Goal: Information Seeking & Learning: Learn about a topic

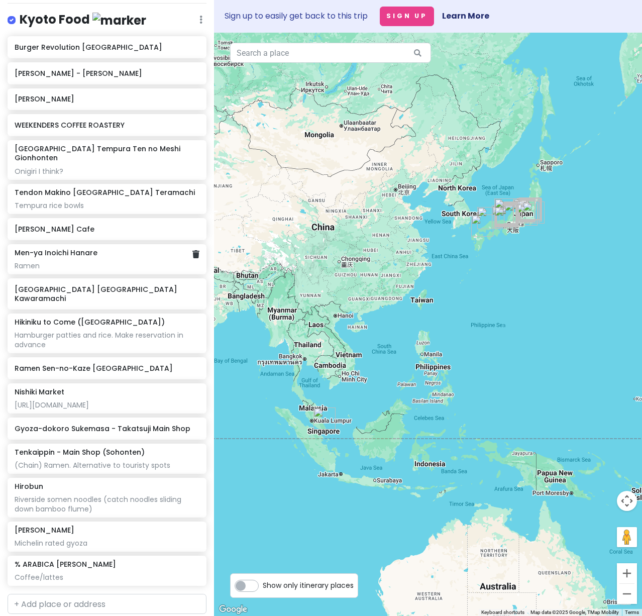
scroll to position [4269, 0]
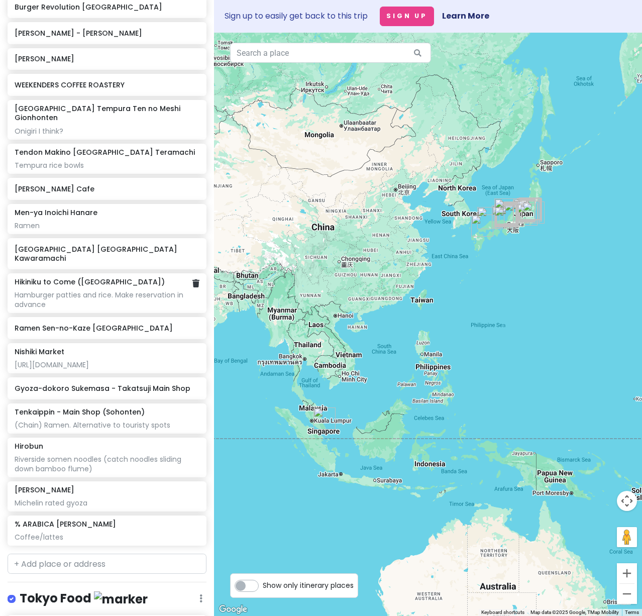
click at [107, 308] on div "Hamburger patties and rice. Make reservation in advance" at bounding box center [107, 299] width 184 height 18
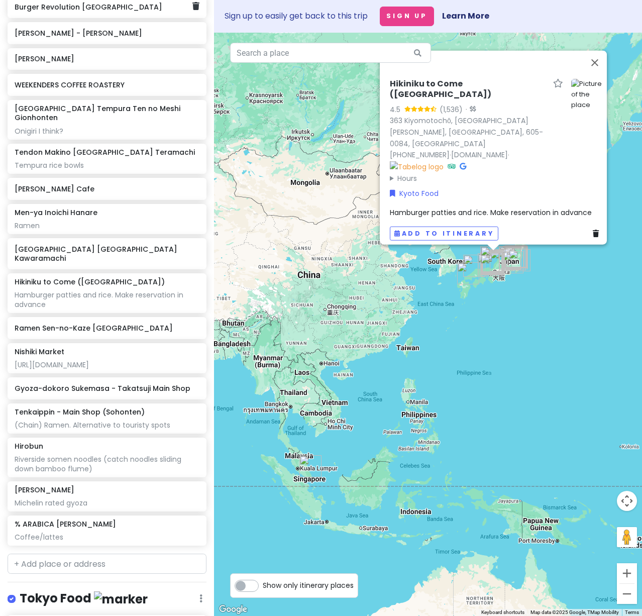
click at [76, 14] on div "Burger Revolution [GEOGRAPHIC_DATA]" at bounding box center [103, 7] width 177 height 14
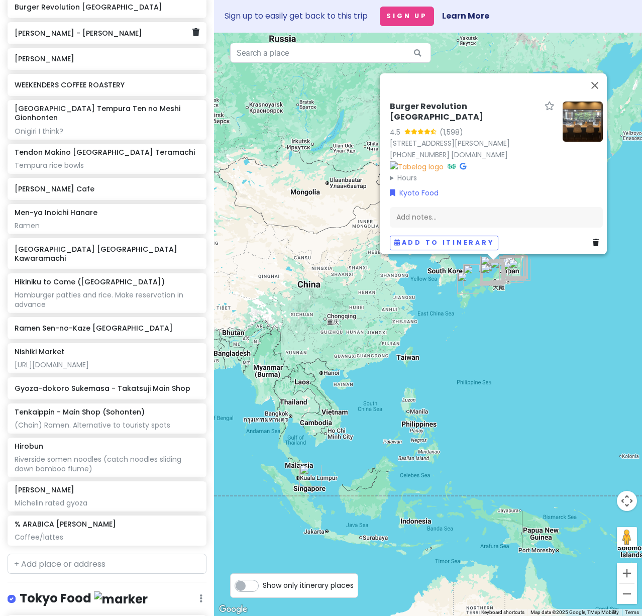
click at [80, 40] on div "[PERSON_NAME] - [PERSON_NAME]" at bounding box center [103, 33] width 177 height 14
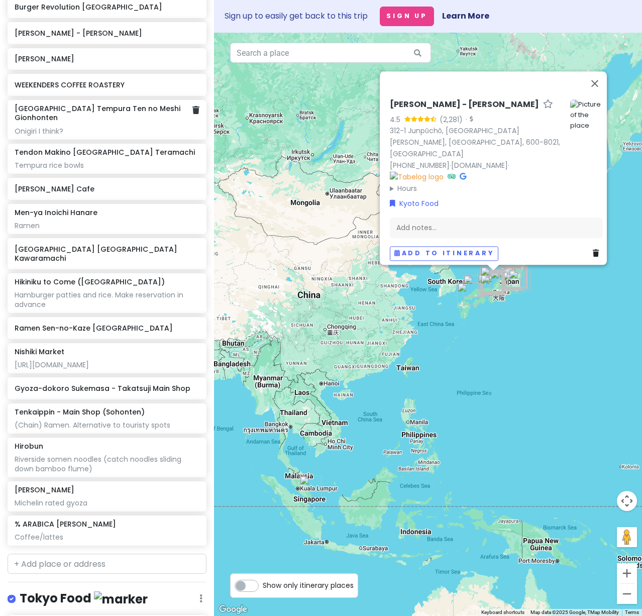
click at [77, 136] on div "Onigiri I think?" at bounding box center [107, 131] width 184 height 9
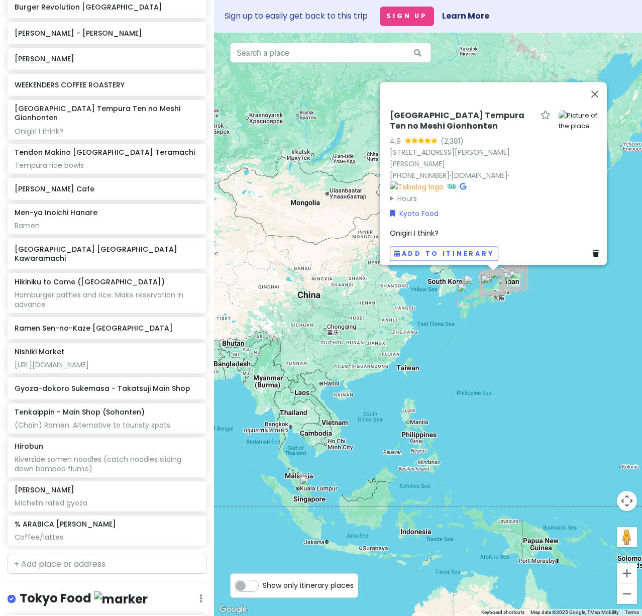
click at [424, 137] on icon at bounding box center [427, 140] width 7 height 6
click at [437, 118] on h6 "[GEOGRAPHIC_DATA] Tempura Ten no Meshi Gionhonten" at bounding box center [463, 120] width 147 height 21
click at [390, 181] on img at bounding box center [417, 186] width 54 height 11
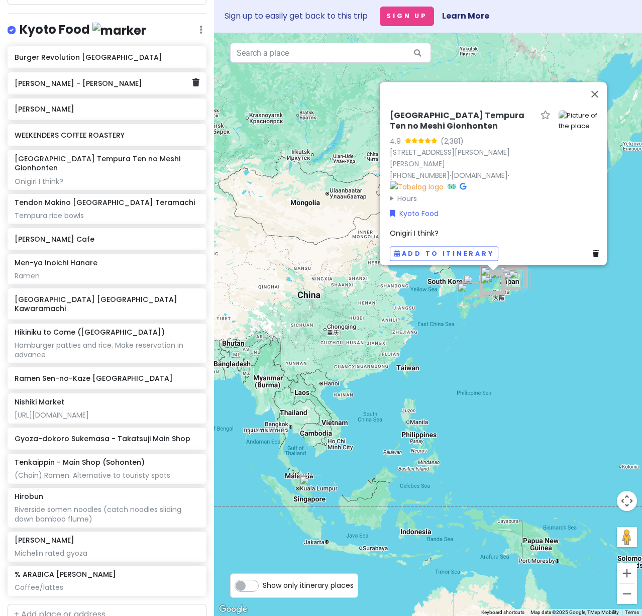
click at [72, 88] on h6 "[PERSON_NAME] - [PERSON_NAME]" at bounding box center [103, 83] width 177 height 9
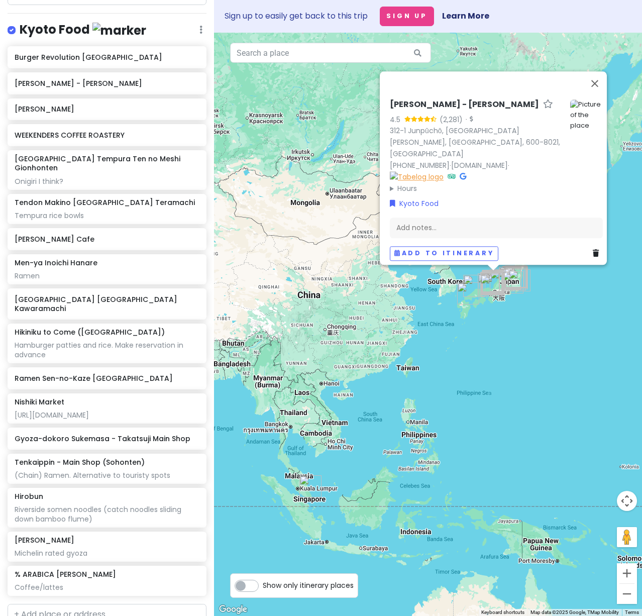
click at [443, 174] on img at bounding box center [417, 176] width 54 height 11
click at [80, 250] on div "[PERSON_NAME] Cafe" at bounding box center [107, 239] width 199 height 22
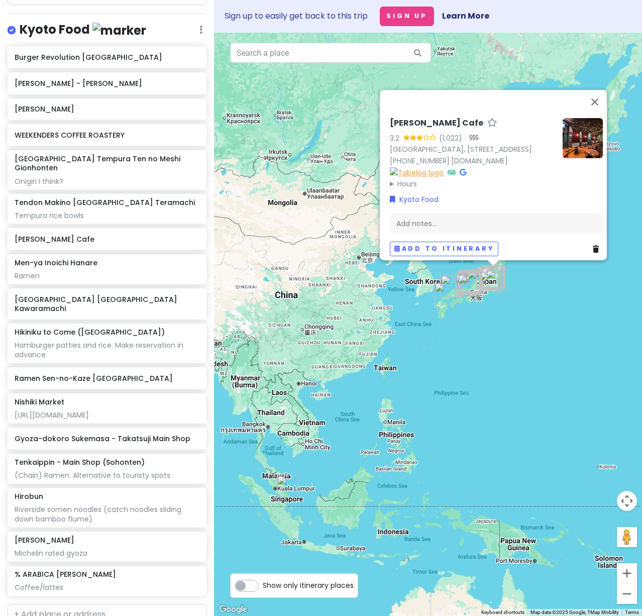
click at [443, 167] on img at bounding box center [417, 172] width 54 height 11
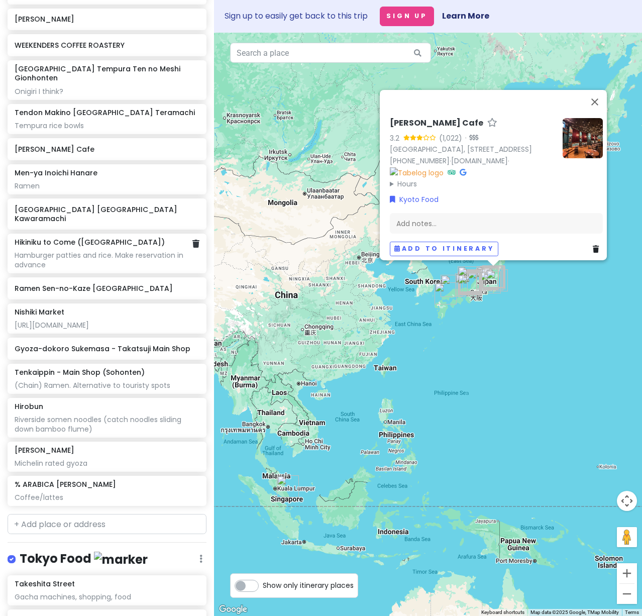
scroll to position [4319, 0]
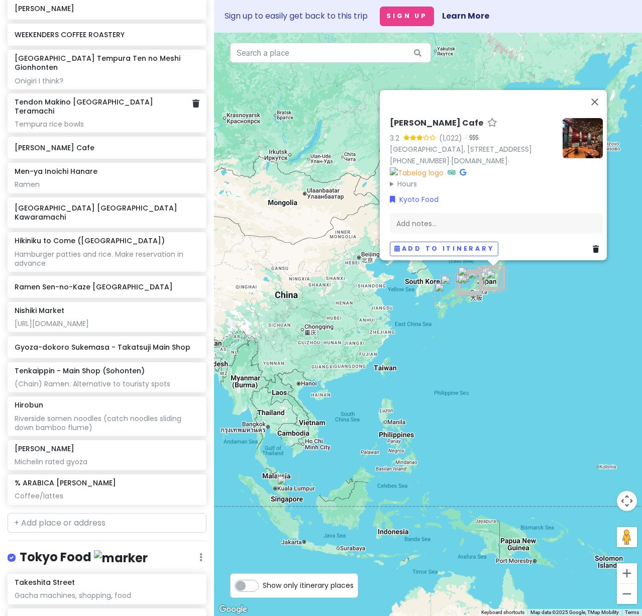
click at [64, 129] on div "Tempura rice bowls" at bounding box center [107, 124] width 184 height 9
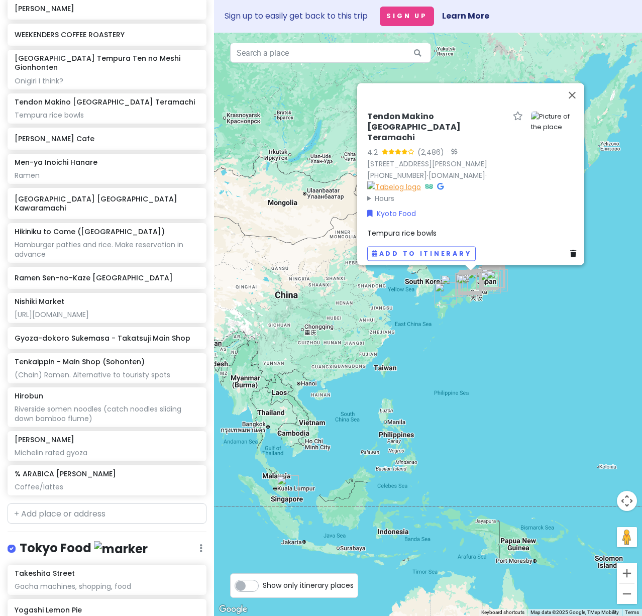
click at [421, 181] on img at bounding box center [394, 186] width 54 height 11
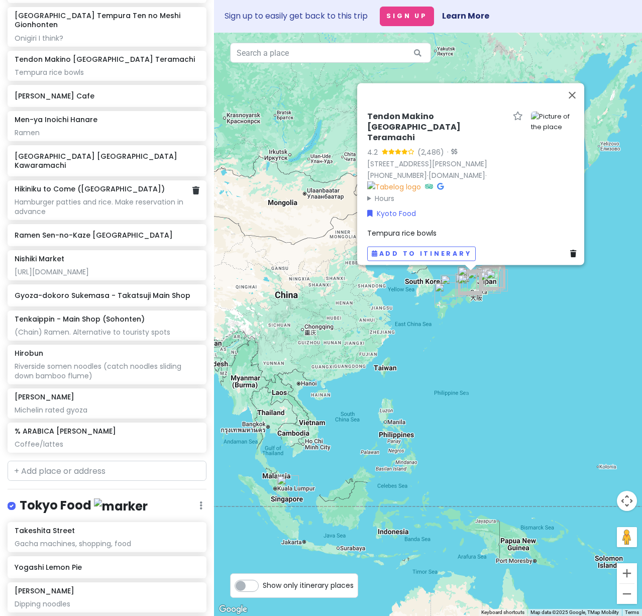
scroll to position [4369, 0]
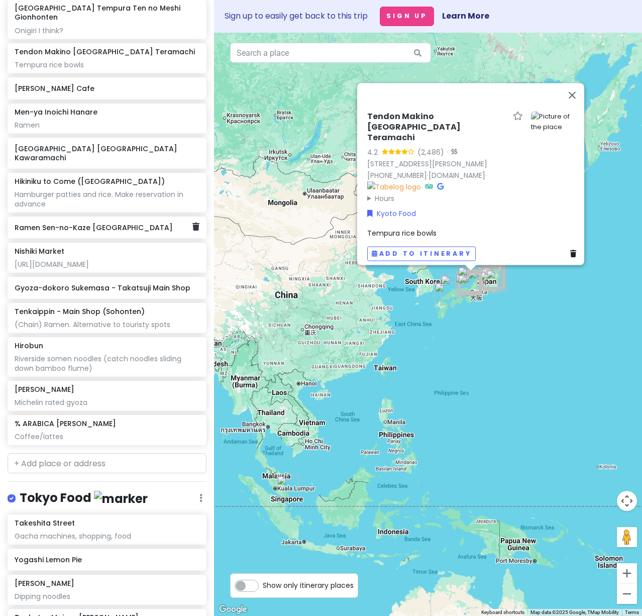
click at [81, 239] on div "Ramen Sen-no-Kaze [GEOGRAPHIC_DATA]" at bounding box center [107, 227] width 199 height 22
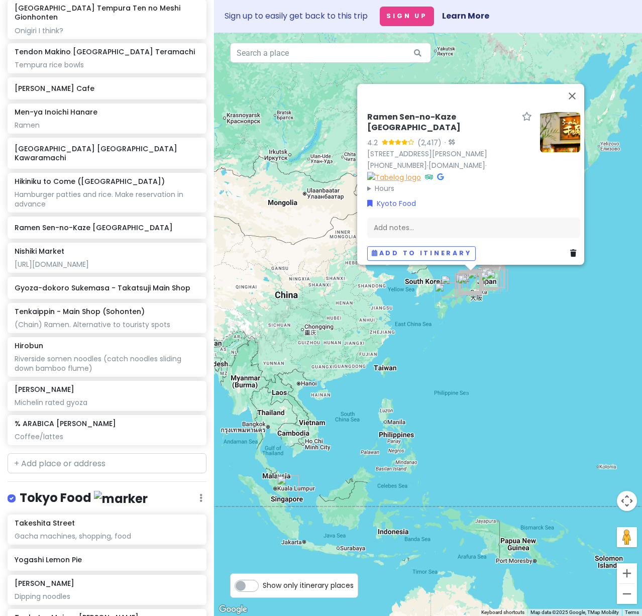
click at [367, 172] on img at bounding box center [394, 176] width 54 height 11
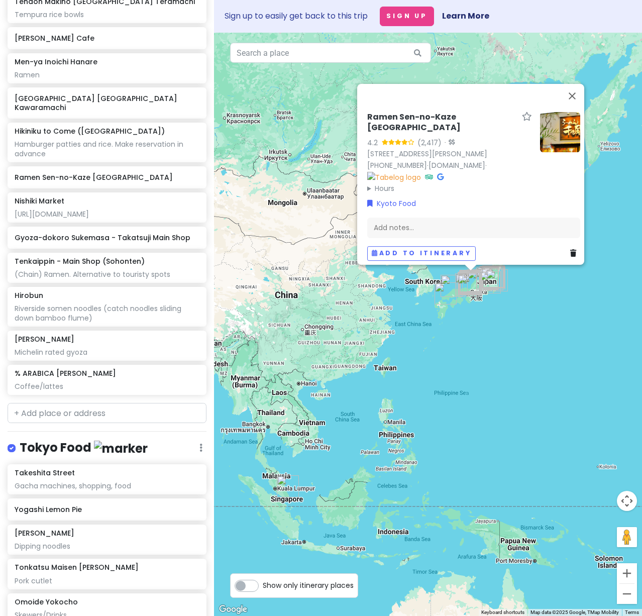
click at [57, 290] on div "Burger Revolution Kyoto [PERSON_NAME] - [PERSON_NAME] Maruki Bakery WEEKENDERS …" at bounding box center [107, 121] width 214 height 553
click at [57, 242] on h6 "Gyoza-dokoro Sukemasa - Takatsuji Main Shop" at bounding box center [103, 237] width 177 height 9
click at [487, 173] on img at bounding box center [469, 176] width 54 height 11
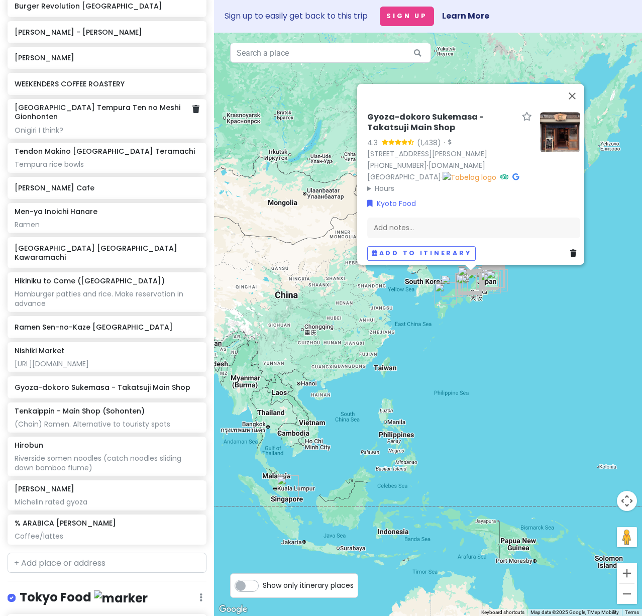
scroll to position [4269, 0]
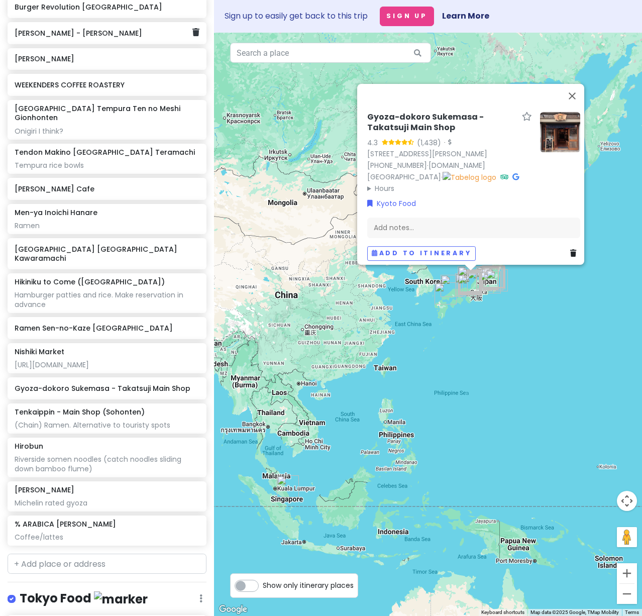
click at [71, 38] on h6 "[PERSON_NAME] - [PERSON_NAME]" at bounding box center [103, 33] width 177 height 9
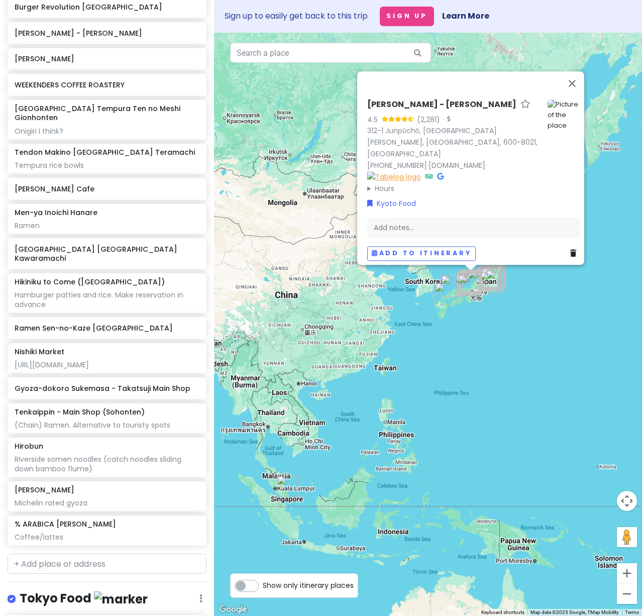
click at [421, 173] on img at bounding box center [394, 176] width 54 height 11
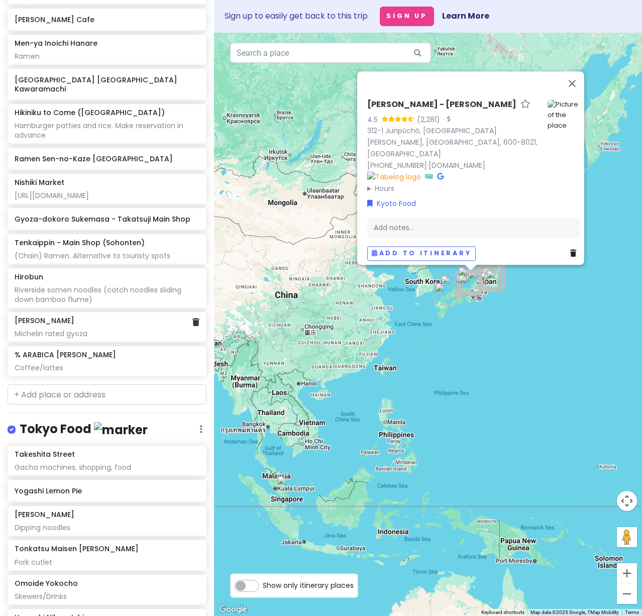
scroll to position [4470, 0]
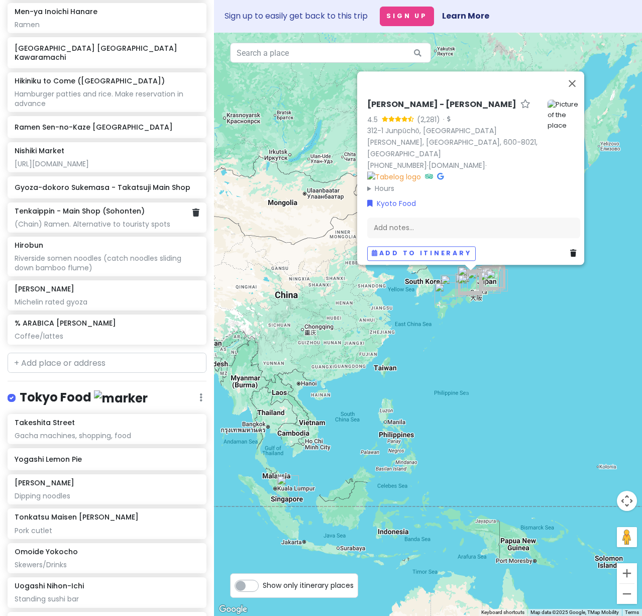
click at [87, 229] on div "(Chain) Ramen. Alternative to touristy spots" at bounding box center [107, 223] width 184 height 9
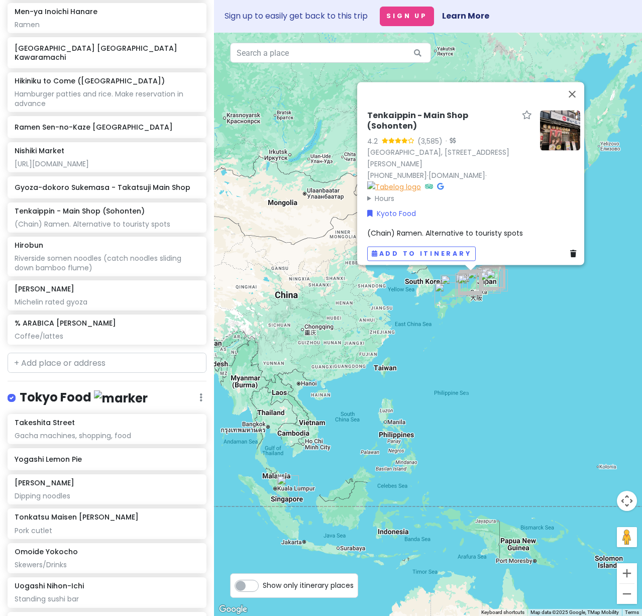
click at [421, 181] on img at bounding box center [394, 186] width 54 height 11
click at [72, 306] on div "Michelin rated gyoza" at bounding box center [107, 301] width 184 height 9
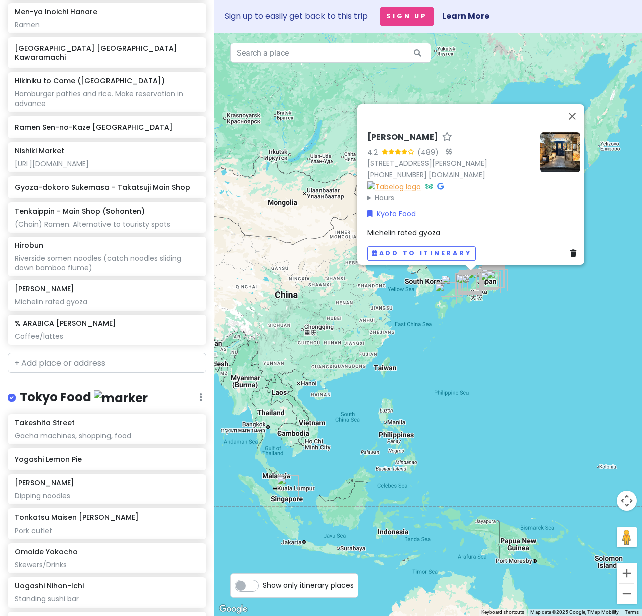
click at [421, 181] on img at bounding box center [394, 186] width 54 height 11
click at [127, 340] on div "Coffee/lattes" at bounding box center [107, 335] width 184 height 9
click at [420, 181] on img at bounding box center [394, 186] width 54 height 11
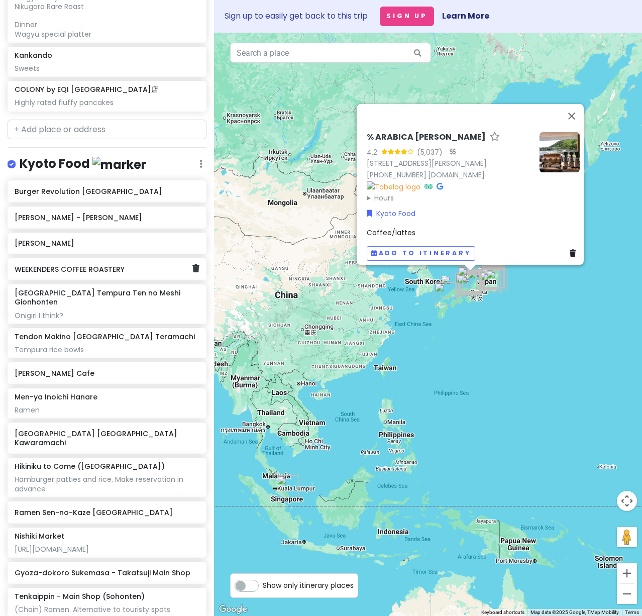
scroll to position [4118, 0]
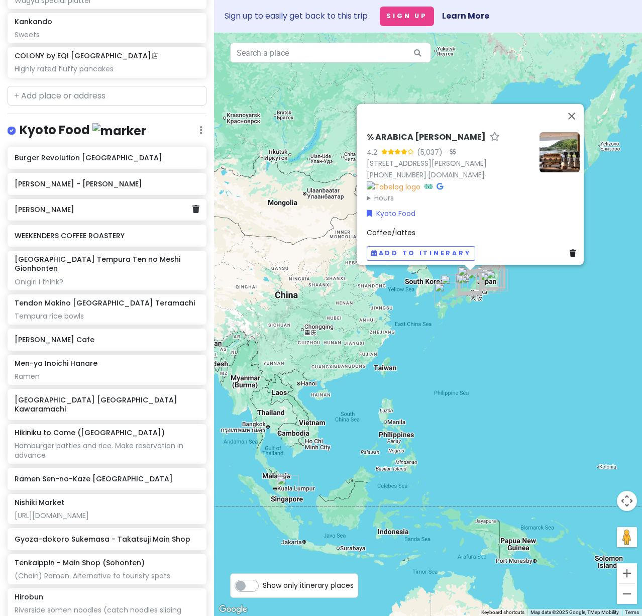
click at [83, 214] on h6 "[PERSON_NAME]" at bounding box center [103, 209] width 177 height 9
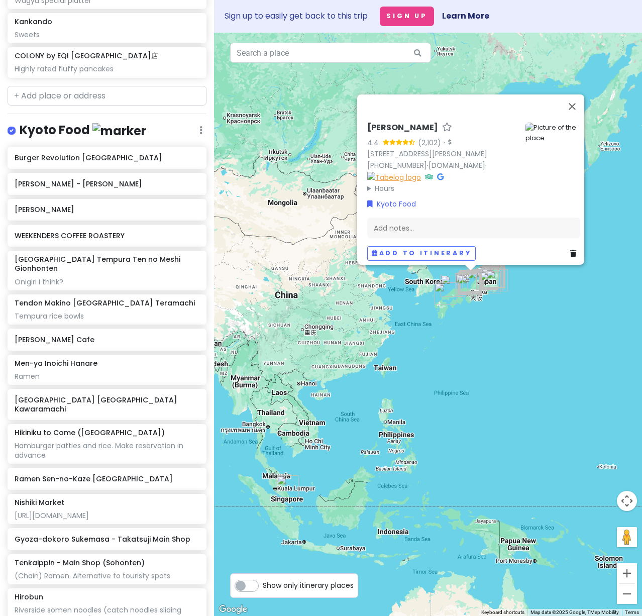
click at [367, 172] on img at bounding box center [394, 176] width 54 height 11
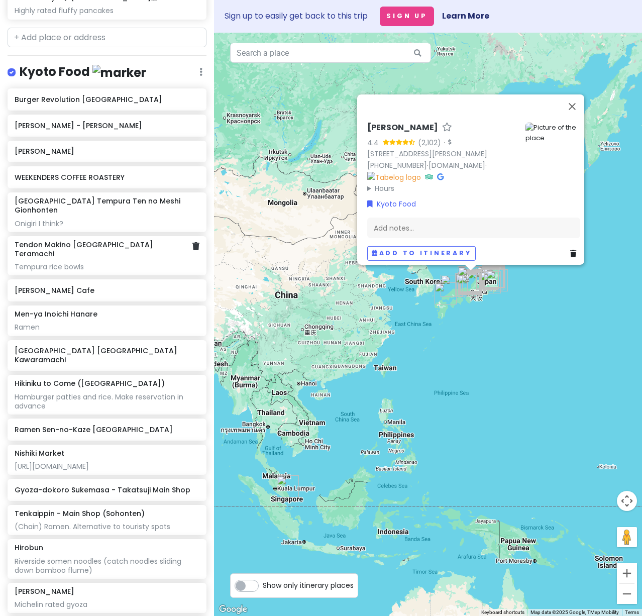
scroll to position [4219, 0]
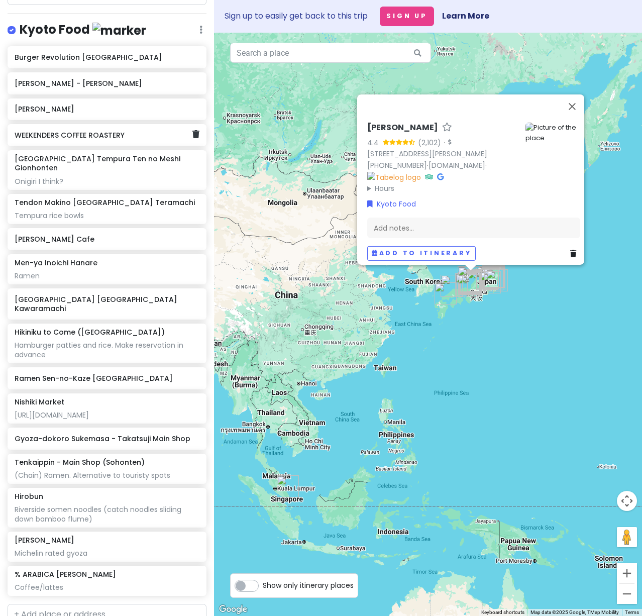
click at [96, 142] on div "WEEKENDERS COFFEE ROASTERY" at bounding box center [103, 135] width 177 height 14
click at [367, 172] on img at bounding box center [394, 176] width 54 height 11
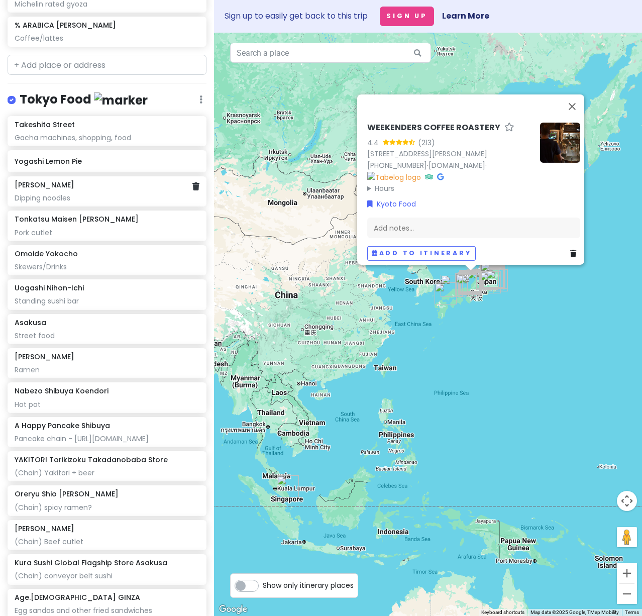
scroll to position [4771, 0]
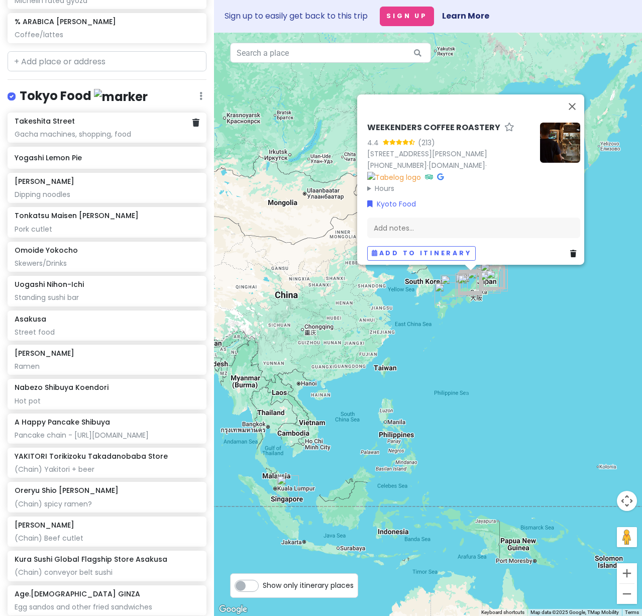
click at [109, 139] on div "Gacha machines, shopping, food" at bounding box center [107, 134] width 184 height 9
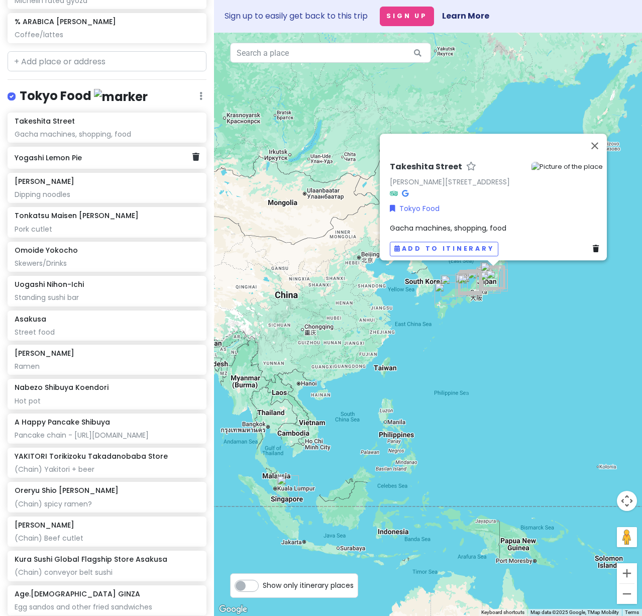
click at [111, 162] on h6 "Yogashi Lemon Pie" at bounding box center [103, 157] width 177 height 9
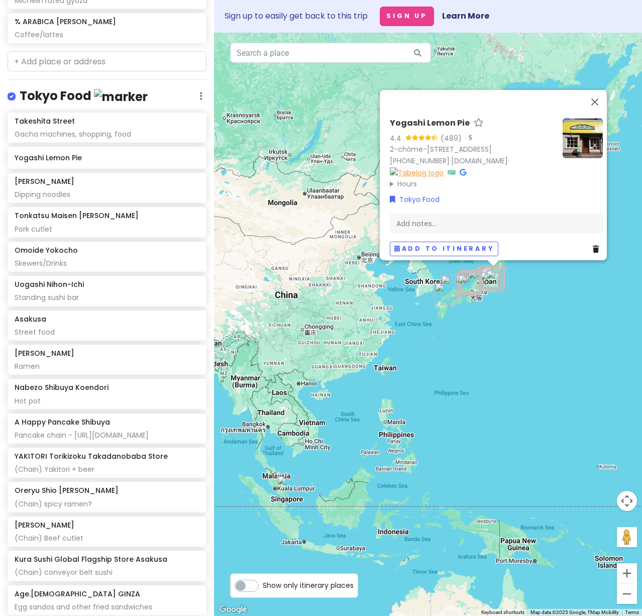
click at [440, 167] on img at bounding box center [417, 172] width 54 height 11
click at [92, 199] on div "Dipping noodles" at bounding box center [107, 194] width 184 height 9
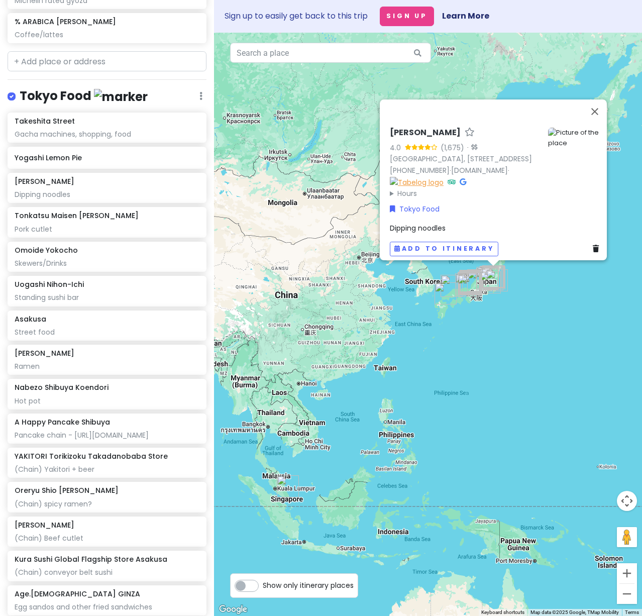
click at [443, 176] on img at bounding box center [417, 181] width 54 height 11
drag, startPoint x: 92, startPoint y: 274, endPoint x: 134, endPoint y: 274, distance: 41.7
click at [92, 237] on div "Tonkatsu Maisen [PERSON_NAME] Pork cutlet" at bounding box center [107, 222] width 199 height 30
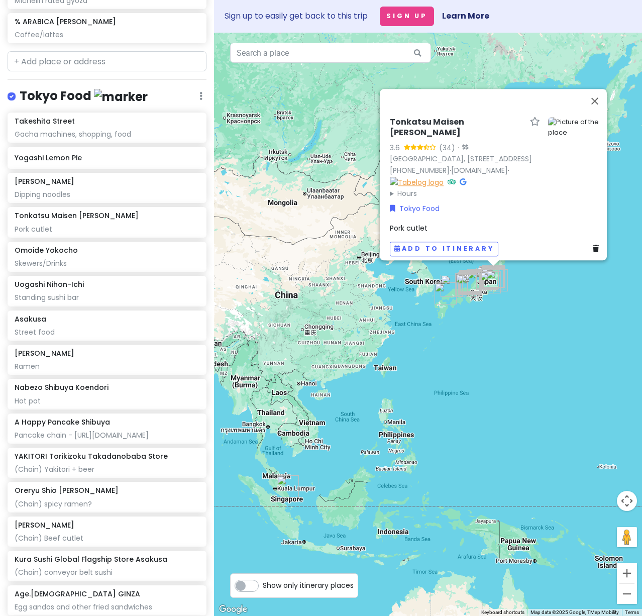
click at [443, 178] on img at bounding box center [417, 181] width 54 height 11
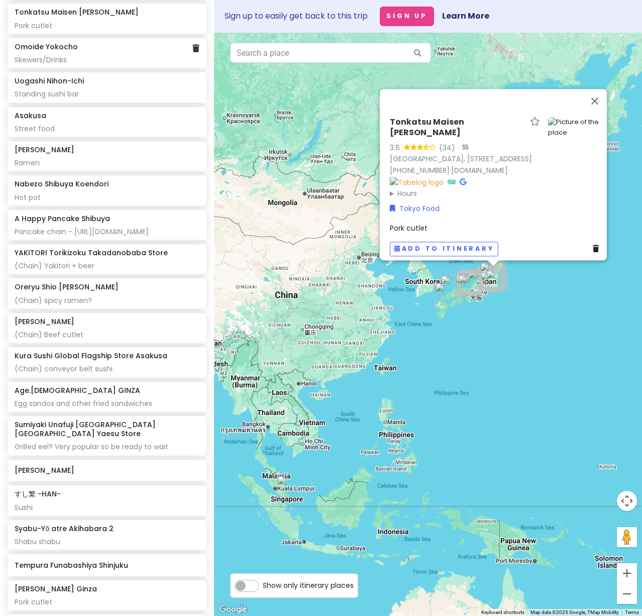
scroll to position [4972, 0]
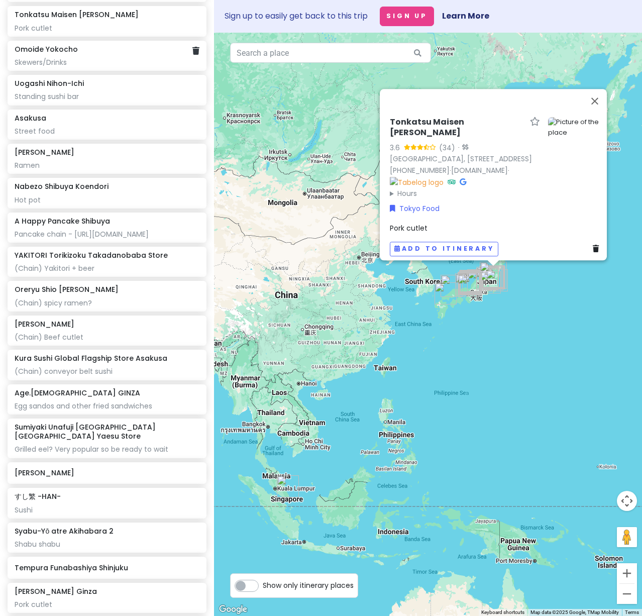
click at [46, 67] on div "Skewers/Drinks" at bounding box center [107, 62] width 184 height 9
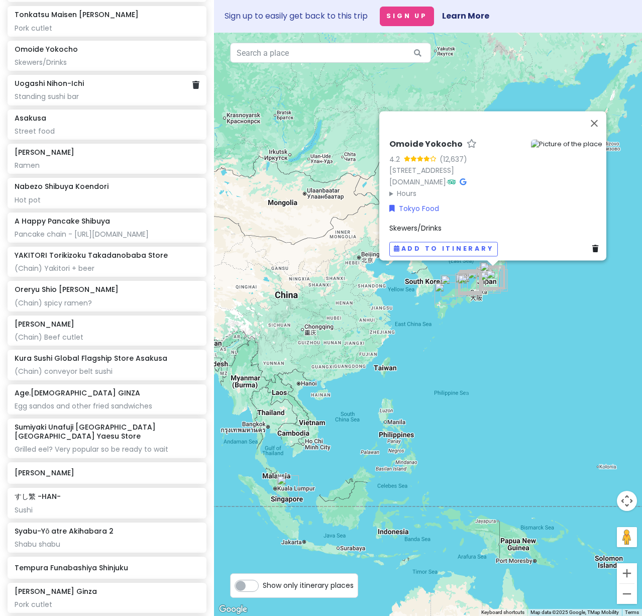
click at [89, 101] on div "Standing sushi bar" at bounding box center [107, 96] width 184 height 9
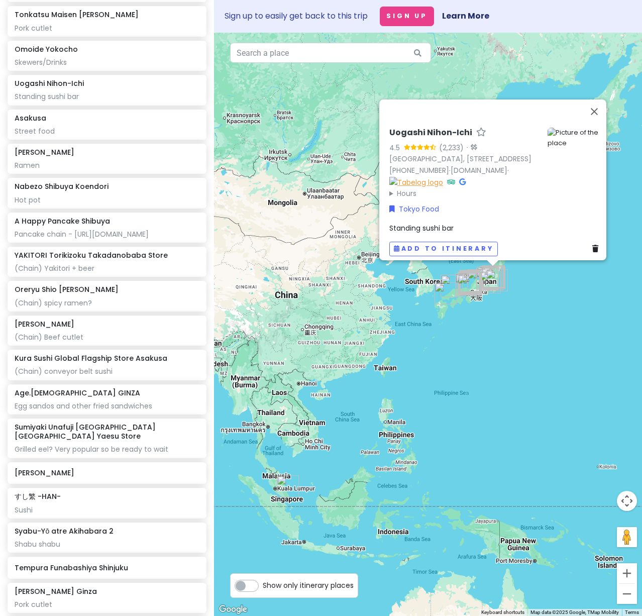
click at [443, 177] on img at bounding box center [416, 181] width 54 height 11
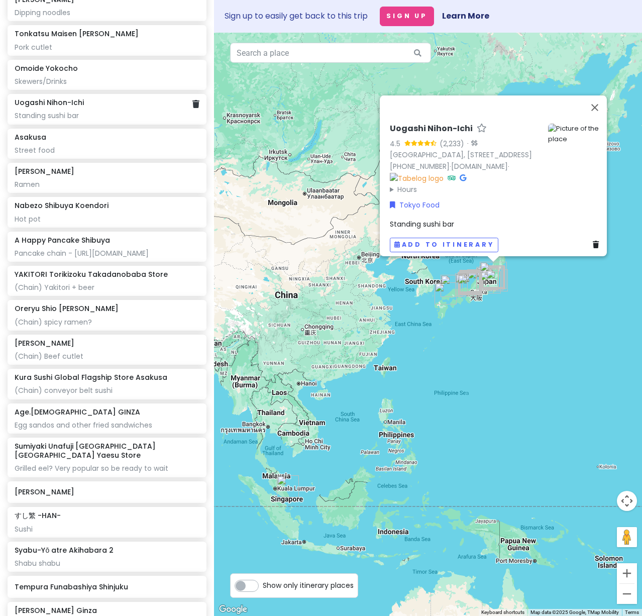
scroll to position [4922, 0]
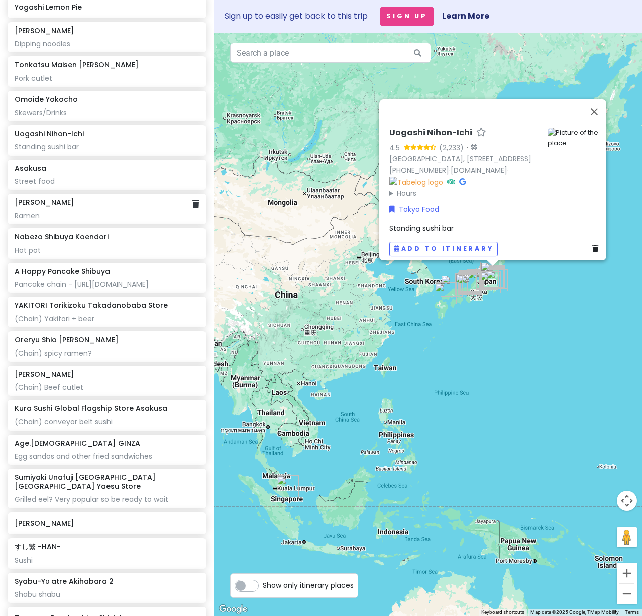
click at [65, 220] on div "Ramen" at bounding box center [107, 215] width 184 height 9
click at [443, 176] on img at bounding box center [417, 181] width 54 height 11
click at [71, 255] on div "Hot pot" at bounding box center [107, 250] width 184 height 9
click at [443, 176] on img at bounding box center [416, 181] width 54 height 11
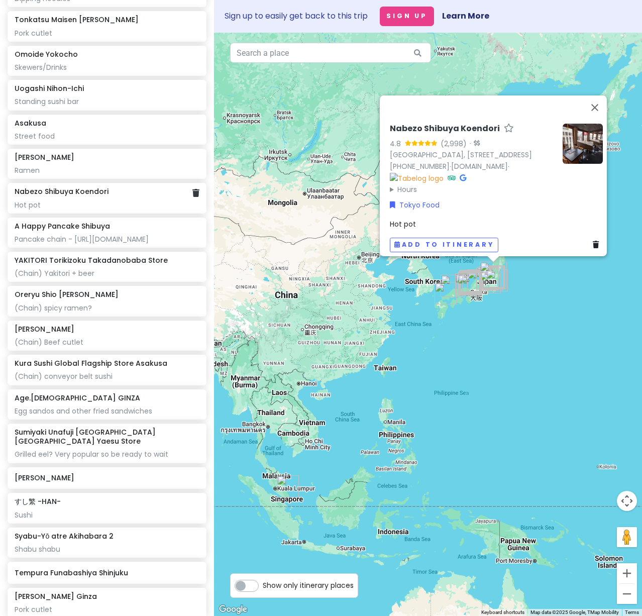
scroll to position [4972, 0]
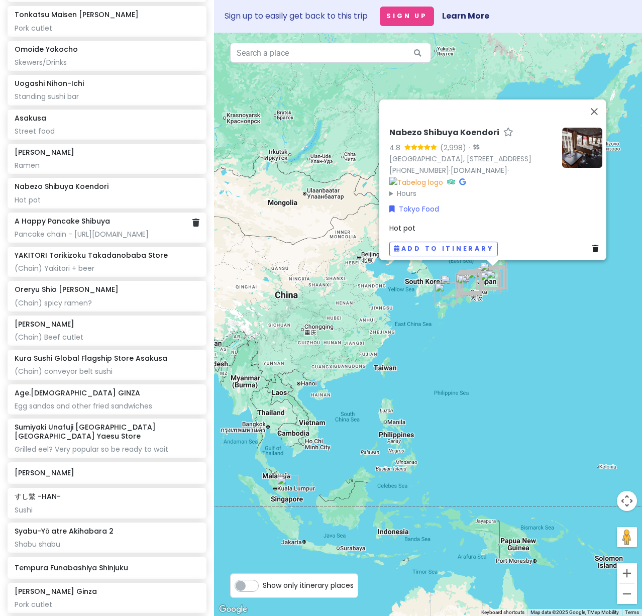
click at [125, 239] on div "Pancake chain - [URL][DOMAIN_NAME]" at bounding box center [107, 234] width 184 height 9
click at [443, 176] on img at bounding box center [416, 181] width 54 height 11
click at [78, 273] on div "(Chain) Yakitori + beer" at bounding box center [107, 268] width 184 height 9
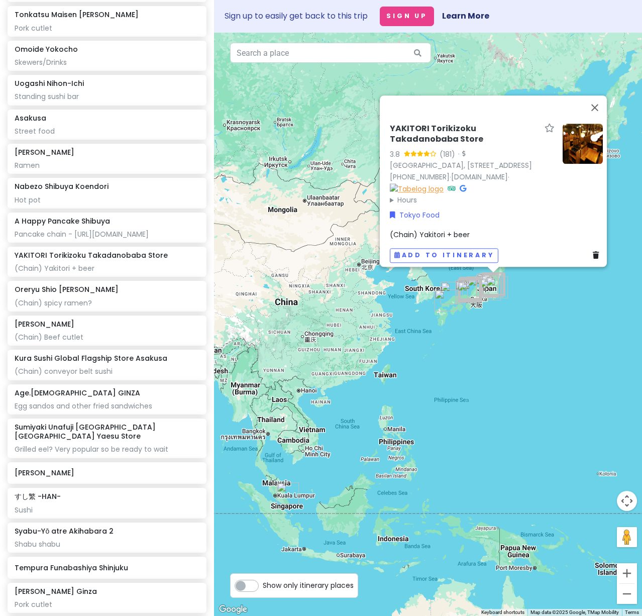
click at [443, 183] on img at bounding box center [417, 188] width 54 height 11
click at [50, 307] on div "(Chain) spicy ramen?" at bounding box center [107, 302] width 184 height 9
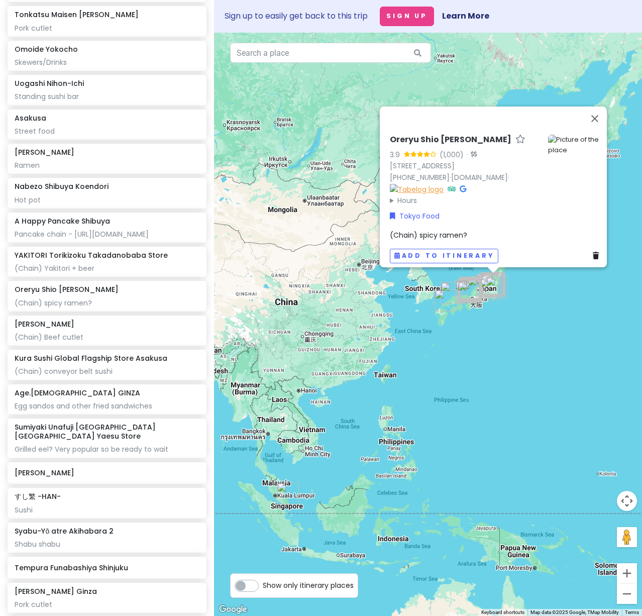
click at [443, 183] on img at bounding box center [417, 188] width 54 height 11
click at [80, 342] on div "(Chain) Beef cutlet" at bounding box center [107, 336] width 184 height 9
click at [443, 183] on img at bounding box center [417, 188] width 54 height 11
click at [84, 363] on h6 "Kura Sushi Global Flagship Store Asakusa" at bounding box center [91, 358] width 153 height 9
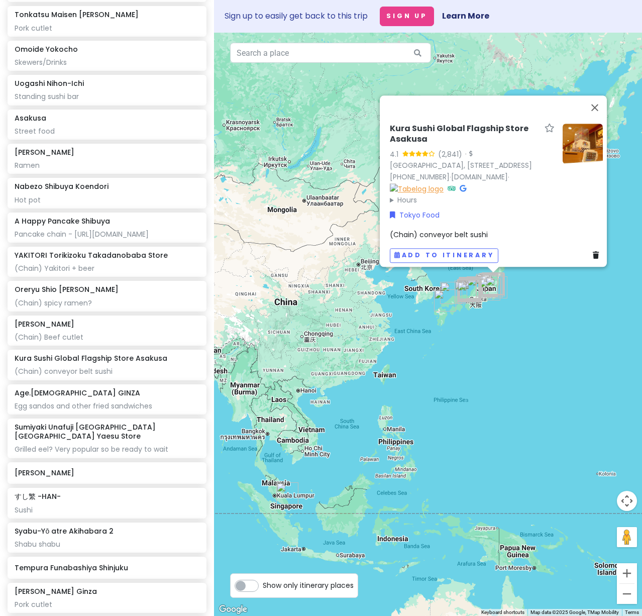
click at [443, 183] on img at bounding box center [417, 188] width 54 height 11
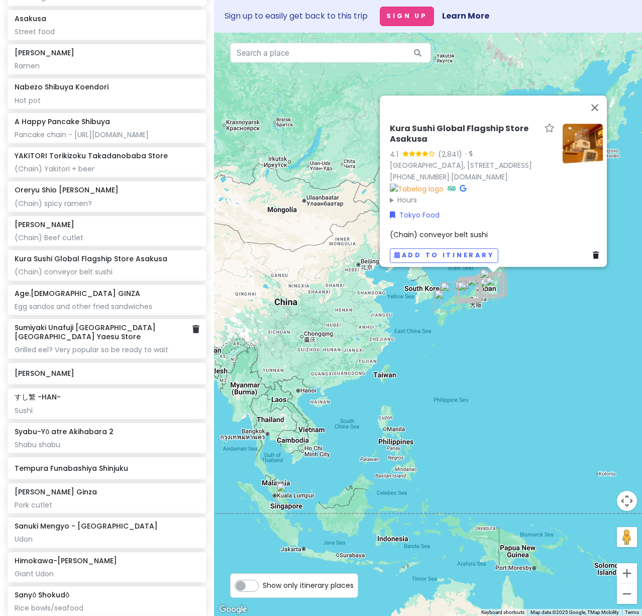
scroll to position [5072, 0]
click at [85, 310] on div "Egg sandos and other fried sandwiches" at bounding box center [107, 305] width 184 height 9
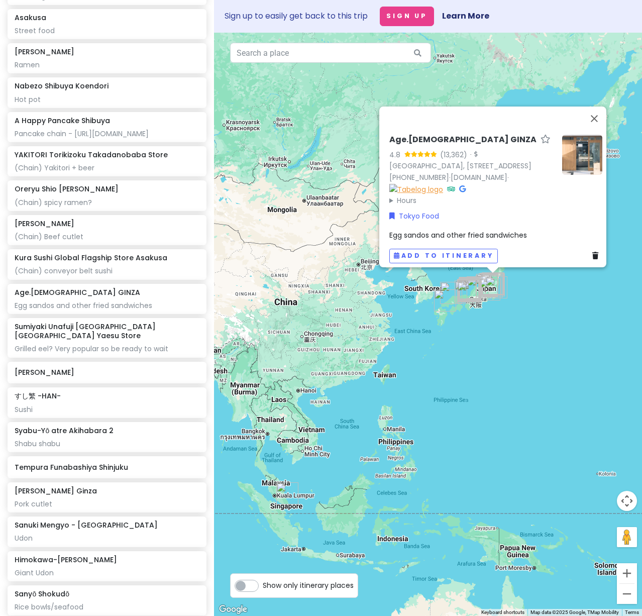
click at [443, 183] on img at bounding box center [416, 188] width 54 height 11
click at [55, 353] on div "Grilled eel? Very popular so be ready to wait" at bounding box center [107, 348] width 184 height 9
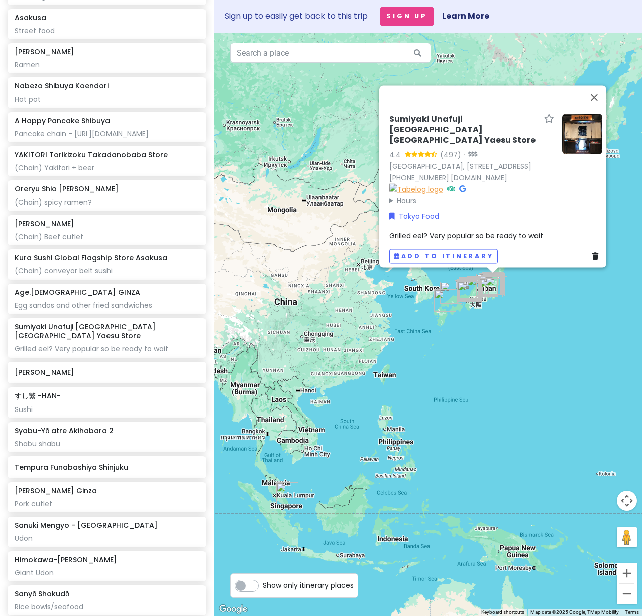
click at [443, 183] on img at bounding box center [416, 188] width 54 height 11
click at [116, 377] on h6 "[PERSON_NAME]" at bounding box center [103, 372] width 177 height 9
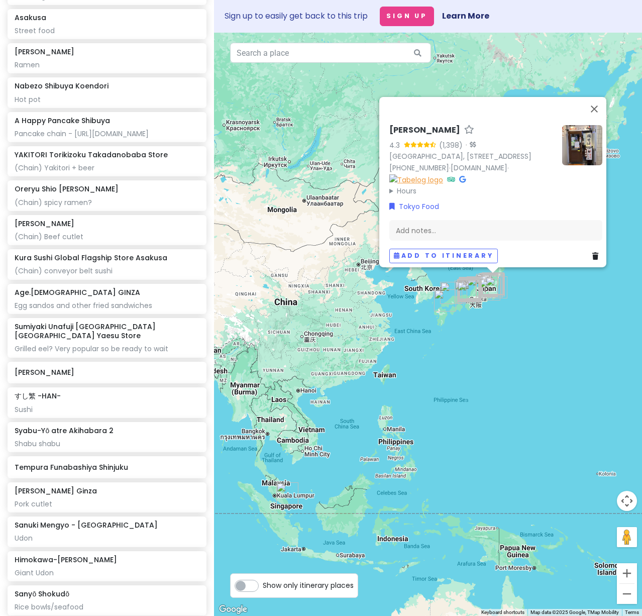
click at [443, 174] on img at bounding box center [416, 179] width 54 height 11
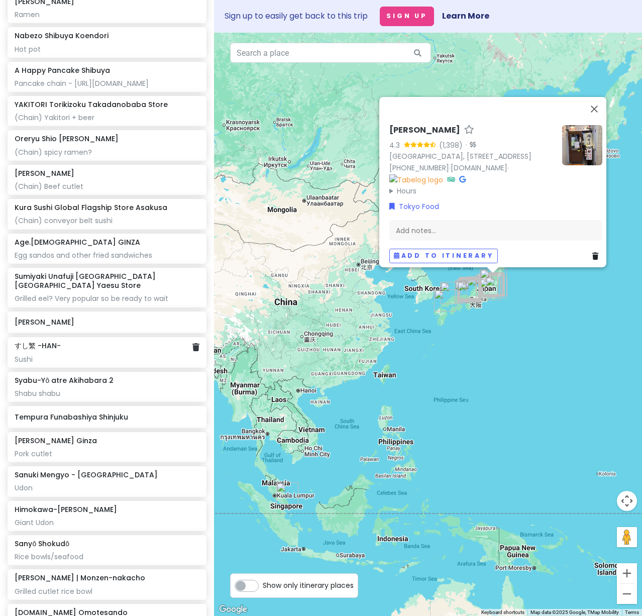
click at [66, 364] on div "Sushi" at bounding box center [107, 359] width 184 height 9
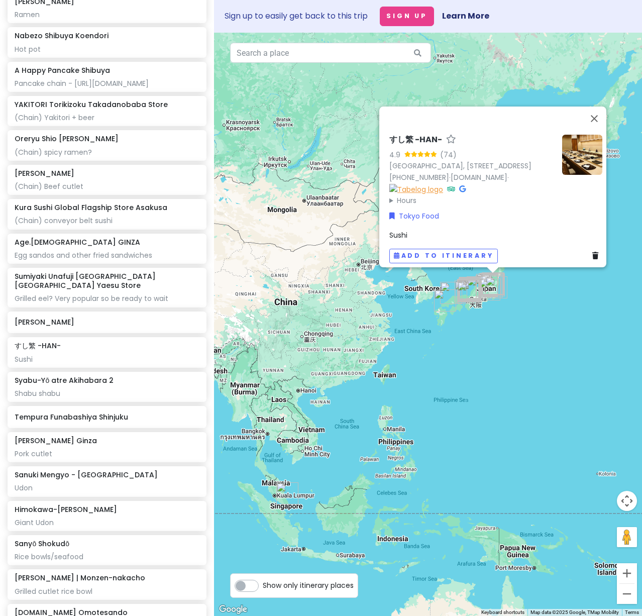
click at [443, 184] on img at bounding box center [416, 188] width 54 height 11
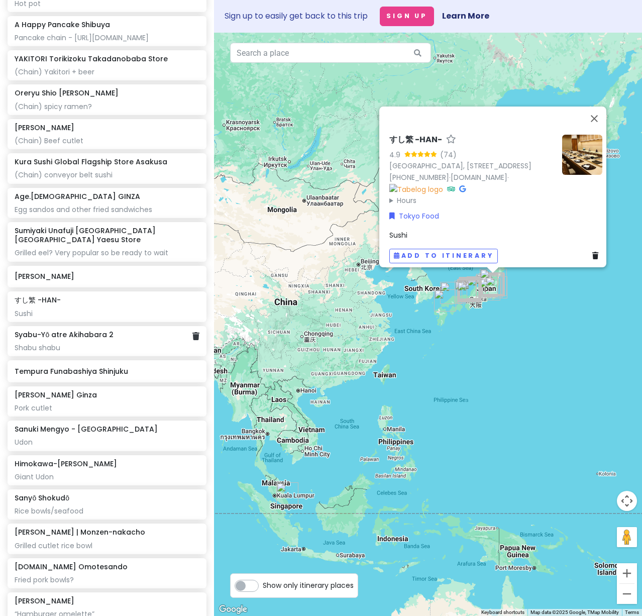
scroll to position [5173, 0]
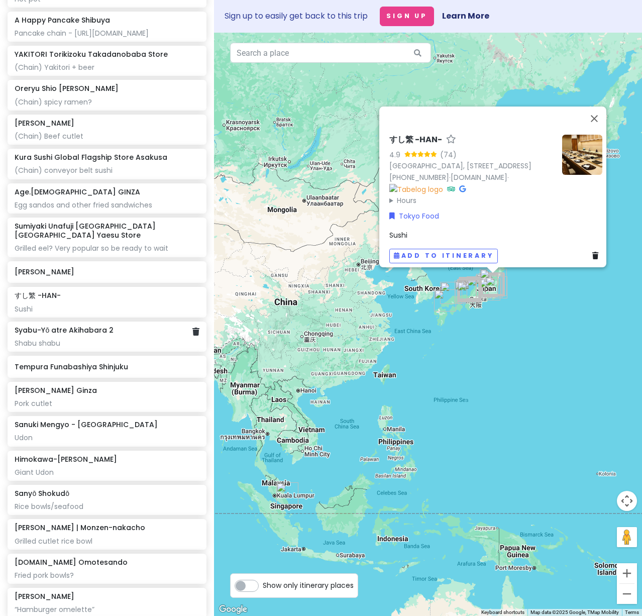
click at [100, 348] on div "Syabu-Yō atre Akihabara 2 Shabu shabu" at bounding box center [107, 336] width 184 height 22
click at [443, 185] on img at bounding box center [416, 188] width 54 height 11
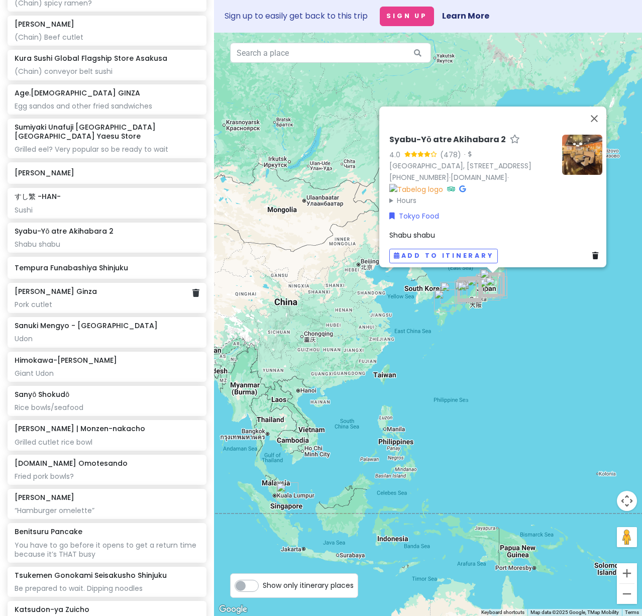
scroll to position [5273, 0]
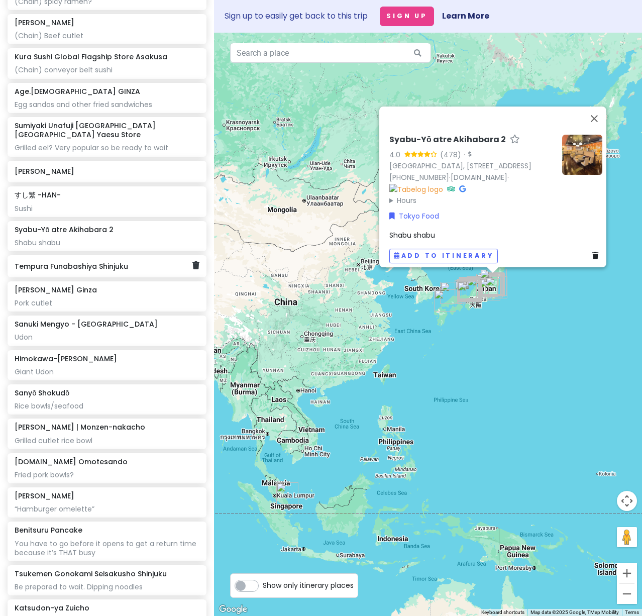
click at [87, 277] on div "Tempura Funabashiya Shinjuku" at bounding box center [107, 266] width 199 height 22
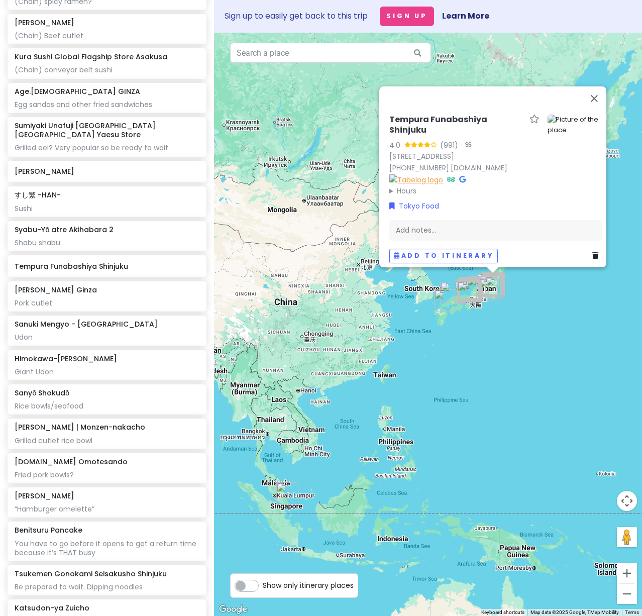
click at [443, 174] on img at bounding box center [416, 179] width 54 height 11
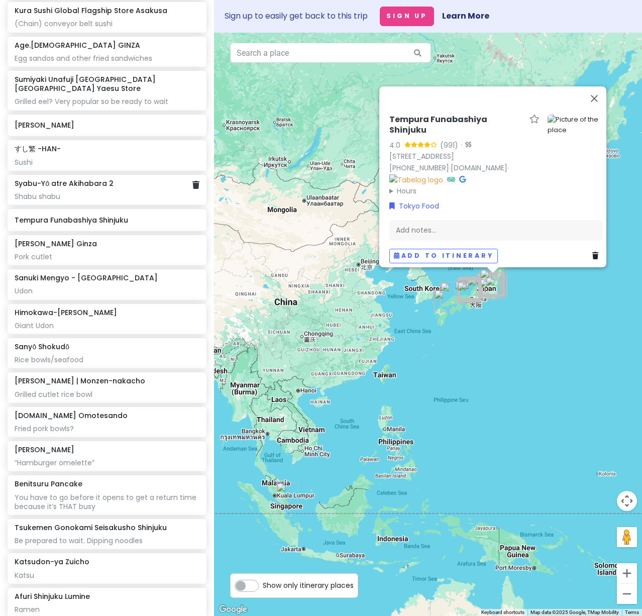
scroll to position [5323, 0]
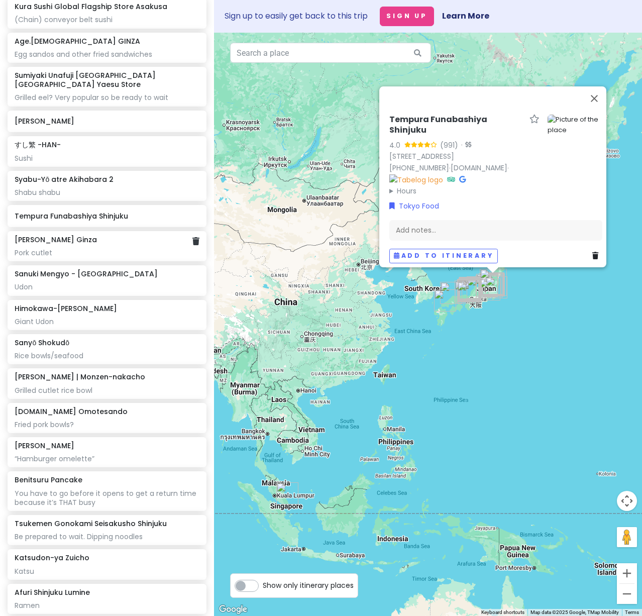
click at [102, 257] on div "Pork cutlet" at bounding box center [107, 252] width 184 height 9
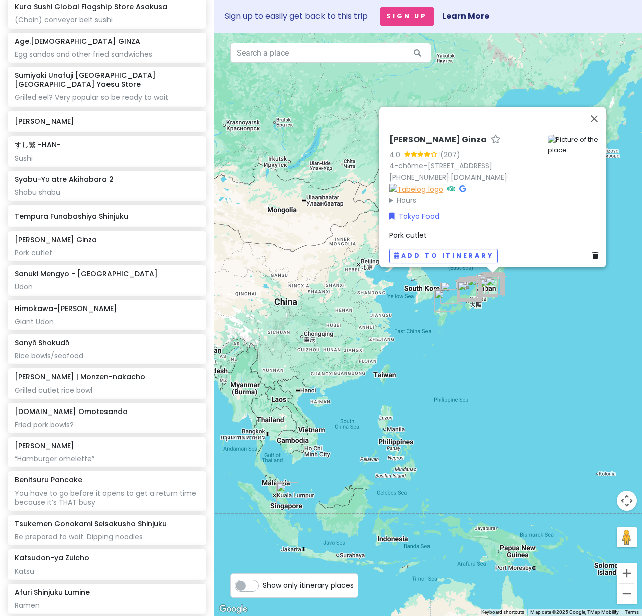
click at [389, 183] on img at bounding box center [416, 188] width 54 height 11
click at [77, 220] on h6 "Tempura Funabashiya Shinjuku" at bounding box center [103, 215] width 177 height 9
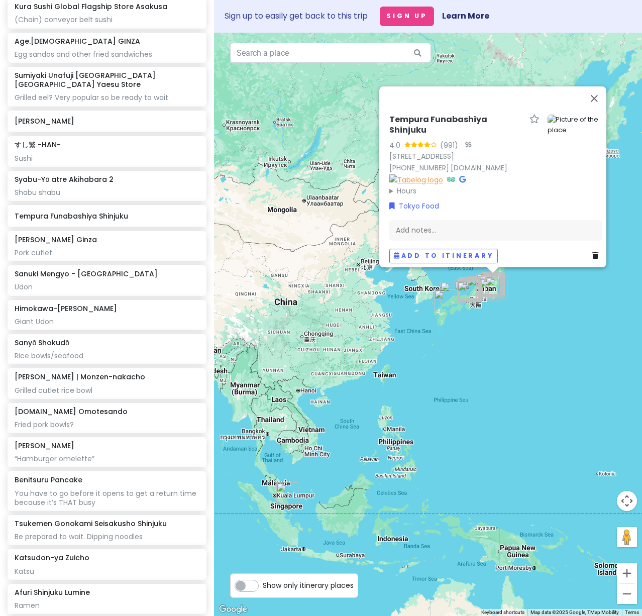
click at [443, 174] on img at bounding box center [416, 179] width 54 height 11
click at [65, 257] on div "Pork cutlet" at bounding box center [107, 252] width 184 height 9
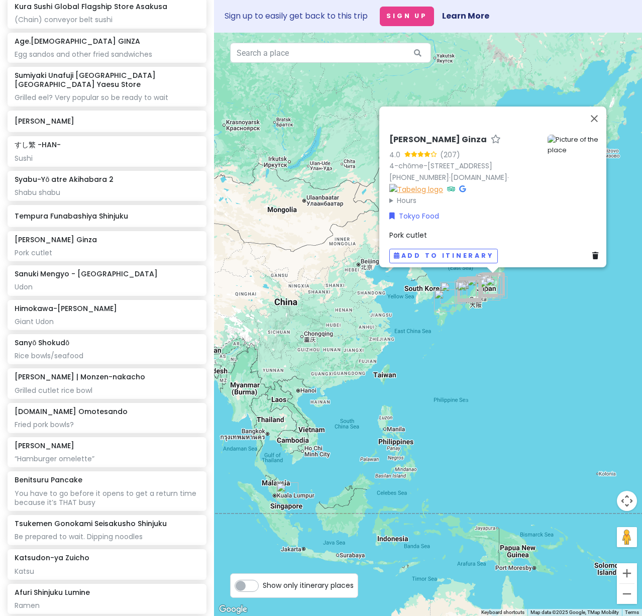
click at [389, 183] on img at bounding box center [416, 188] width 54 height 11
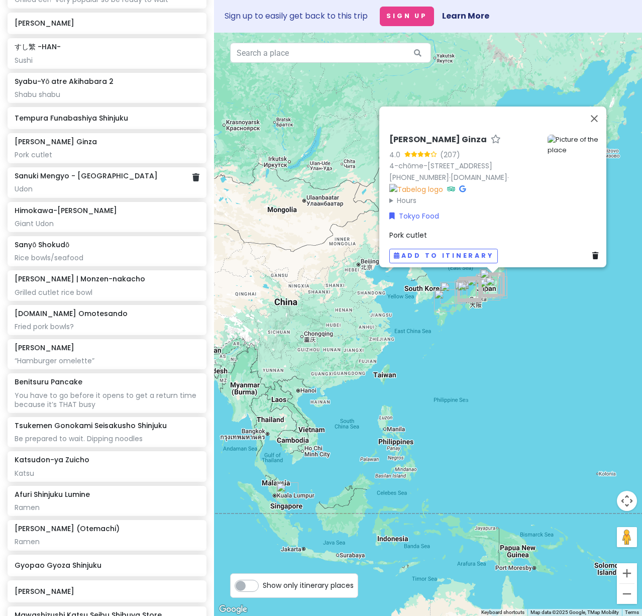
scroll to position [5424, 0]
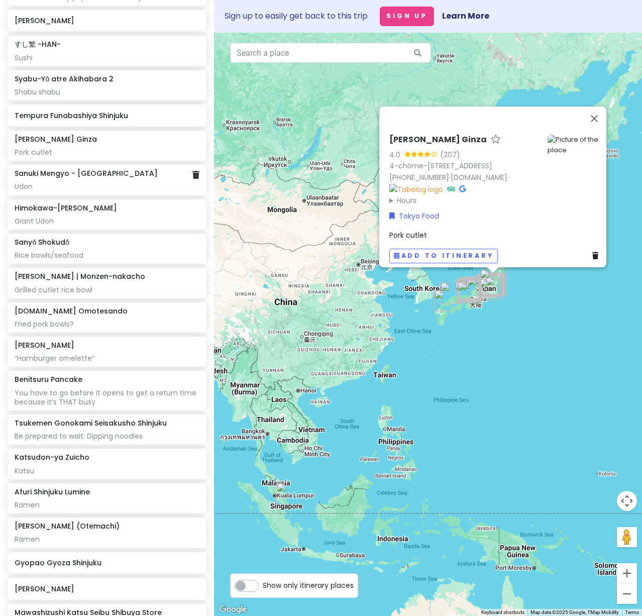
click at [76, 191] on div "Udon" at bounding box center [107, 186] width 184 height 9
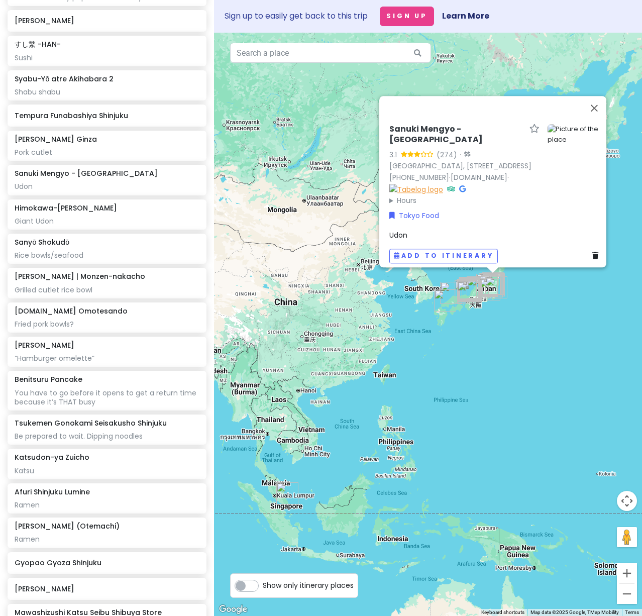
click at [443, 183] on img at bounding box center [416, 188] width 54 height 11
click at [59, 225] on div "Giant Udon" at bounding box center [107, 220] width 184 height 9
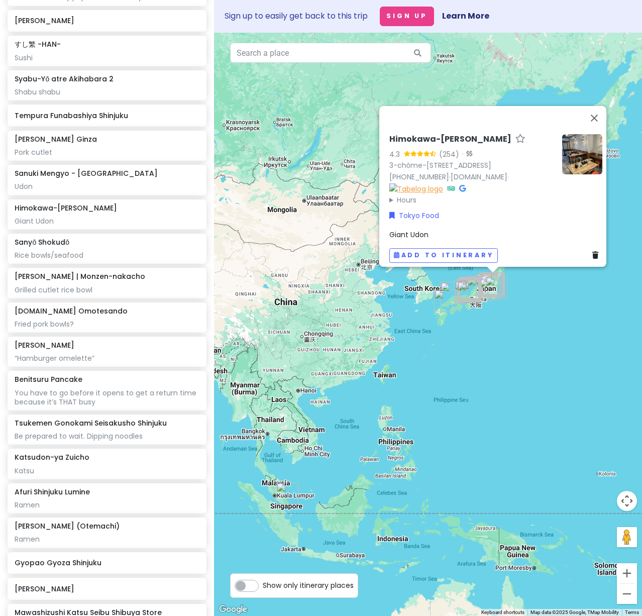
click at [443, 183] on img at bounding box center [416, 188] width 54 height 11
click at [89, 260] on div "Rice bowls/seafood" at bounding box center [107, 255] width 184 height 9
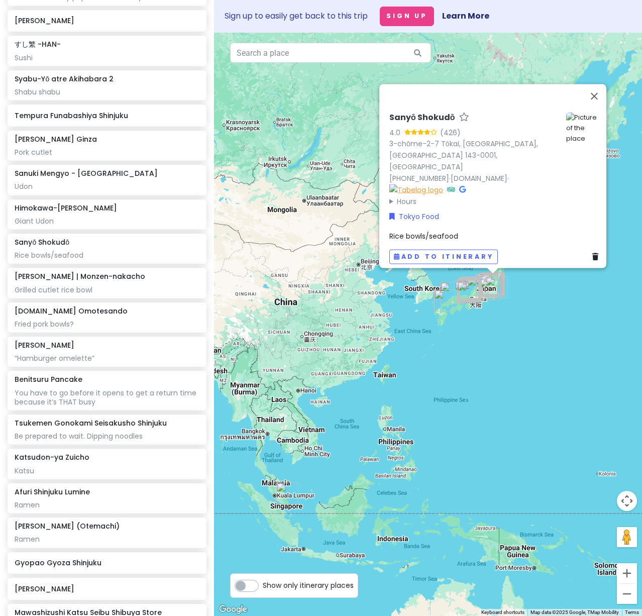
click at [389, 184] on img at bounding box center [416, 189] width 54 height 11
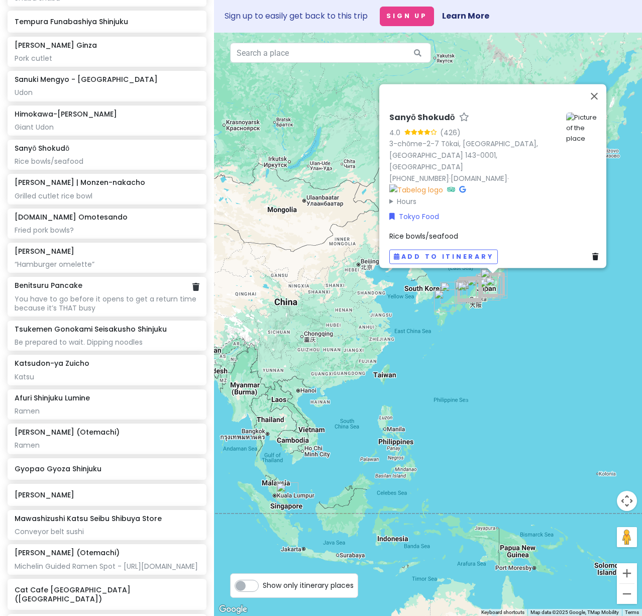
scroll to position [5524, 0]
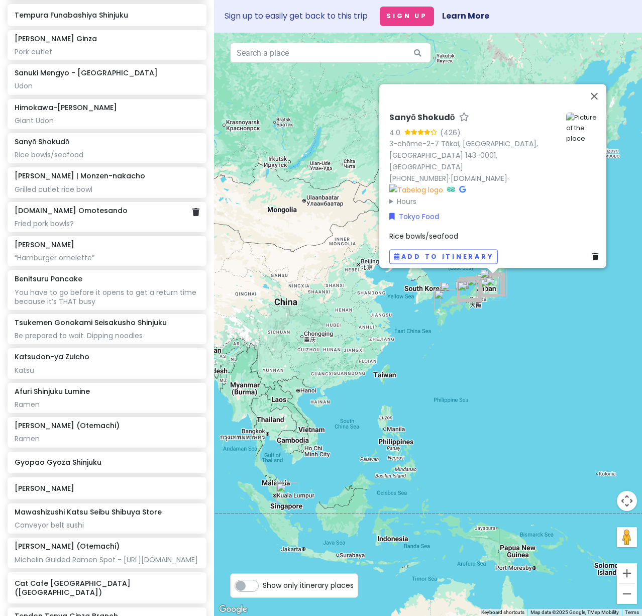
click at [136, 228] on div "Fried pork bowls?" at bounding box center [107, 223] width 184 height 9
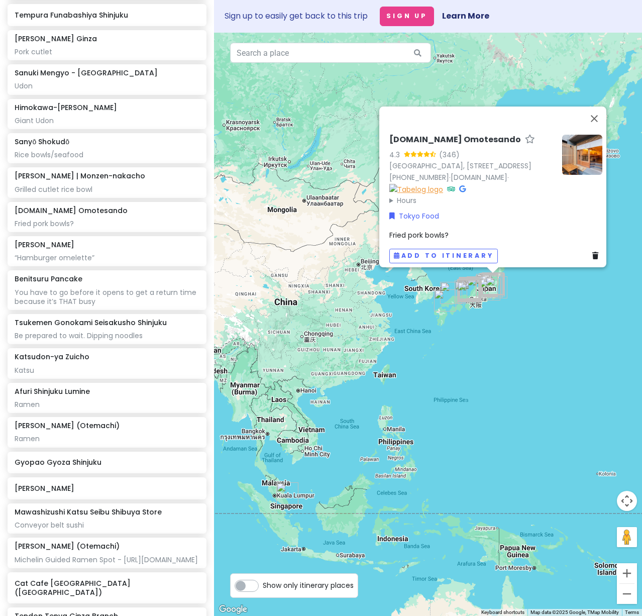
click at [443, 183] on img at bounding box center [416, 188] width 54 height 11
click at [122, 262] on div "“Hamburger omelette”" at bounding box center [107, 257] width 184 height 9
click at [442, 183] on img at bounding box center [416, 188] width 54 height 11
click at [154, 306] on div "You have to go before it opens to get a return time because it’s THAT busy" at bounding box center [107, 297] width 184 height 18
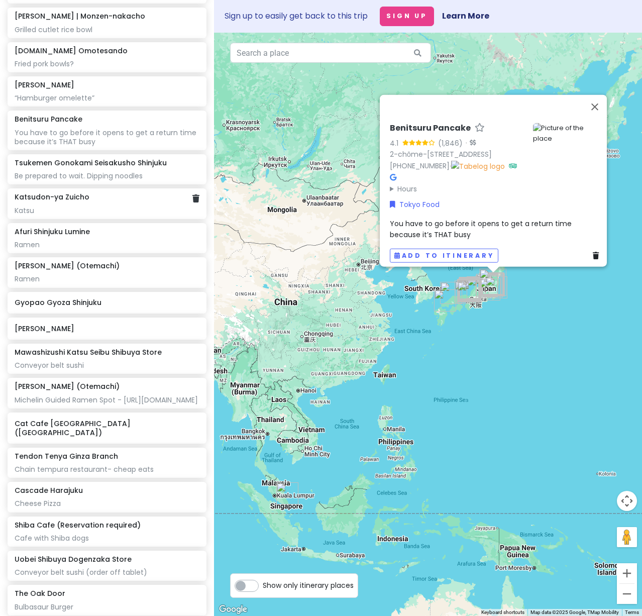
scroll to position [5725, 0]
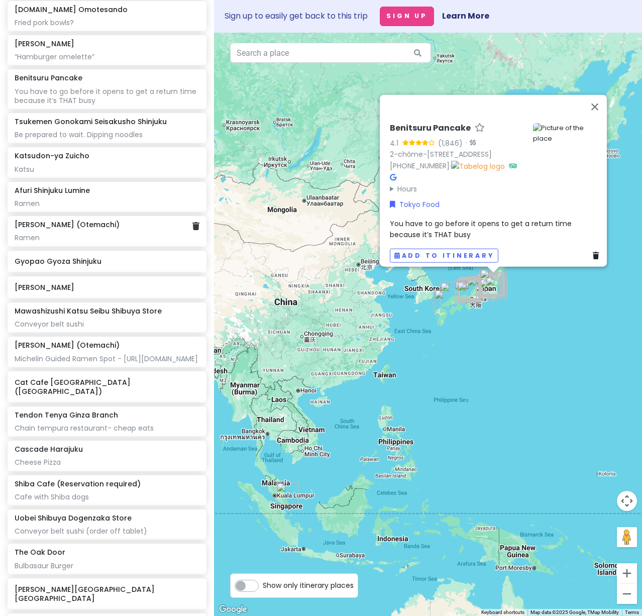
click at [130, 242] on div "Ramen" at bounding box center [107, 237] width 184 height 9
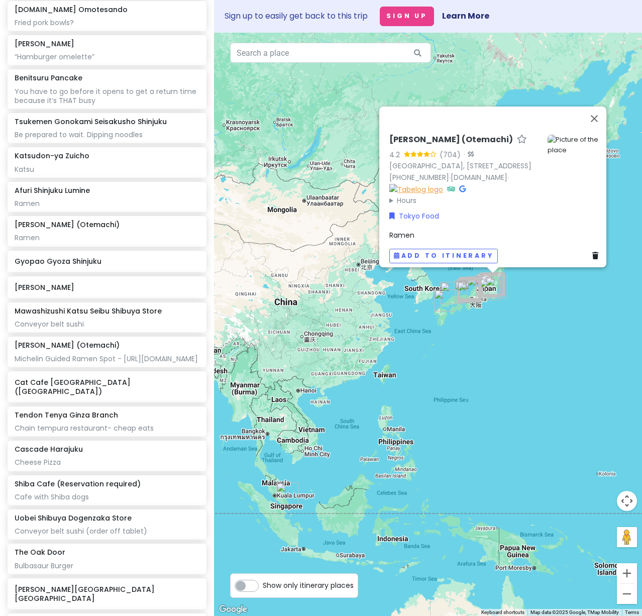
click at [443, 183] on img at bounding box center [416, 188] width 54 height 11
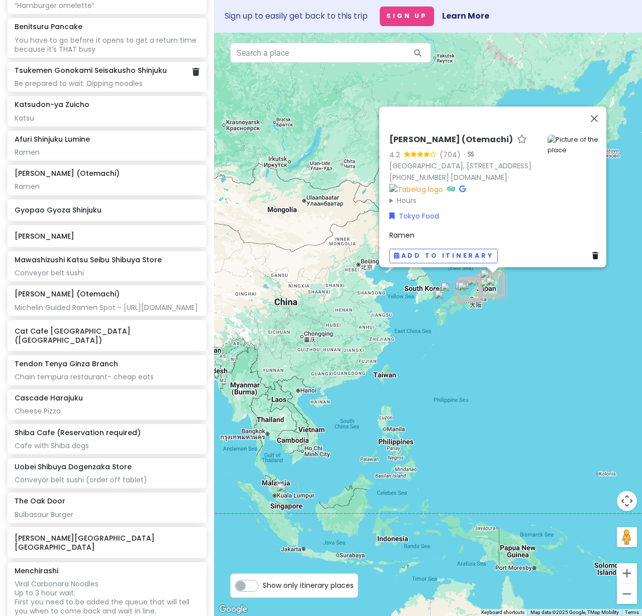
scroll to position [5775, 0]
click at [127, 158] on div "Ramen" at bounding box center [107, 153] width 184 height 9
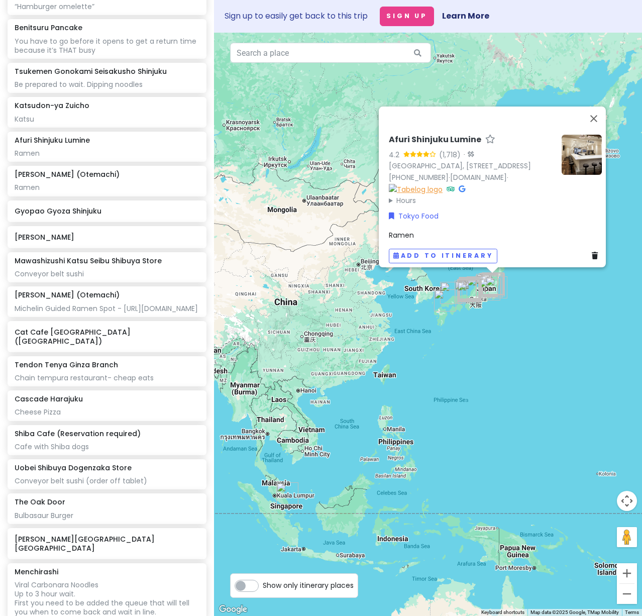
click at [442, 184] on img at bounding box center [416, 188] width 54 height 11
click at [108, 215] on h6 "Gyopao Gyoza Shinjuku" at bounding box center [103, 210] width 177 height 9
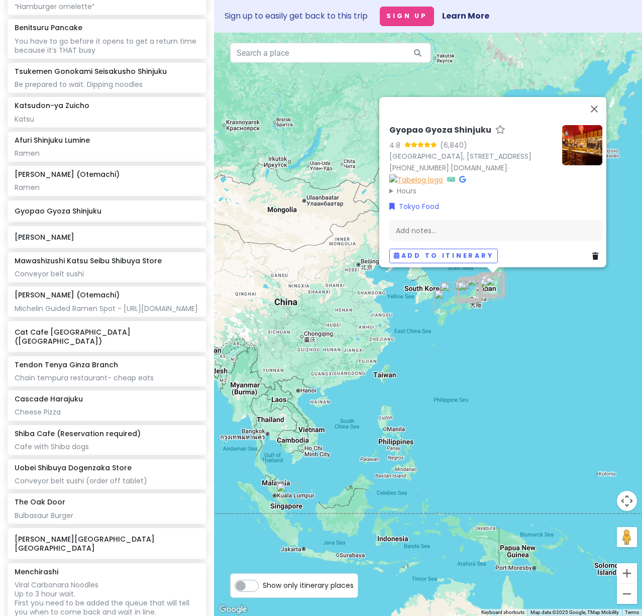
click at [390, 174] on img at bounding box center [416, 179] width 54 height 11
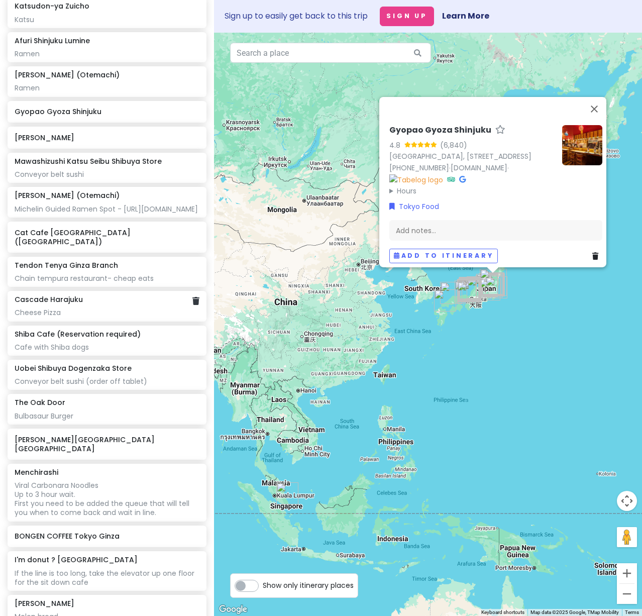
scroll to position [5876, 0]
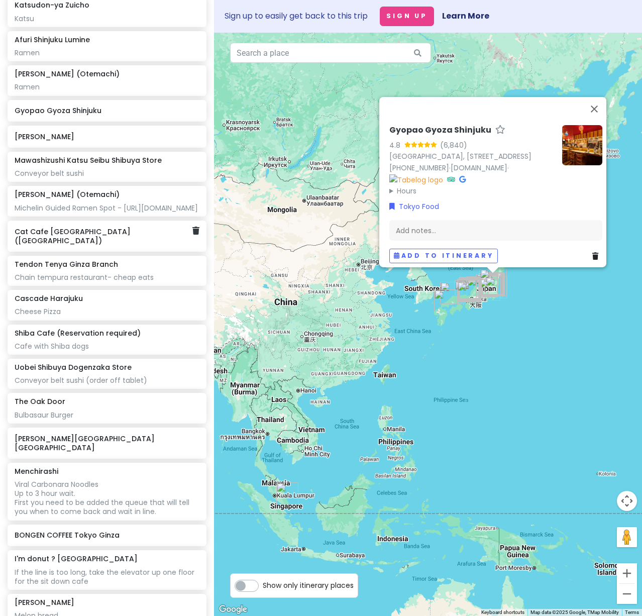
click at [80, 252] on div "Cat Cafe [GEOGRAPHIC_DATA] ([GEOGRAPHIC_DATA])" at bounding box center [107, 235] width 199 height 31
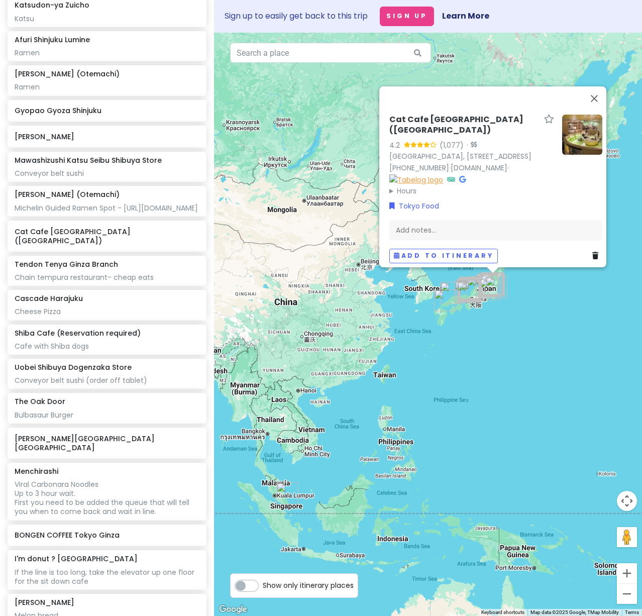
click at [443, 174] on img at bounding box center [416, 179] width 54 height 11
click at [91, 282] on div "Tendon Tenya Ginza Branch Chain tempura restaurant- cheap eats" at bounding box center [107, 271] width 184 height 22
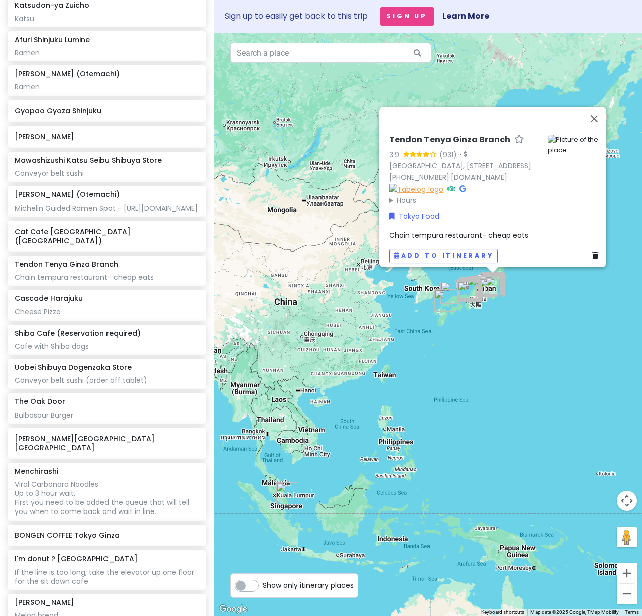
click at [443, 183] on img at bounding box center [416, 188] width 54 height 11
click at [79, 316] on div "Cheese Pizza" at bounding box center [107, 311] width 184 height 9
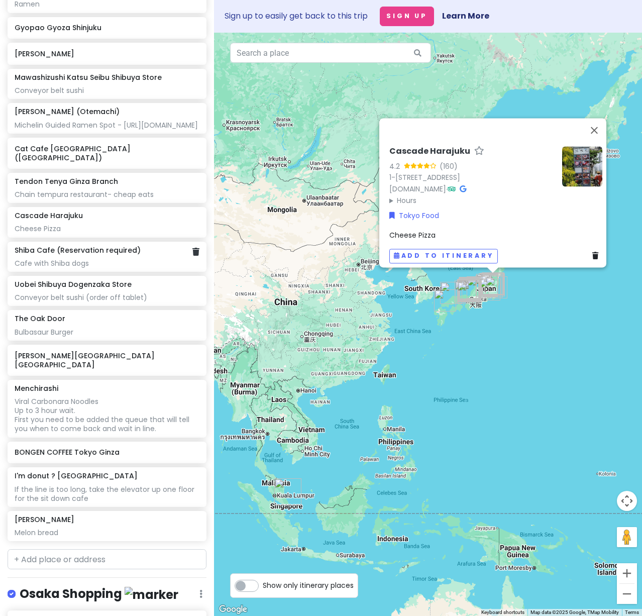
scroll to position [5976, 0]
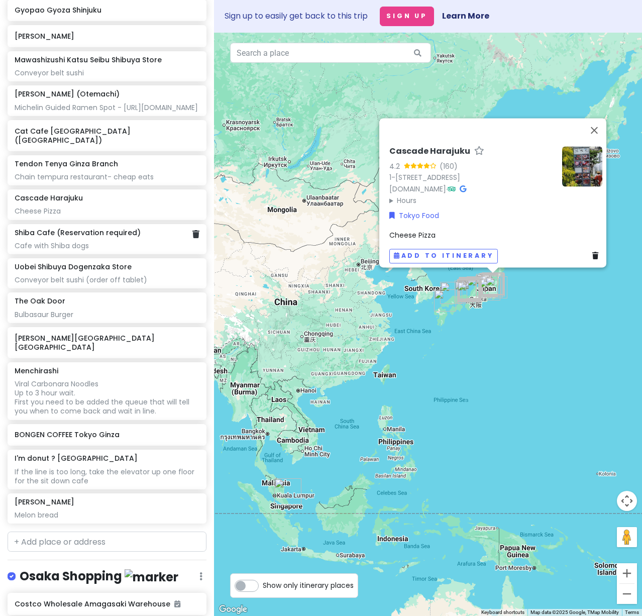
click at [70, 250] on div "Cafe with Shiba dogs" at bounding box center [107, 245] width 184 height 9
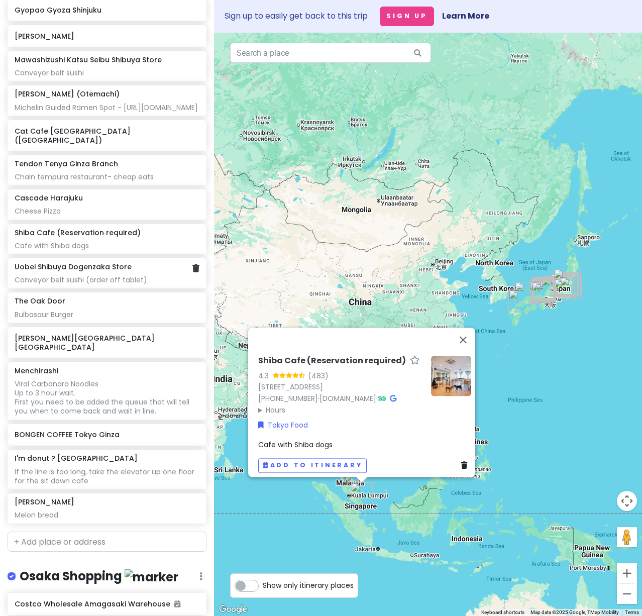
click at [80, 284] on div "Conveyor belt sushi (order off tablet)" at bounding box center [107, 279] width 184 height 9
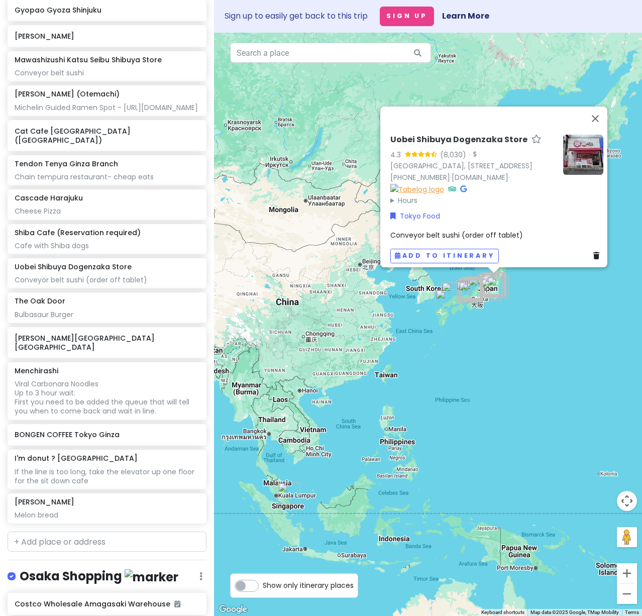
click at [444, 186] on img at bounding box center [417, 188] width 54 height 11
click at [120, 319] on div "Bulbasaur Burger" at bounding box center [107, 314] width 184 height 9
click at [393, 185] on img at bounding box center [417, 188] width 54 height 11
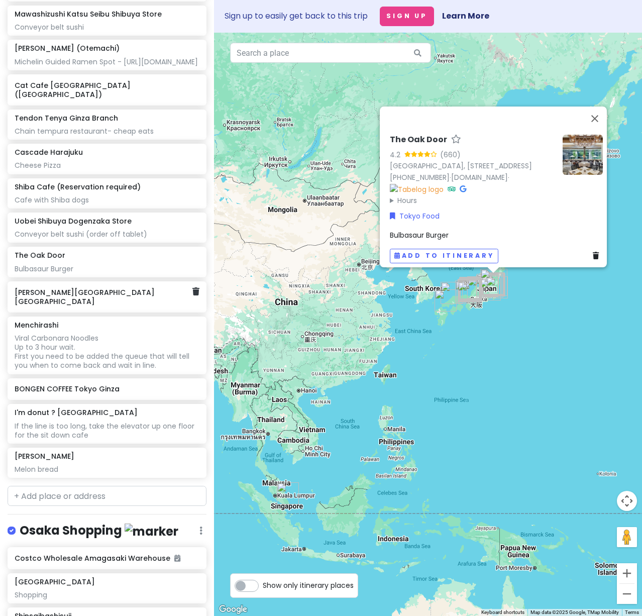
scroll to position [6077, 0]
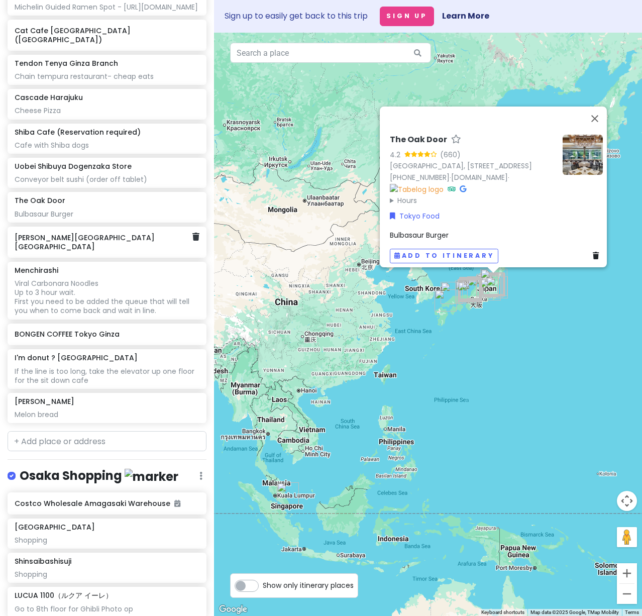
click at [69, 251] on h6 "[PERSON_NAME][GEOGRAPHIC_DATA] [GEOGRAPHIC_DATA]" at bounding box center [103, 242] width 177 height 18
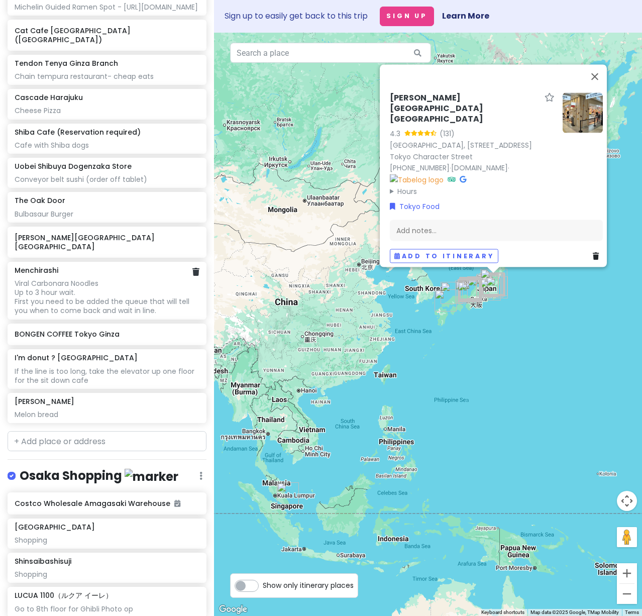
click at [111, 312] on div "Viral Carbonara Noodles Up to 3 hour wait. First you need to be added the queue…" at bounding box center [107, 297] width 184 height 37
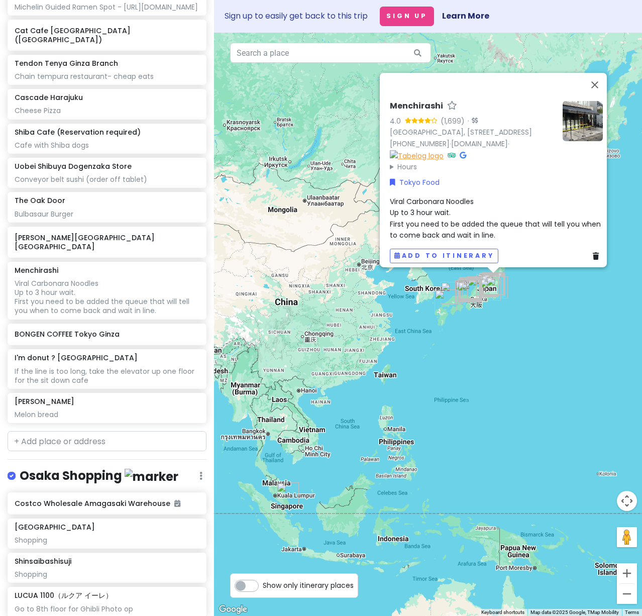
click at [443, 150] on img at bounding box center [417, 155] width 54 height 11
click at [79, 338] on h6 "BONGEN COFFEE Tokyo Ginza" at bounding box center [103, 333] width 177 height 9
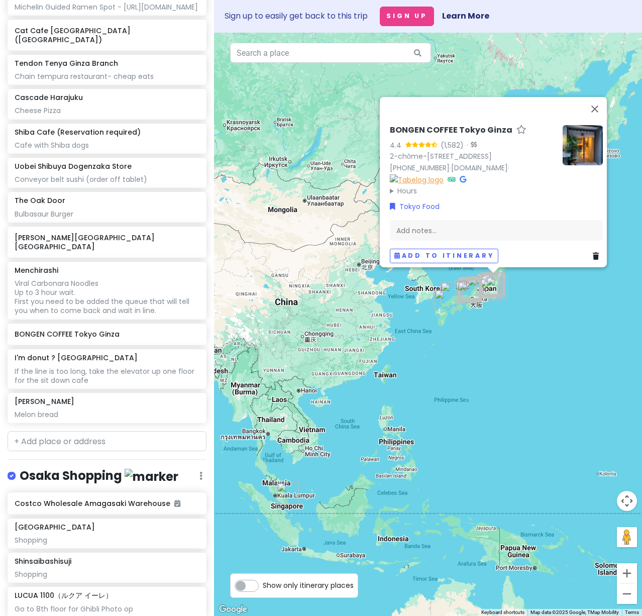
click at [436, 174] on img at bounding box center [417, 179] width 54 height 11
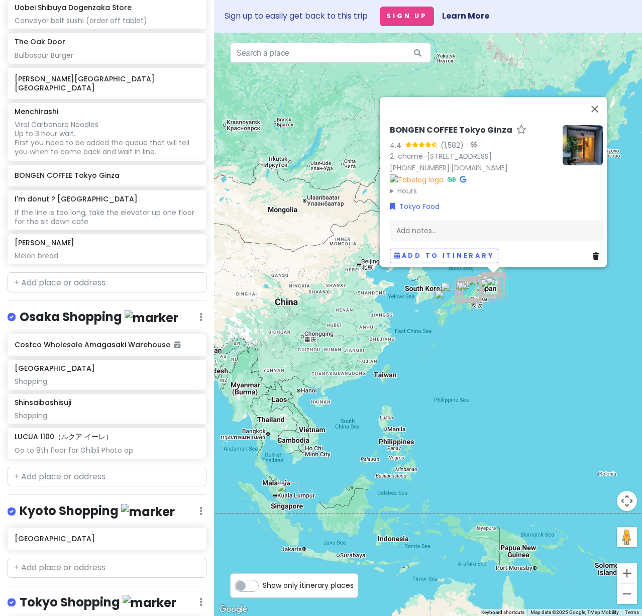
scroll to position [6278, 0]
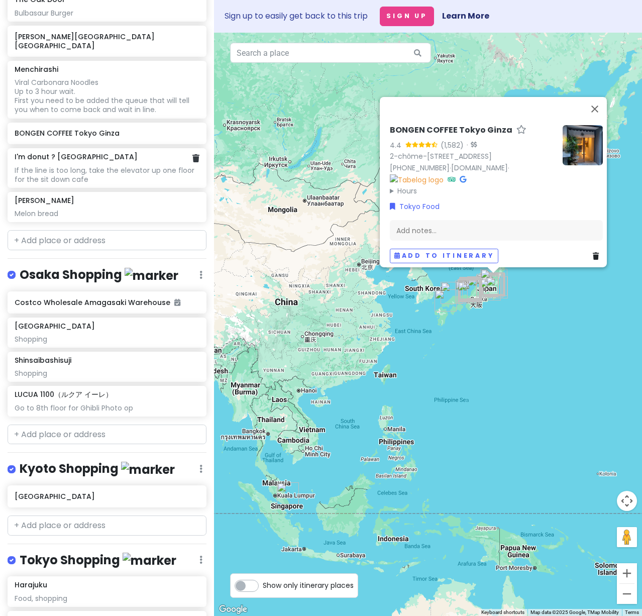
click at [71, 184] on div "If the line is too long, take the elevator up one floor for the sit down cafe" at bounding box center [107, 175] width 184 height 18
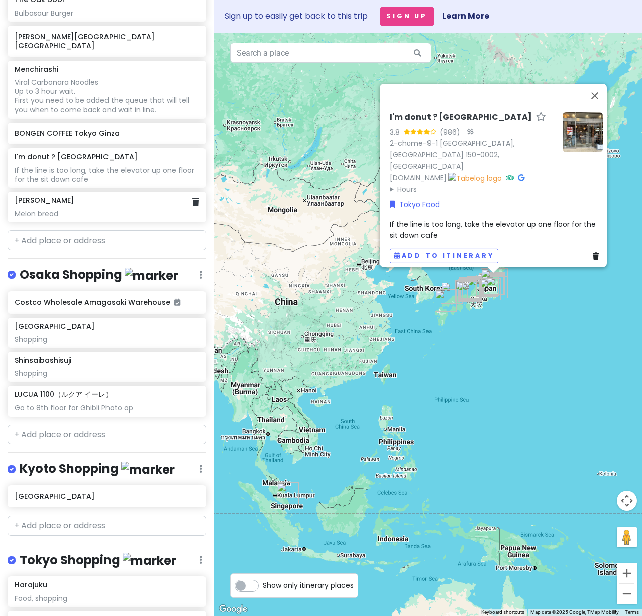
click at [59, 218] on div "Melon bread" at bounding box center [107, 213] width 184 height 9
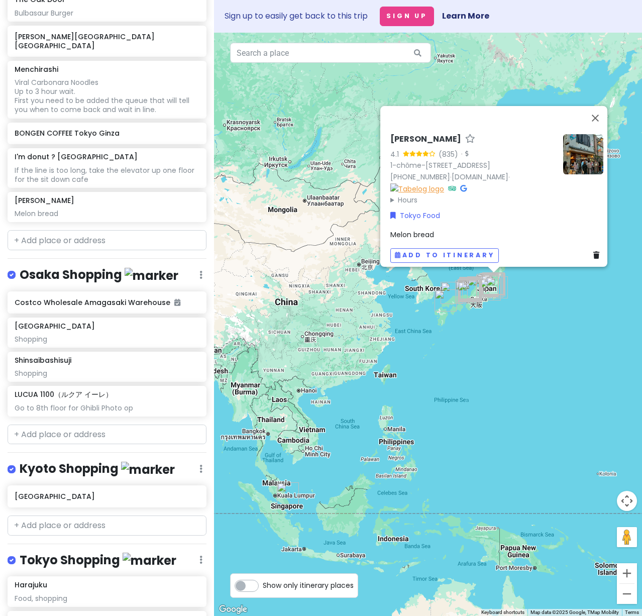
click at [443, 184] on img at bounding box center [417, 188] width 54 height 11
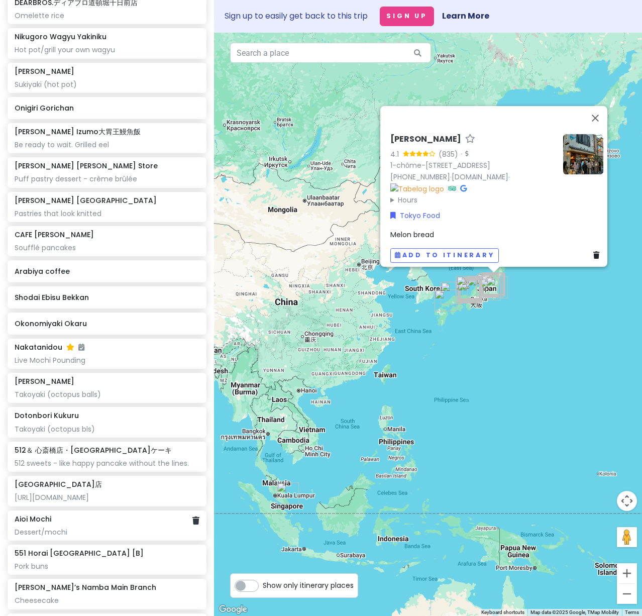
scroll to position [3164, 0]
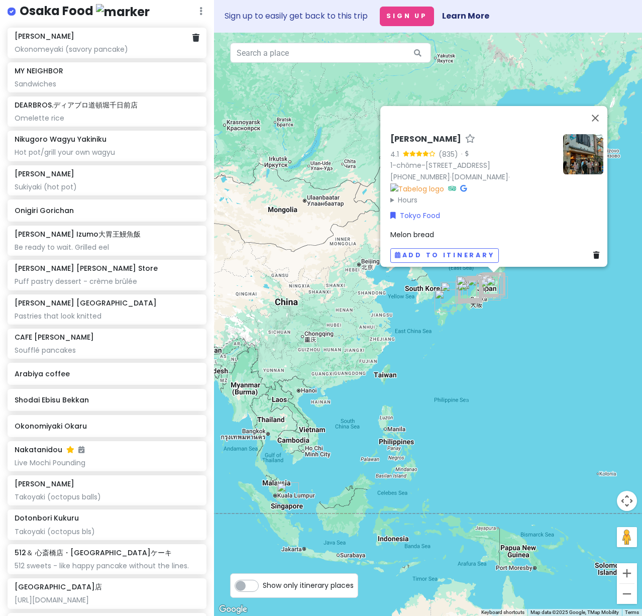
click at [69, 41] on h6 "[PERSON_NAME]" at bounding box center [45, 36] width 60 height 9
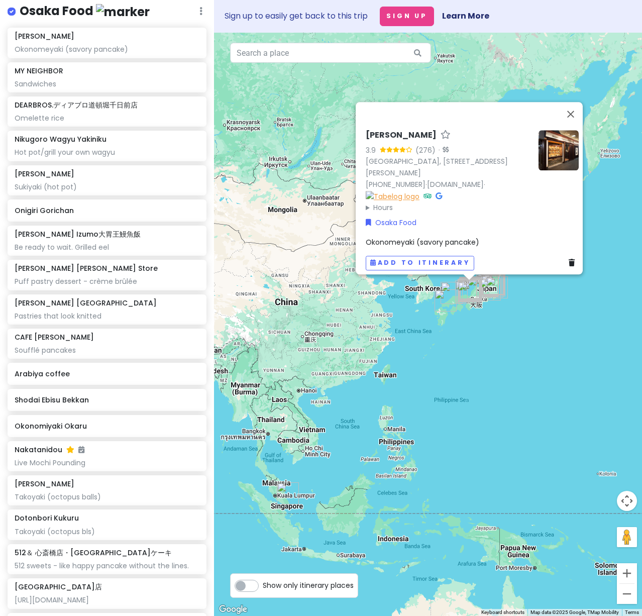
click at [419, 190] on img at bounding box center [393, 195] width 54 height 11
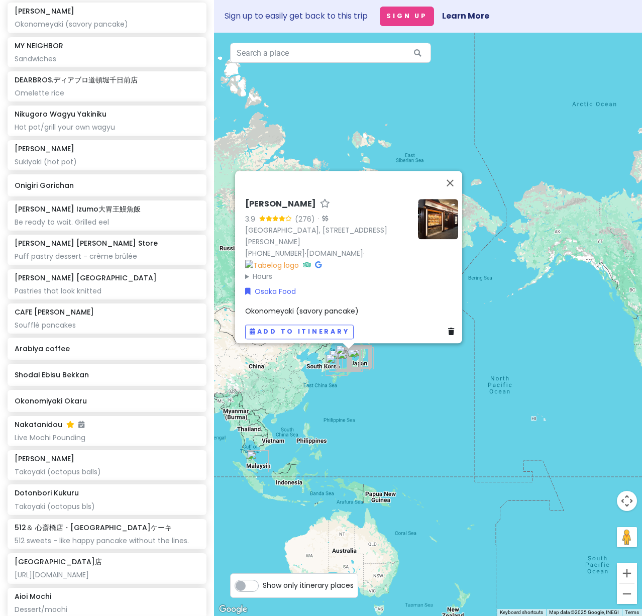
scroll to position [3013, 0]
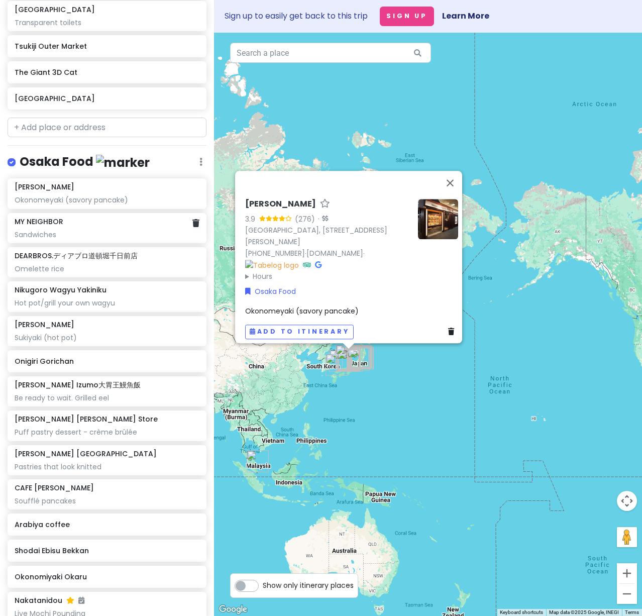
click at [85, 239] on div "Sandwiches" at bounding box center [107, 234] width 184 height 9
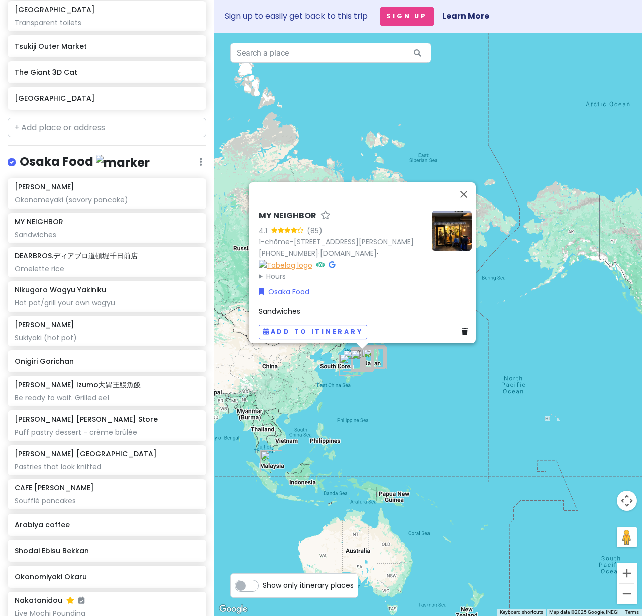
click at [312, 259] on img at bounding box center [286, 264] width 54 height 11
click at [50, 273] on div "DEARBROS.ディアブロ道頓堀千日前店 Omelette rice" at bounding box center [107, 262] width 184 height 22
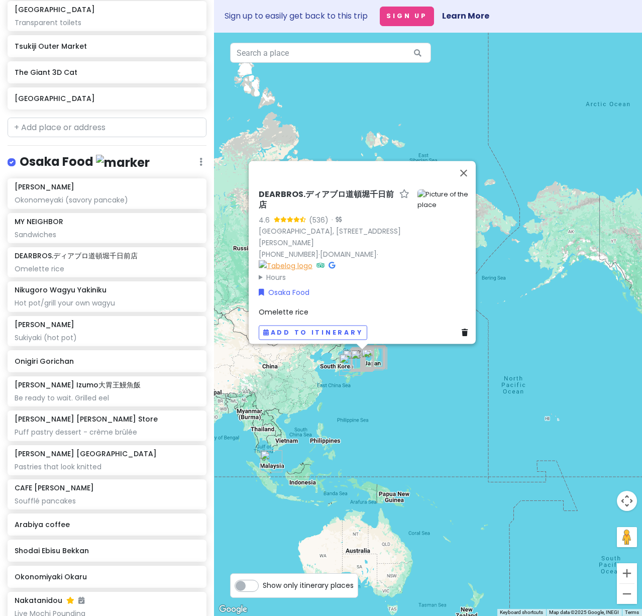
click at [312, 260] on img at bounding box center [286, 265] width 54 height 11
click at [138, 307] on div "Hot pot/grill your own wagyu" at bounding box center [107, 302] width 184 height 9
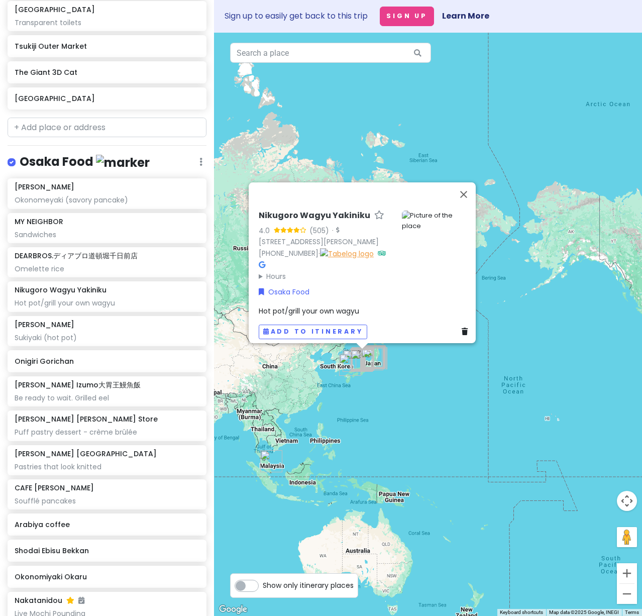
click at [321, 259] on img at bounding box center [347, 253] width 54 height 11
click at [112, 342] on div "Sukiyaki (hot pot)" at bounding box center [107, 337] width 184 height 9
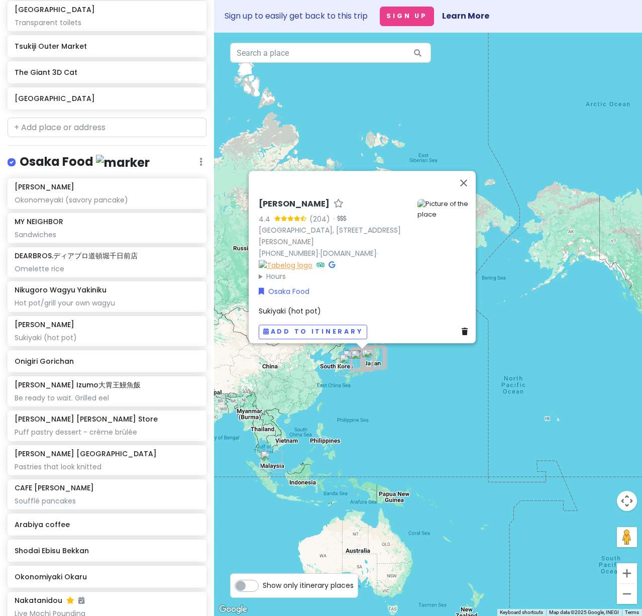
click at [312, 259] on img at bounding box center [286, 264] width 54 height 11
click at [96, 366] on h6 "Onigiri Gorichan" at bounding box center [103, 361] width 177 height 9
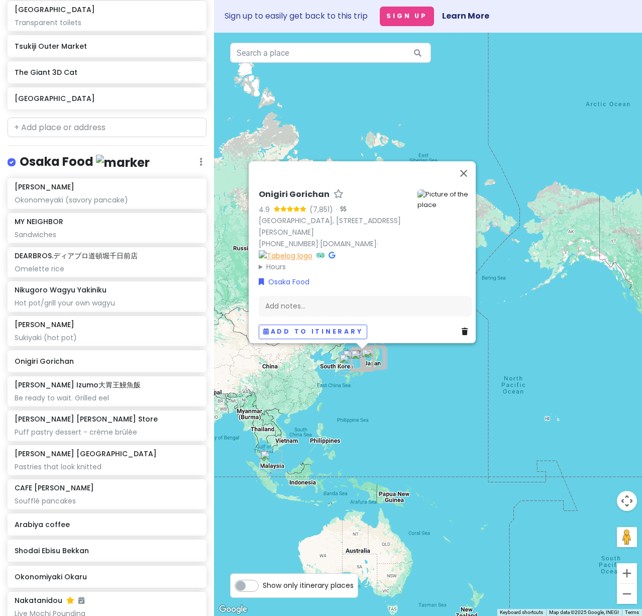
click at [312, 250] on img at bounding box center [286, 255] width 54 height 11
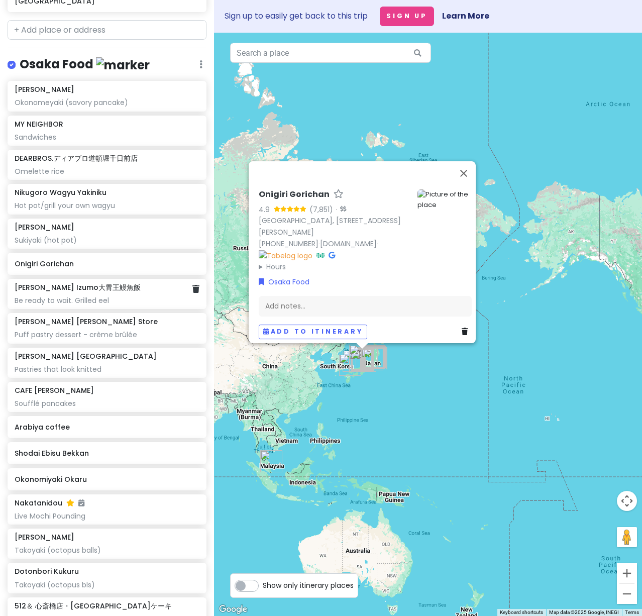
scroll to position [3114, 0]
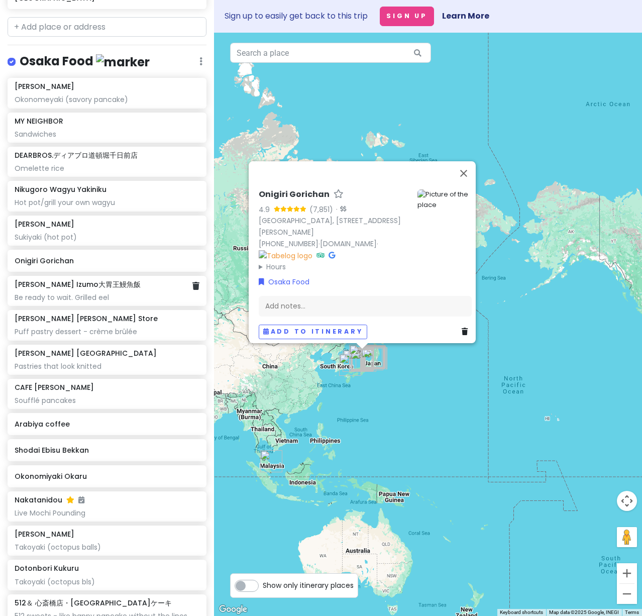
click at [75, 306] on div "[PERSON_NAME] Izumo大胃王鰻魚飯 Be ready to wait. Grilled eel" at bounding box center [107, 291] width 199 height 30
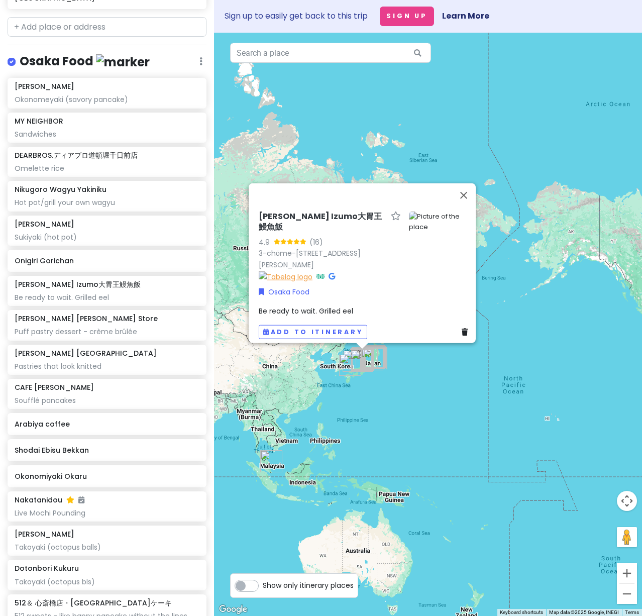
click at [259, 271] on img at bounding box center [286, 276] width 54 height 11
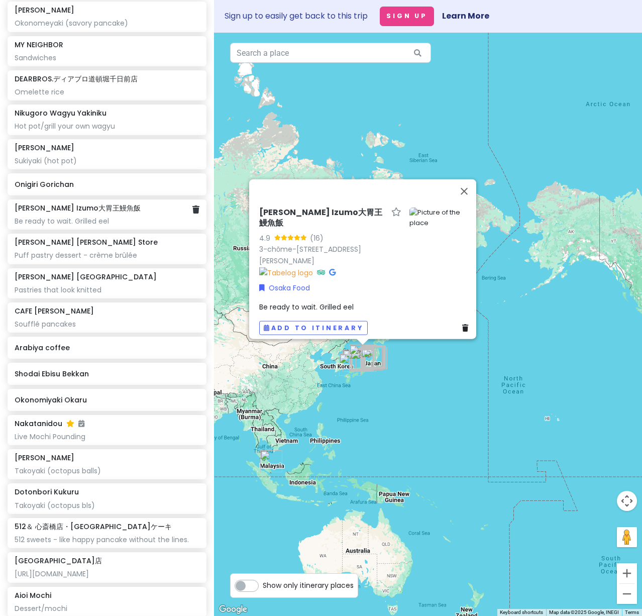
scroll to position [3214, 0]
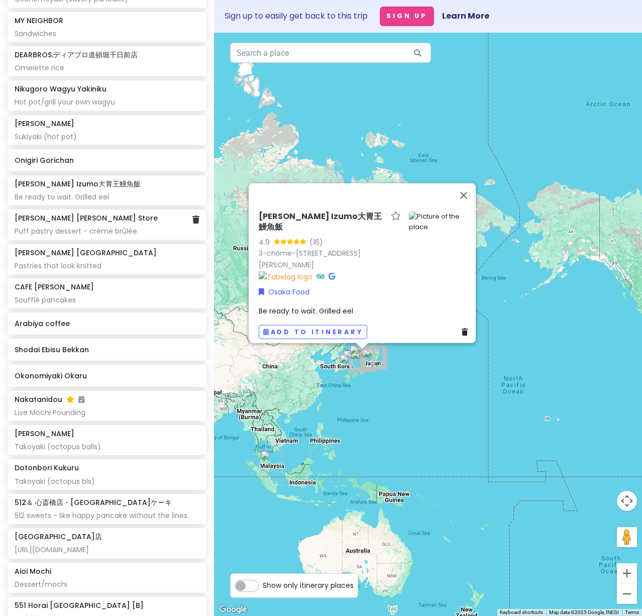
click at [59, 236] on div "Puff pastry dessert - crème brûlée" at bounding box center [107, 230] width 184 height 9
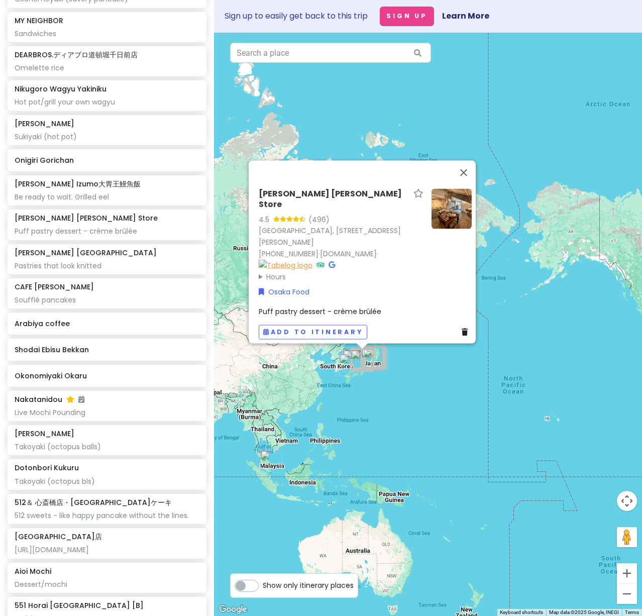
click at [312, 260] on img at bounding box center [286, 264] width 54 height 11
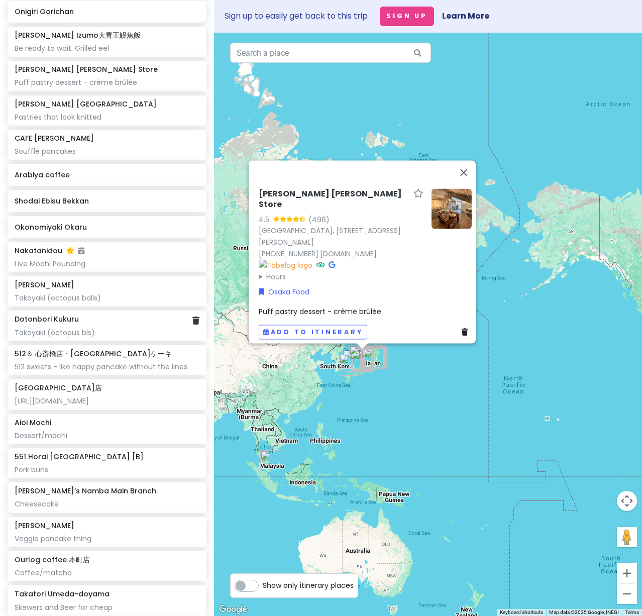
scroll to position [3365, 0]
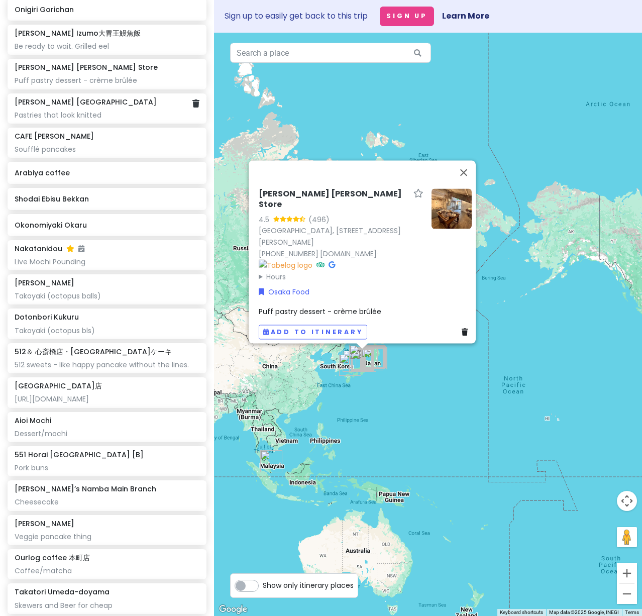
click at [84, 120] on div "Pastries that look knitted" at bounding box center [107, 114] width 184 height 9
click at [312, 259] on img at bounding box center [286, 264] width 54 height 11
drag, startPoint x: 101, startPoint y: 213, endPoint x: 177, endPoint y: 234, distance: 78.1
click at [101, 154] on div "Soufflé pancakes" at bounding box center [107, 149] width 184 height 9
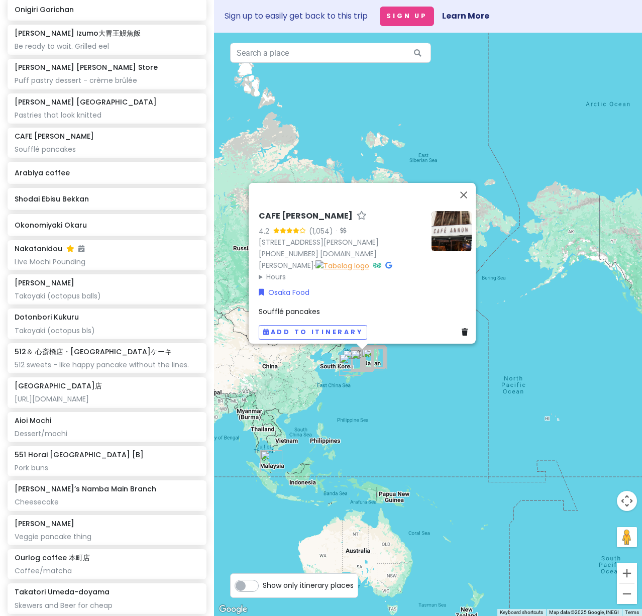
click at [369, 260] on img at bounding box center [342, 265] width 54 height 11
click at [112, 246] on div "[PERSON_NAME] Okonomeyaki (savory pancake) MY NEIGHBOR Sandwiches DEARBROS.ディアブ…" at bounding box center [107, 331] width 214 height 1008
click at [109, 184] on div "Arabiya coffee" at bounding box center [107, 173] width 199 height 22
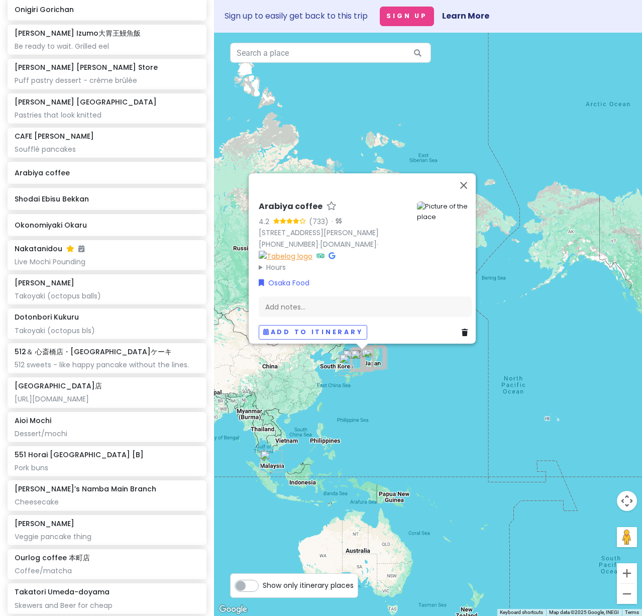
click at [312, 250] on img at bounding box center [286, 255] width 54 height 11
click at [69, 203] on h6 "Shodai Ebisu Bekkan" at bounding box center [103, 198] width 177 height 9
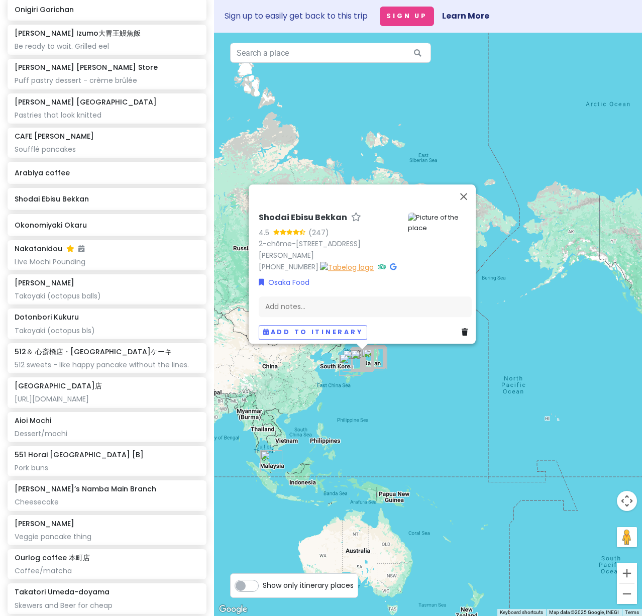
click at [321, 262] on img at bounding box center [347, 267] width 54 height 11
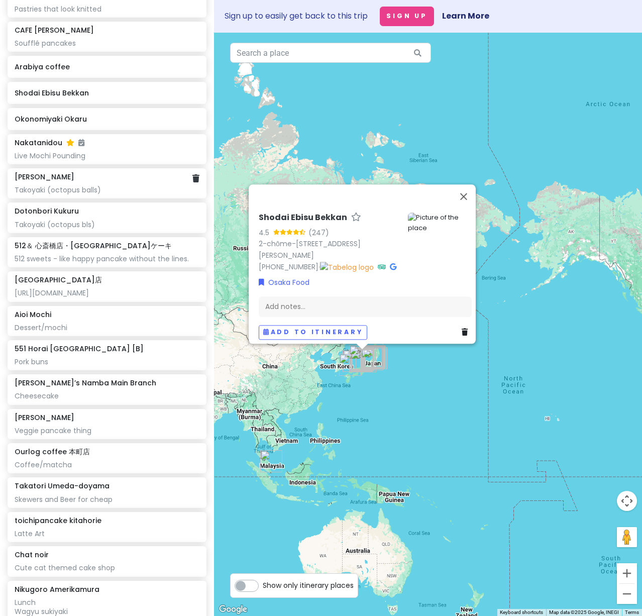
scroll to position [3515, 0]
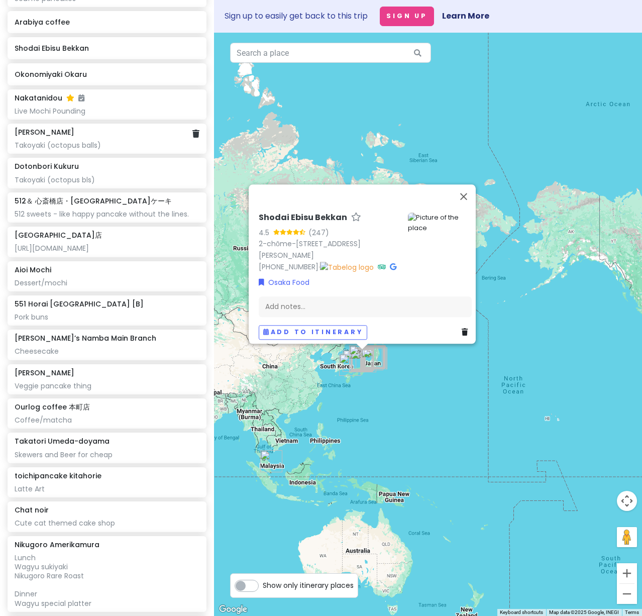
click at [140, 150] on div "Takoyaki (octopus balls)" at bounding box center [107, 145] width 184 height 9
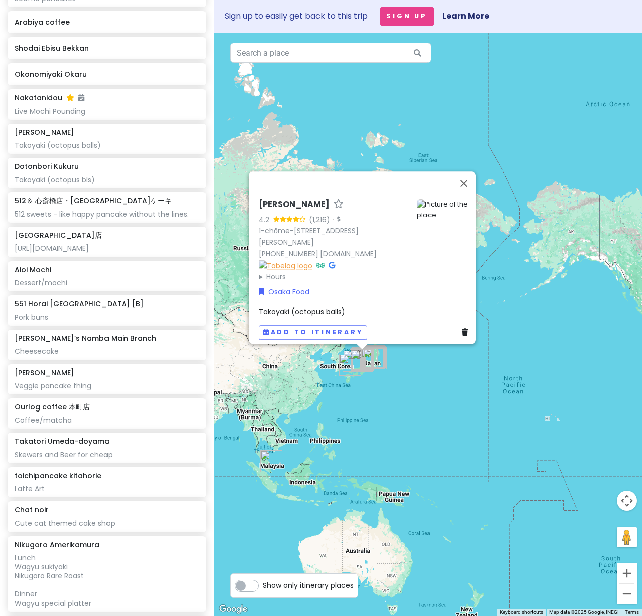
click at [259, 260] on img at bounding box center [286, 265] width 54 height 11
click at [136, 184] on div "Takoyaki (octopus bls)" at bounding box center [107, 179] width 184 height 9
click at [312, 260] on img at bounding box center [286, 265] width 54 height 11
click at [73, 150] on div "Takoyaki (octopus balls)" at bounding box center [107, 145] width 184 height 9
click at [259, 260] on img at bounding box center [286, 265] width 54 height 11
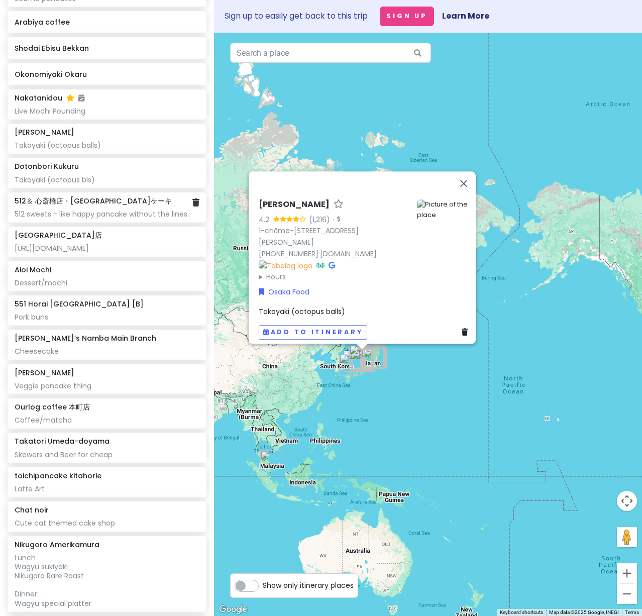
click at [44, 218] on div "512 sweets - like happy pancake without the lines." at bounding box center [107, 213] width 184 height 9
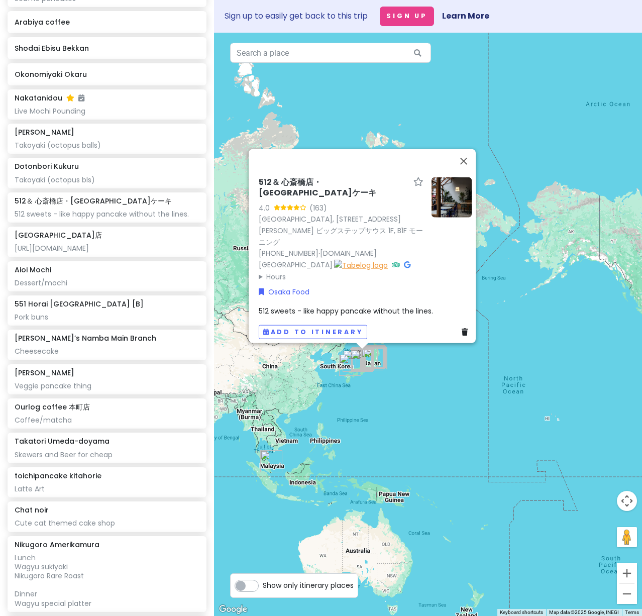
click at [388, 259] on img at bounding box center [361, 264] width 54 height 11
click at [64, 253] on div "[URL][DOMAIN_NAME]" at bounding box center [107, 248] width 184 height 9
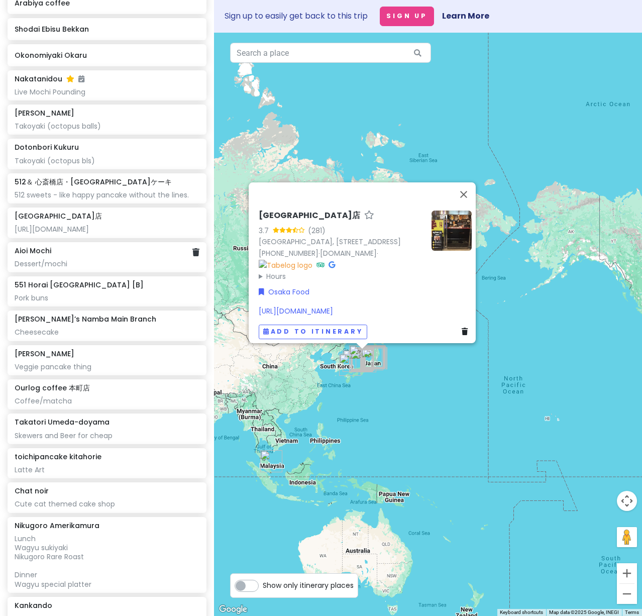
scroll to position [3566, 0]
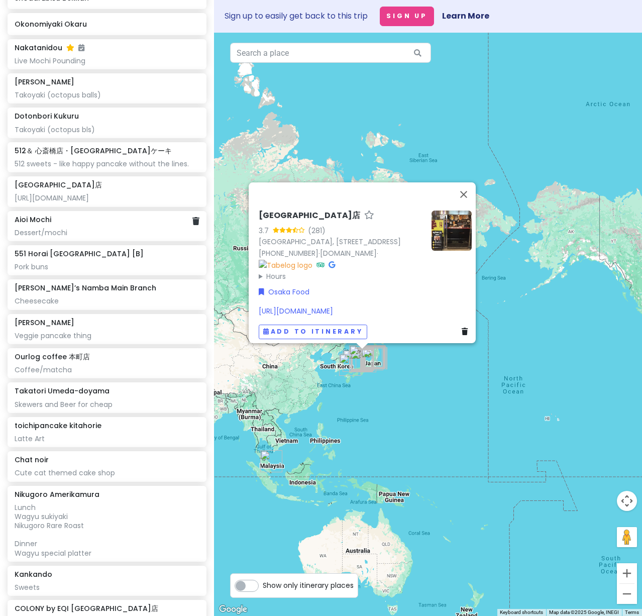
click at [70, 237] on div "Dessert/mochi" at bounding box center [107, 232] width 184 height 9
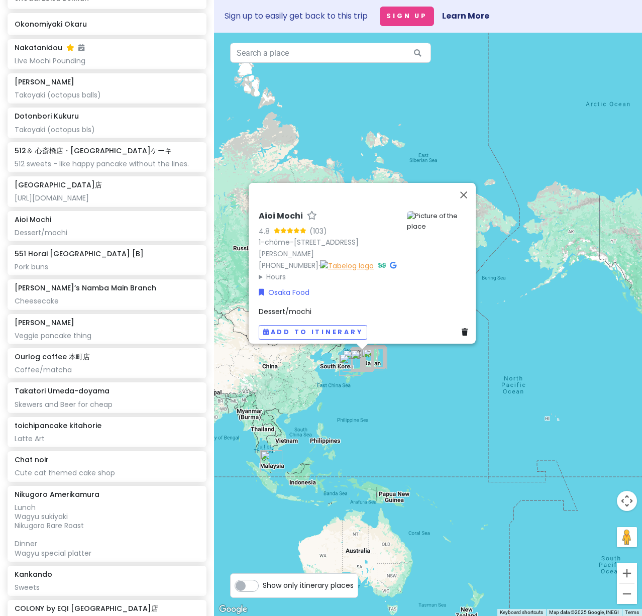
click at [324, 260] on img at bounding box center [347, 265] width 54 height 11
click at [78, 271] on div "Pork buns" at bounding box center [107, 266] width 184 height 9
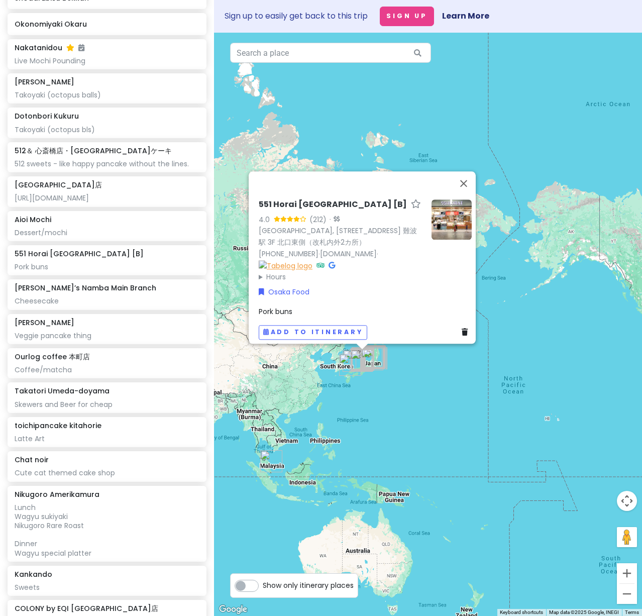
click at [312, 260] on img at bounding box center [286, 265] width 54 height 11
click at [101, 292] on h6 "[PERSON_NAME]’s Namba Main Branch" at bounding box center [86, 287] width 142 height 9
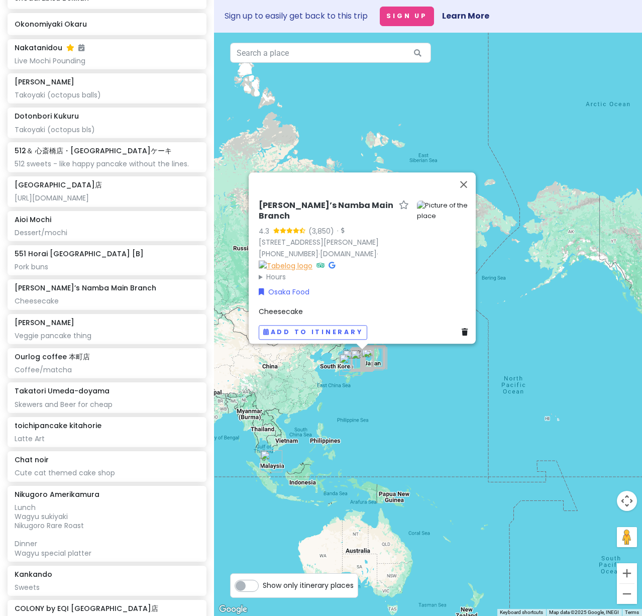
click at [312, 262] on img at bounding box center [286, 265] width 54 height 11
click at [115, 340] on div "[PERSON_NAME] Veggie pancake thing" at bounding box center [107, 329] width 184 height 22
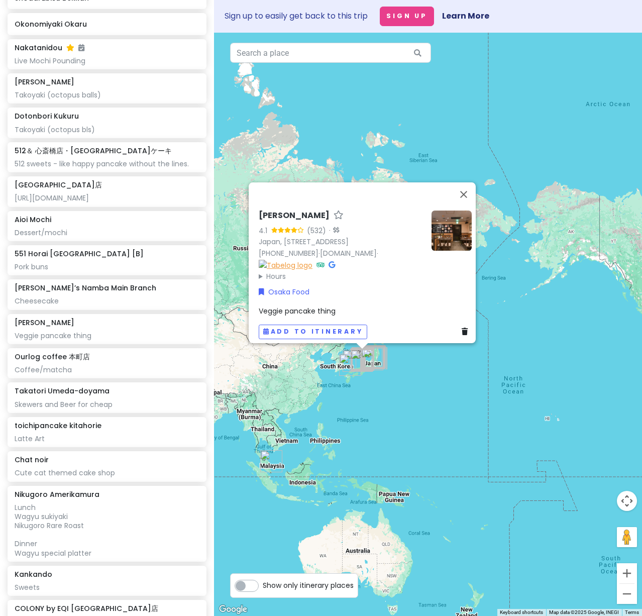
click at [312, 260] on img at bounding box center [286, 264] width 54 height 11
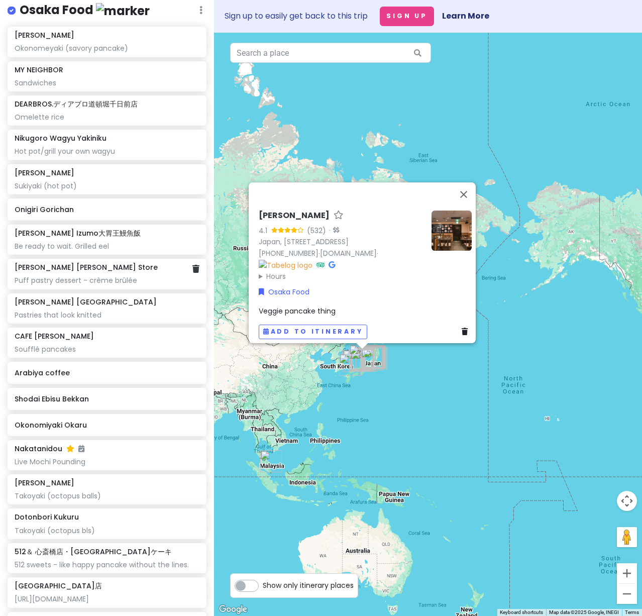
scroll to position [3164, 0]
click at [105, 54] on div "Okonomeyaki (savory pancake)" at bounding box center [107, 49] width 184 height 9
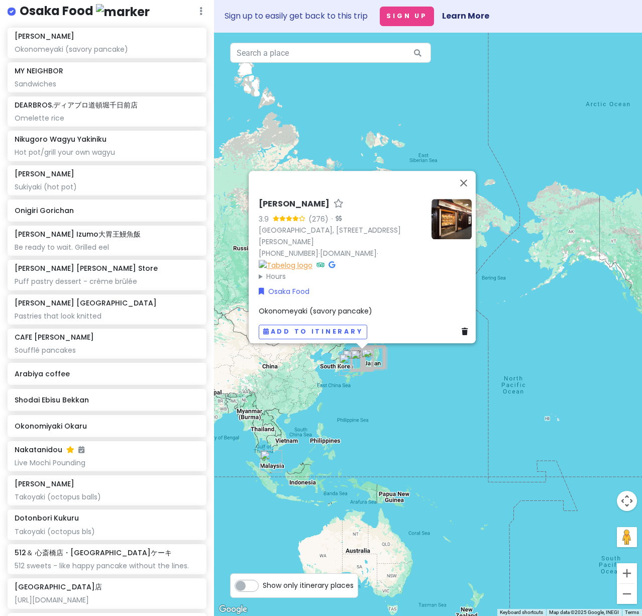
click at [312, 260] on img at bounding box center [286, 264] width 54 height 11
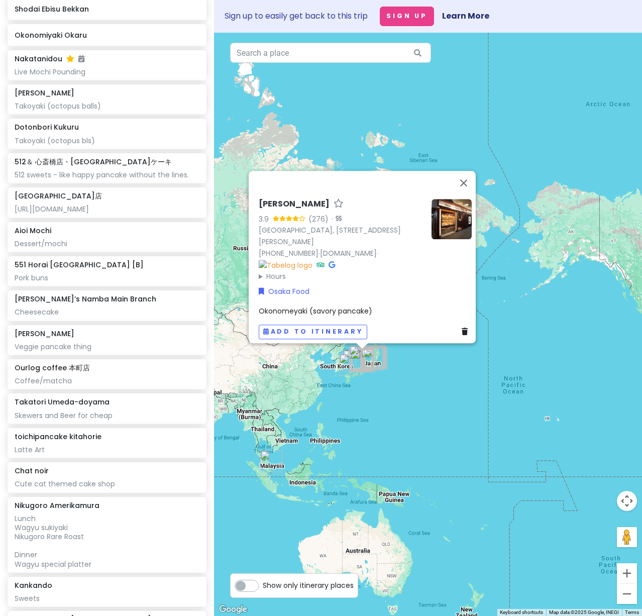
scroll to position [3566, 0]
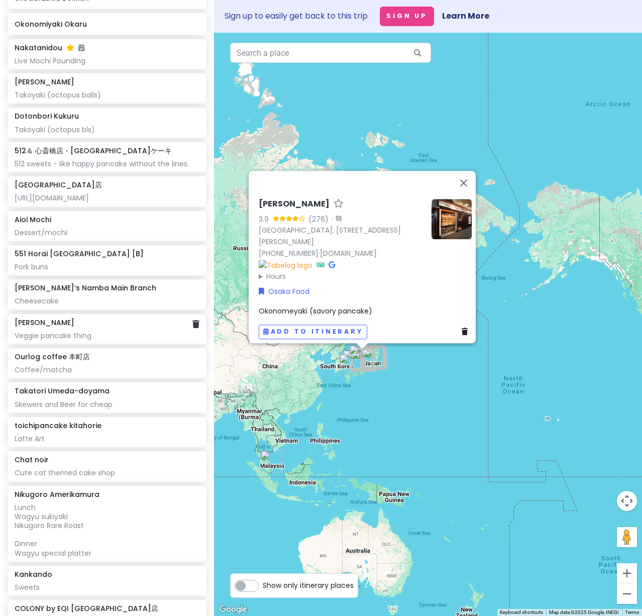
click at [94, 340] on div "Veggie pancake thing" at bounding box center [107, 335] width 184 height 9
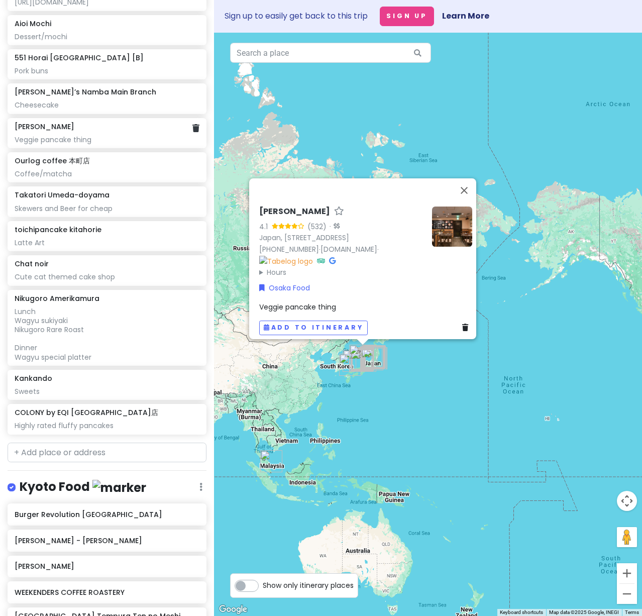
scroll to position [3767, 0]
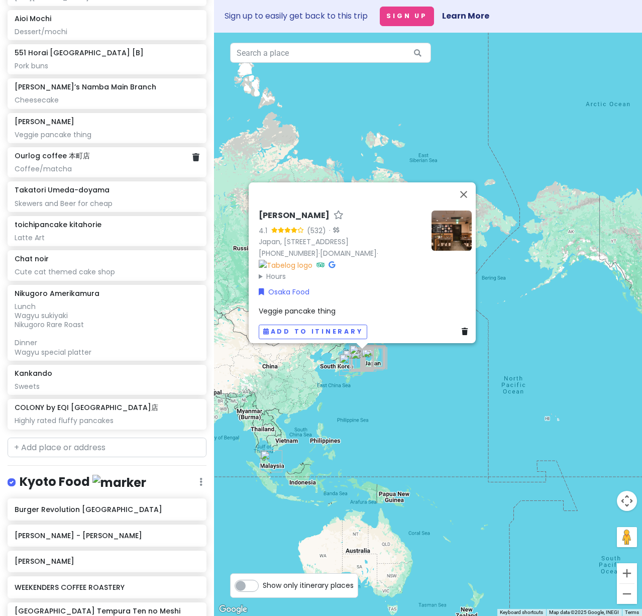
click at [112, 173] on div "Coffee/matcha" at bounding box center [107, 168] width 184 height 9
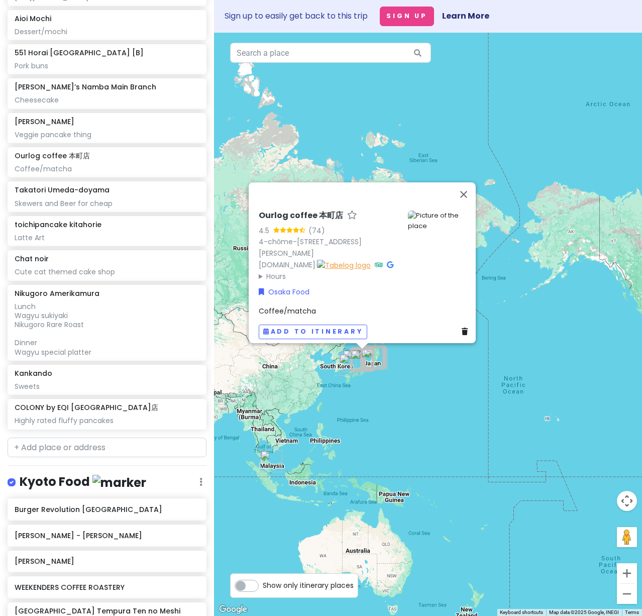
click at [338, 260] on img at bounding box center [344, 264] width 54 height 11
click at [125, 208] on div "Skewers and Beer for cheap" at bounding box center [107, 203] width 184 height 9
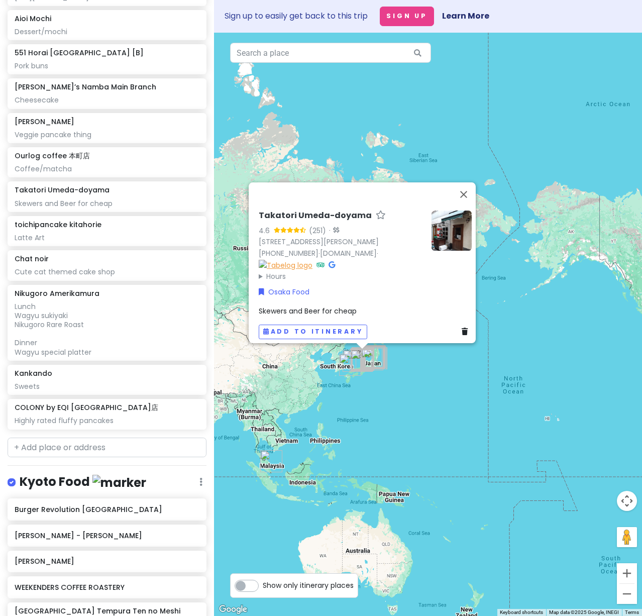
click at [312, 259] on img at bounding box center [286, 264] width 54 height 11
click at [72, 242] on div "Latte Art" at bounding box center [107, 237] width 184 height 9
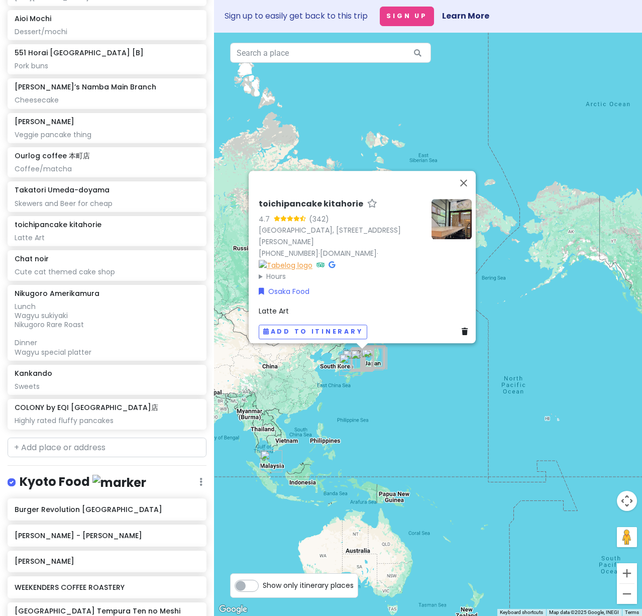
click at [312, 259] on img at bounding box center [286, 264] width 54 height 11
click at [57, 276] on div "Cute cat themed cake shop" at bounding box center [107, 271] width 184 height 9
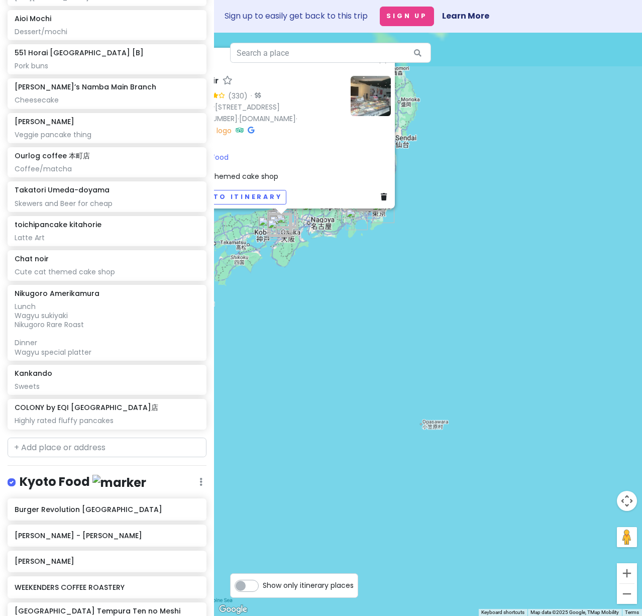
drag, startPoint x: 310, startPoint y: 329, endPoint x: 419, endPoint y: 446, distance: 160.2
click at [419, 446] on div "Chat noir 4.2 (330) · 3-chōme-1-1 [GEOGRAPHIC_DATA], [GEOGRAPHIC_DATA], [GEOGRA…" at bounding box center [428, 324] width 428 height 583
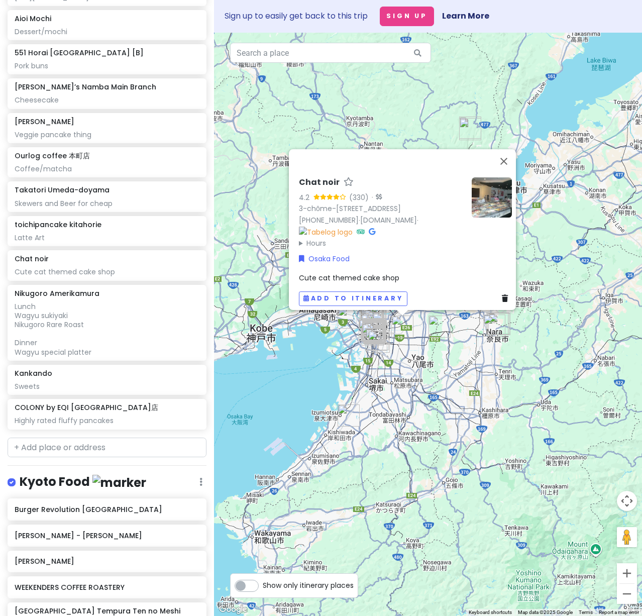
drag, startPoint x: 538, startPoint y: 333, endPoint x: 451, endPoint y: 375, distance: 96.6
click at [451, 375] on div "Chat noir 4.2 (330) · 3-chōme-1-1 [GEOGRAPHIC_DATA], [GEOGRAPHIC_DATA], [GEOGRA…" at bounding box center [428, 324] width 428 height 583
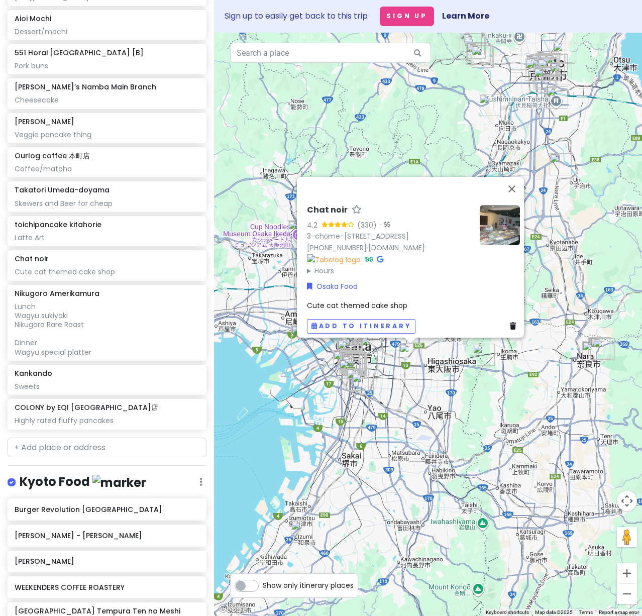
drag, startPoint x: 456, startPoint y: 387, endPoint x: 455, endPoint y: 412, distance: 25.1
click at [455, 412] on div "Chat noir 4.2 (330) · 3-chōme-1-1 [GEOGRAPHIC_DATA], [GEOGRAPHIC_DATA], [GEOGRA…" at bounding box center [428, 324] width 428 height 583
click at [361, 254] on img at bounding box center [334, 259] width 54 height 11
click at [105, 357] on div "Lunch Wagyu sukiyaki Nikugoro Rare Roast Dinner Wagyu special platter" at bounding box center [107, 329] width 184 height 55
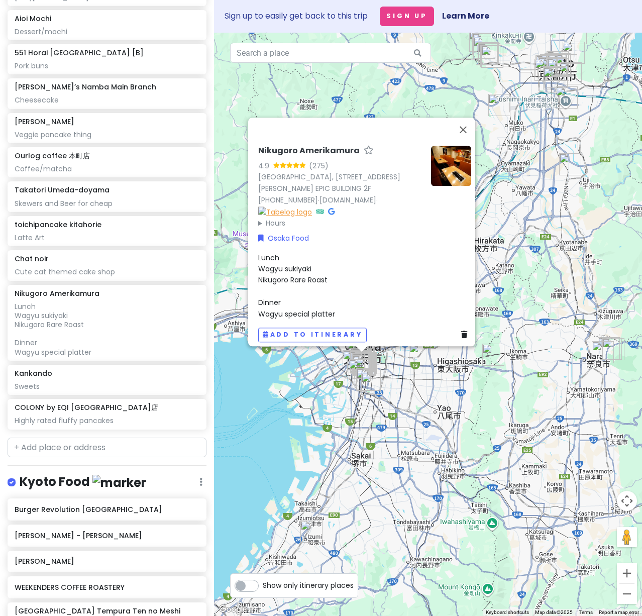
click at [312, 206] on img at bounding box center [285, 211] width 54 height 11
click at [71, 391] on div "Sweets" at bounding box center [107, 386] width 184 height 9
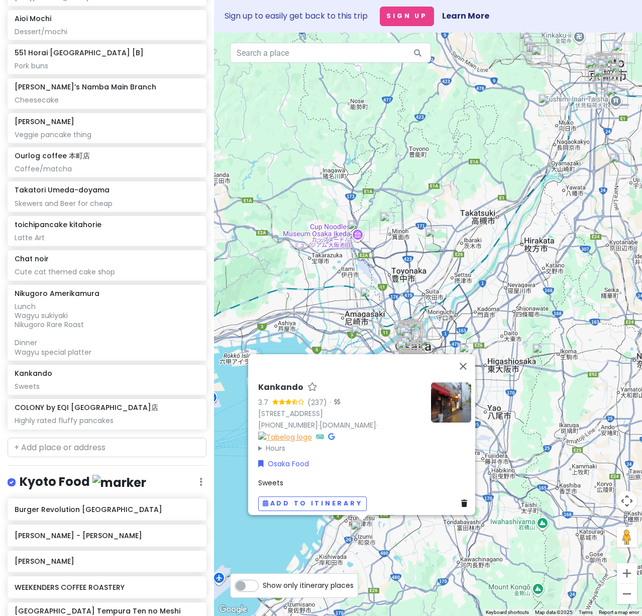
click at [312, 431] on img at bounding box center [285, 436] width 54 height 11
click at [133, 425] on div "Highly rated fluffy pancakes" at bounding box center [107, 420] width 184 height 9
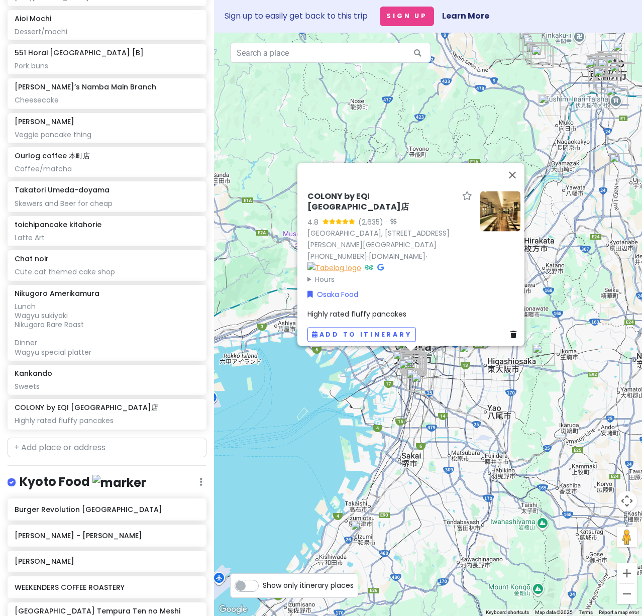
click at [361, 265] on img at bounding box center [334, 267] width 54 height 11
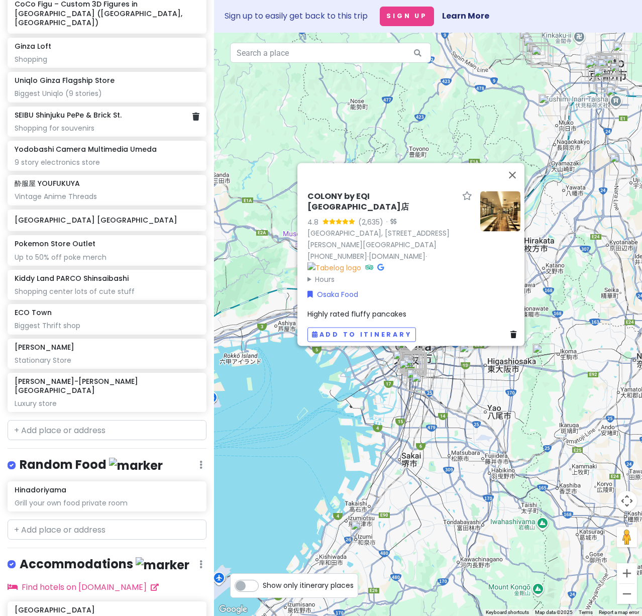
scroll to position [6981, 0]
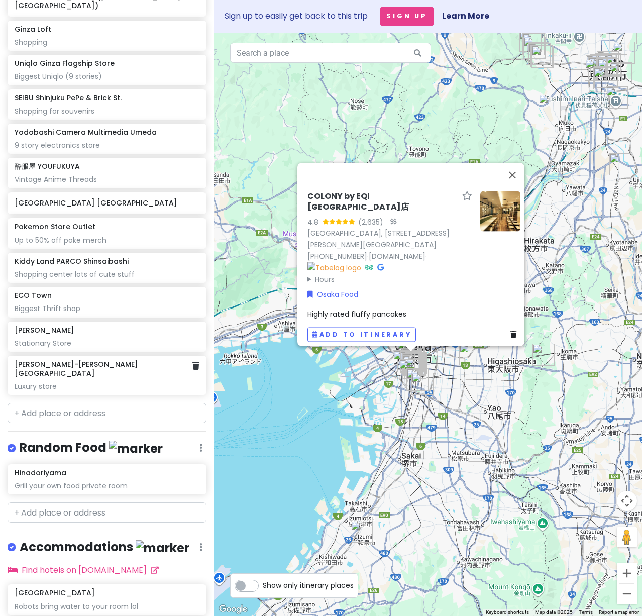
click at [35, 391] on div "Luxury store" at bounding box center [107, 386] width 184 height 9
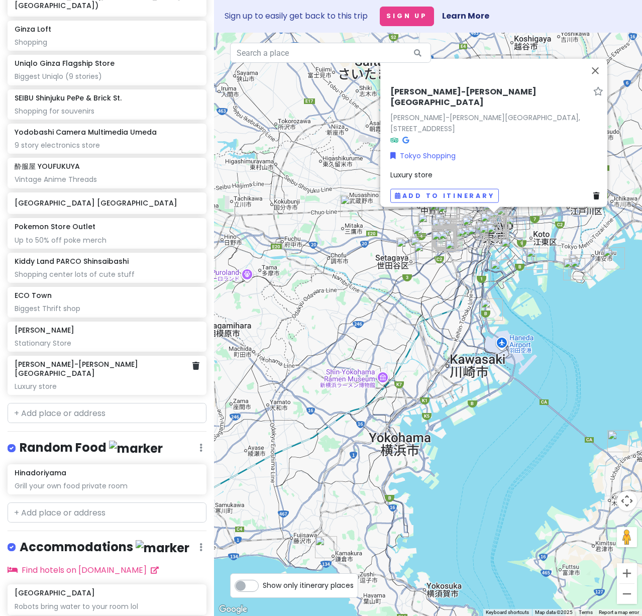
click at [60, 391] on div "Luxury store" at bounding box center [107, 386] width 184 height 9
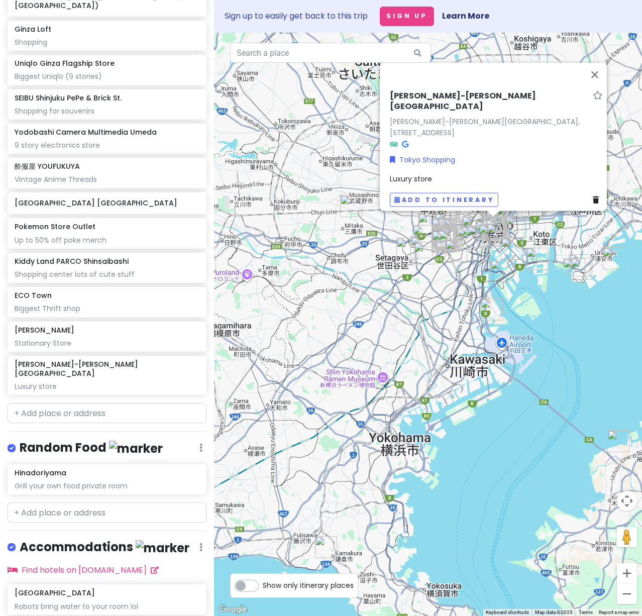
click at [402, 140] on icon at bounding box center [405, 143] width 7 height 7
click at [480, 98] on h6 "[PERSON_NAME]-[PERSON_NAME][GEOGRAPHIC_DATA]" at bounding box center [489, 100] width 199 height 21
drag, startPoint x: 505, startPoint y: 96, endPoint x: 270, endPoint y: 93, distance: 234.6
click at [272, 94] on div "Wako Namiki-[PERSON_NAME][GEOGRAPHIC_DATA] [GEOGRAPHIC_DATA]-[PERSON_NAME][GEOG…" at bounding box center [428, 324] width 428 height 583
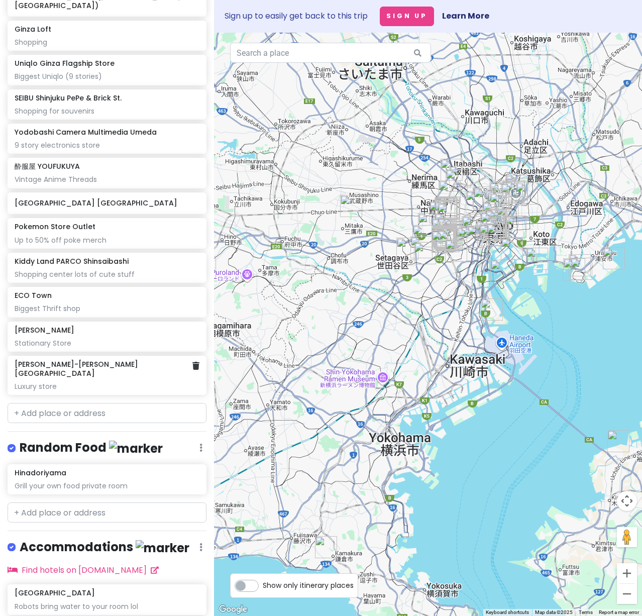
click at [71, 391] on div "Luxury store" at bounding box center [107, 386] width 184 height 9
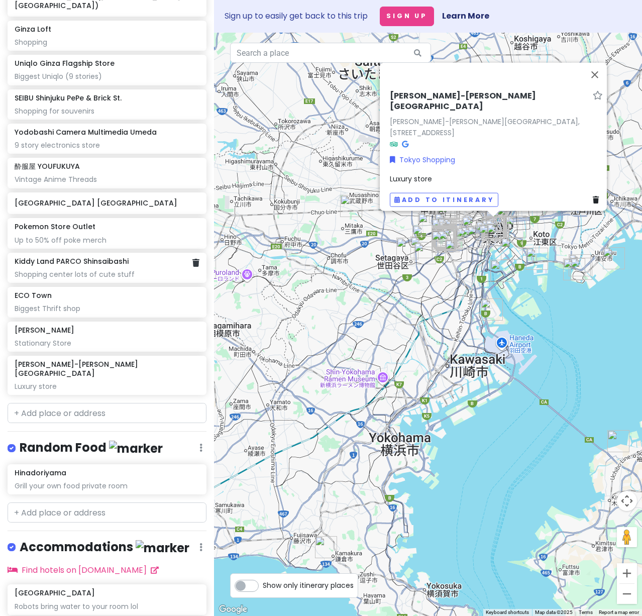
click at [82, 279] on div "Shopping center lots of cute stuff" at bounding box center [107, 274] width 184 height 9
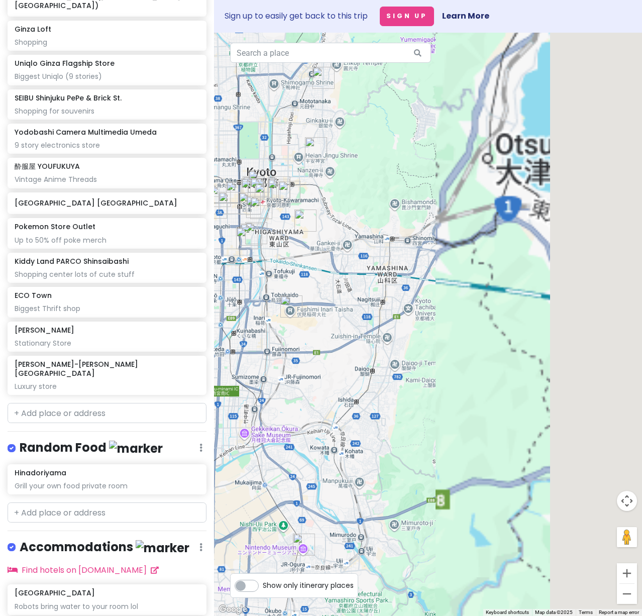
click at [189, 323] on div "Japan Trip Private Change Dates Make a Copy Delete Trip Go Pro ⚡️ Give Feedback…" at bounding box center [321, 308] width 642 height 616
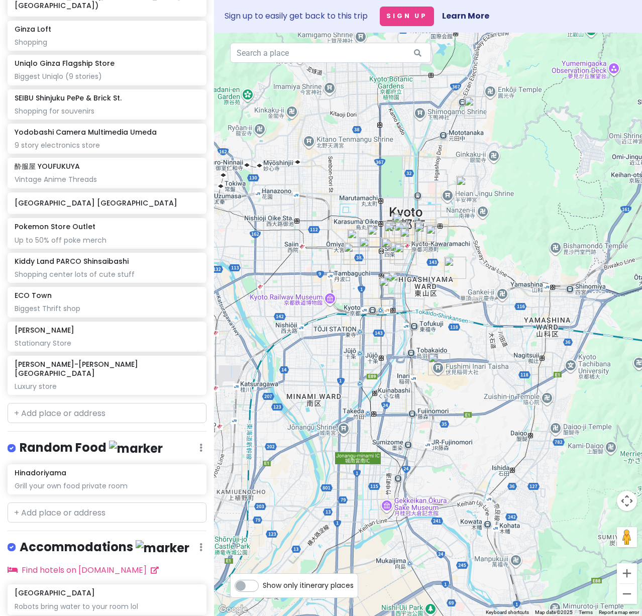
drag, startPoint x: 410, startPoint y: 288, endPoint x: 455, endPoint y: 294, distance: 45.2
click at [455, 294] on div "Kiddy Land PARCO Shinsaibashi 4.5 (65) [GEOGRAPHIC_DATA], [STREET_ADDRESS][PERS…" at bounding box center [428, 324] width 428 height 583
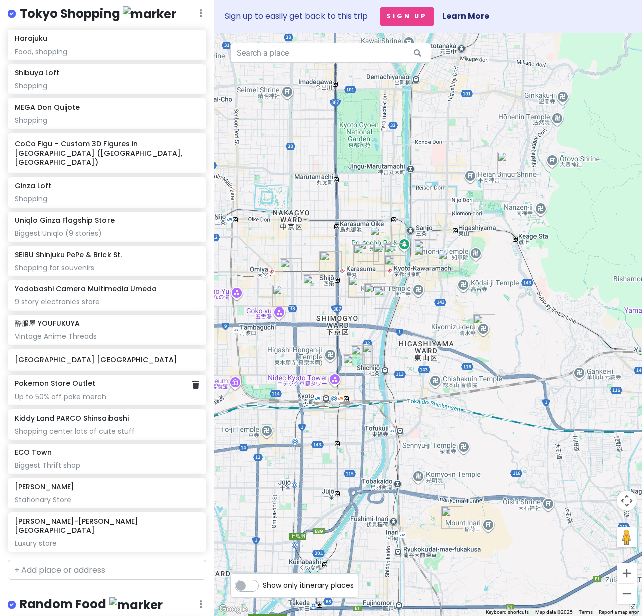
scroll to position [6830, 0]
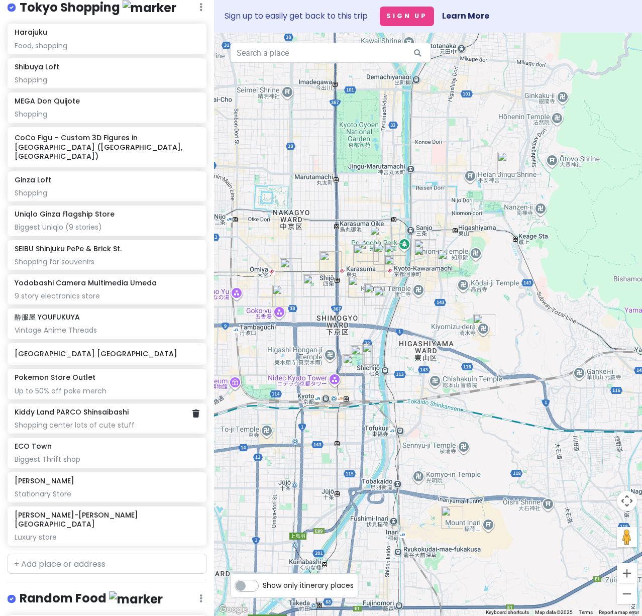
click at [77, 429] on div "Shopping center lots of cute stuff" at bounding box center [107, 424] width 184 height 9
click at [63, 334] on div "酔服屋 YOUFUKUYA Vintage Anime Threads" at bounding box center [107, 323] width 184 height 22
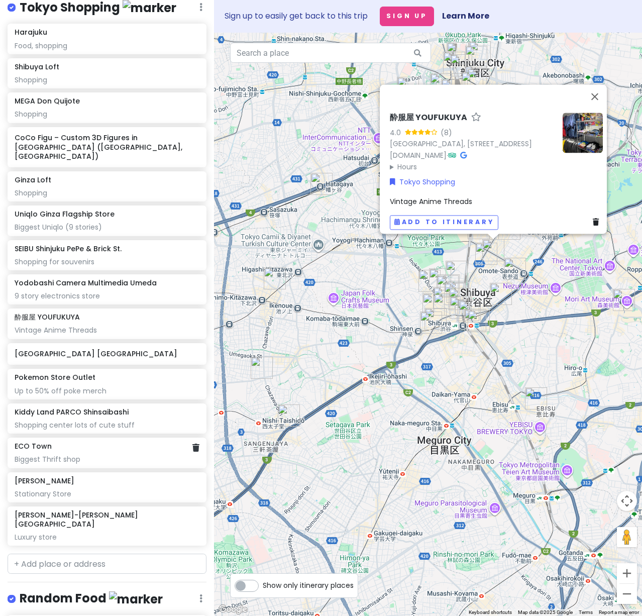
click at [79, 464] on div "Biggest Thrift shop" at bounding box center [107, 459] width 184 height 9
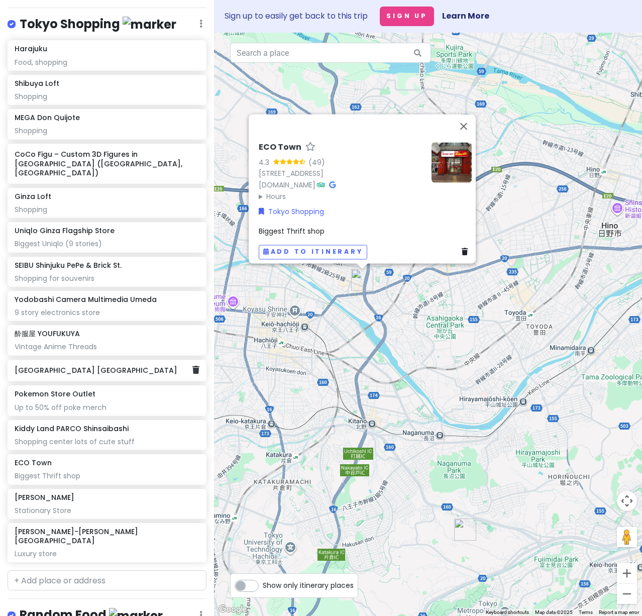
scroll to position [6780, 0]
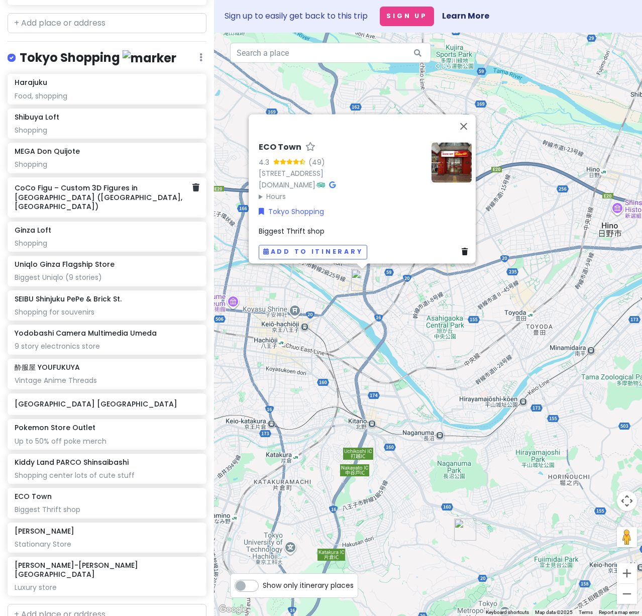
click at [76, 217] on div "CoCo Figu – Custom 3D Figures in [GEOGRAPHIC_DATA] ([GEOGRAPHIC_DATA], [GEOGRAP…" at bounding box center [107, 197] width 199 height 40
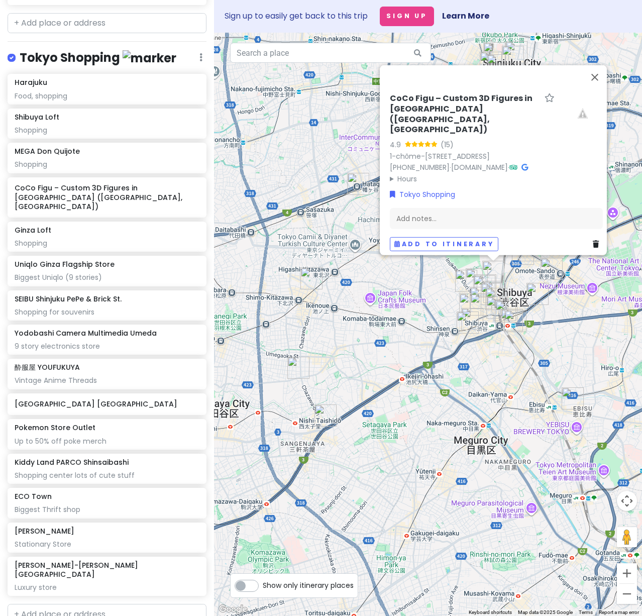
click at [525, 164] on icon at bounding box center [524, 167] width 7 height 7
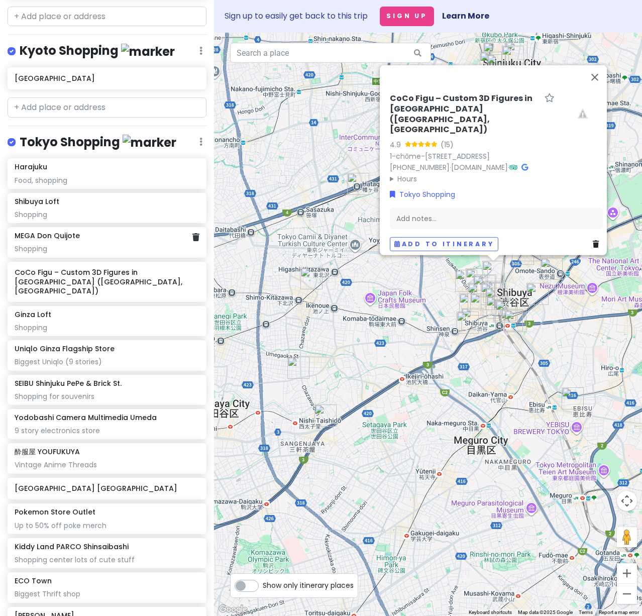
scroll to position [6730, 0]
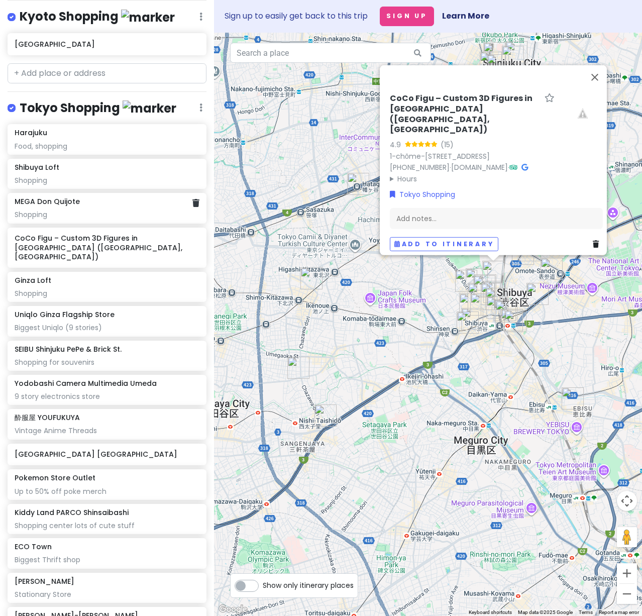
click at [88, 219] on div "Shopping" at bounding box center [107, 214] width 184 height 9
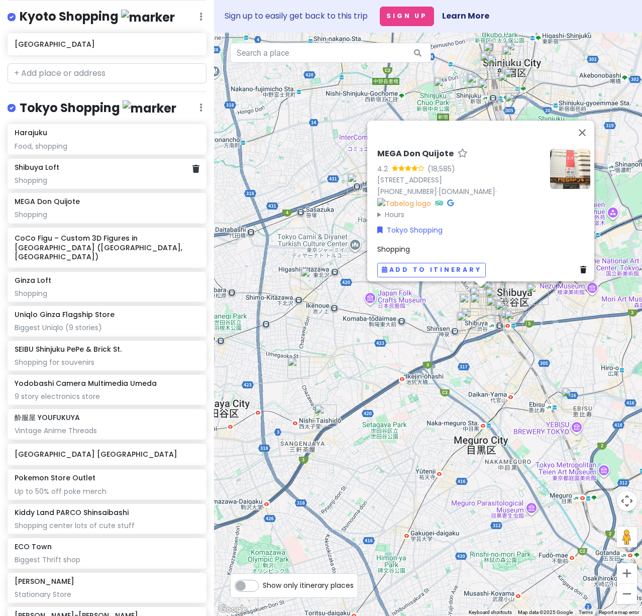
click at [69, 185] on div "Shibuya Loft Shopping" at bounding box center [107, 174] width 184 height 22
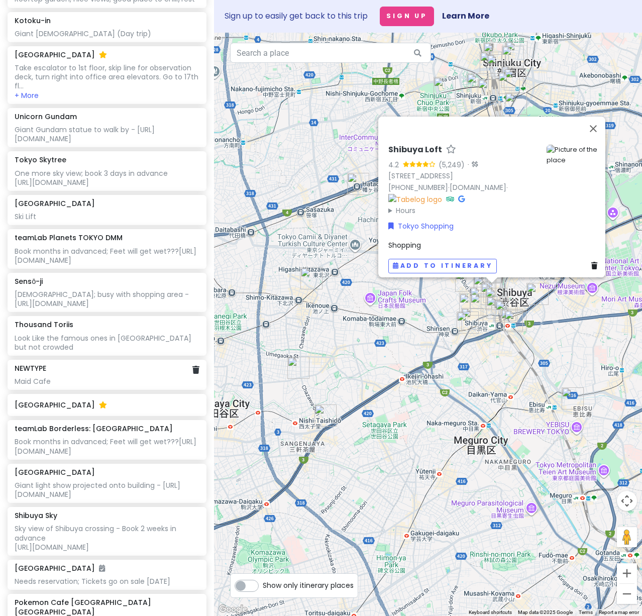
scroll to position [2461, 0]
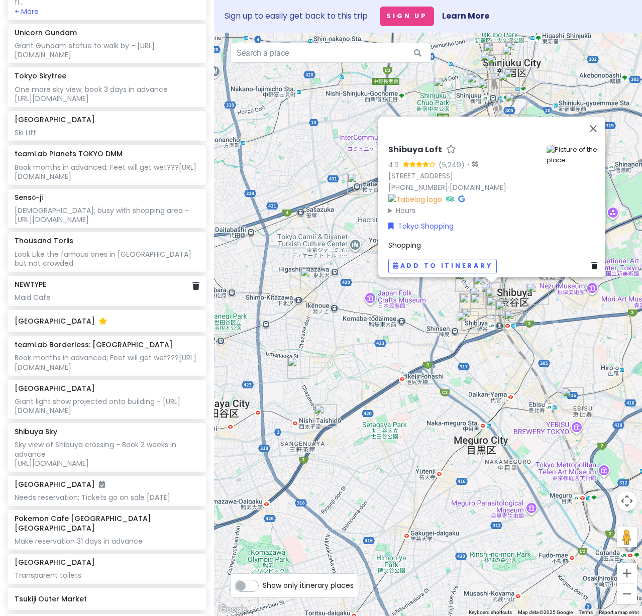
click at [64, 302] on div "Maid Cafe" at bounding box center [107, 297] width 184 height 9
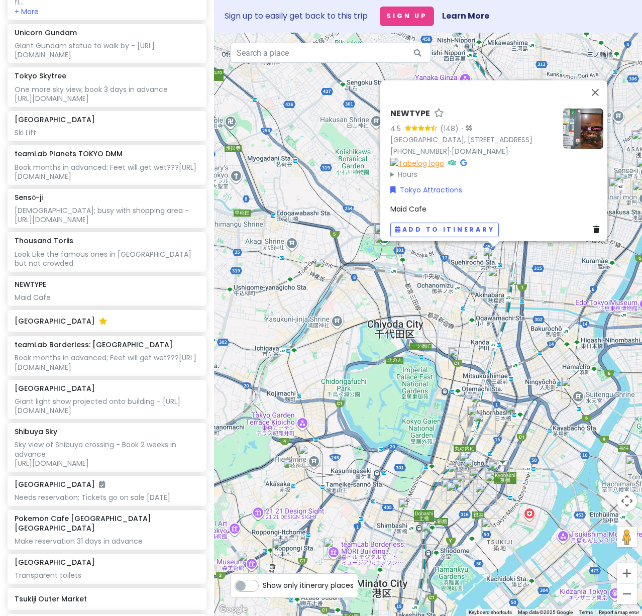
click at [444, 160] on img at bounding box center [417, 162] width 54 height 11
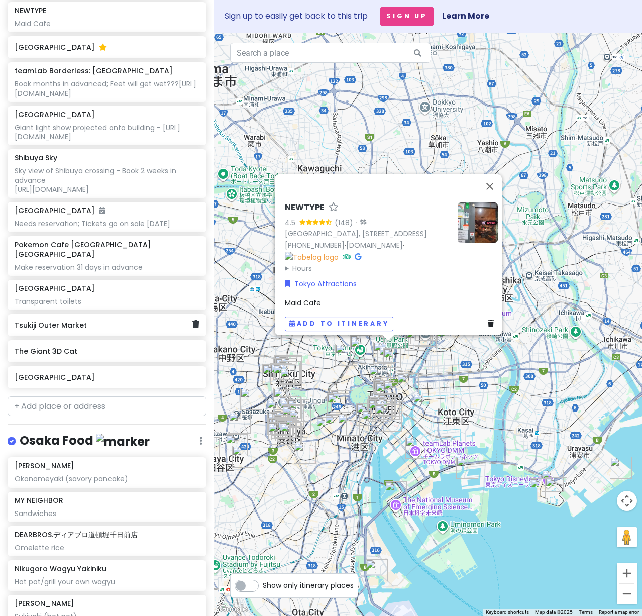
scroll to position [2712, 0]
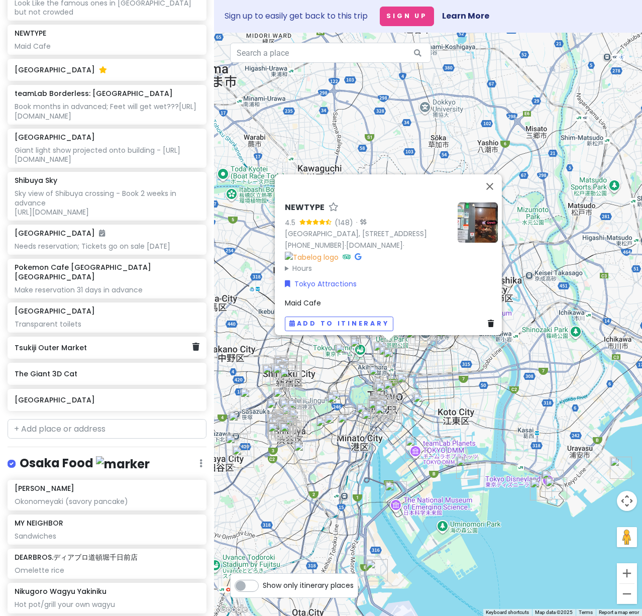
click at [77, 352] on h6 "Tsukiji Outer Market" at bounding box center [103, 347] width 177 height 9
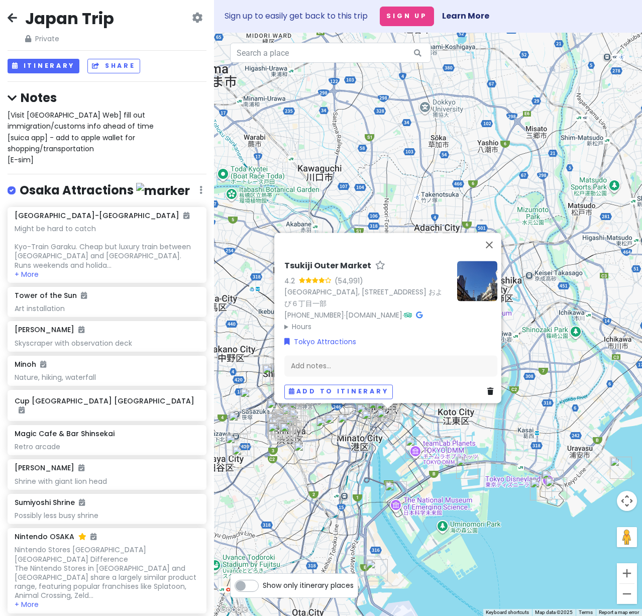
scroll to position [0, 0]
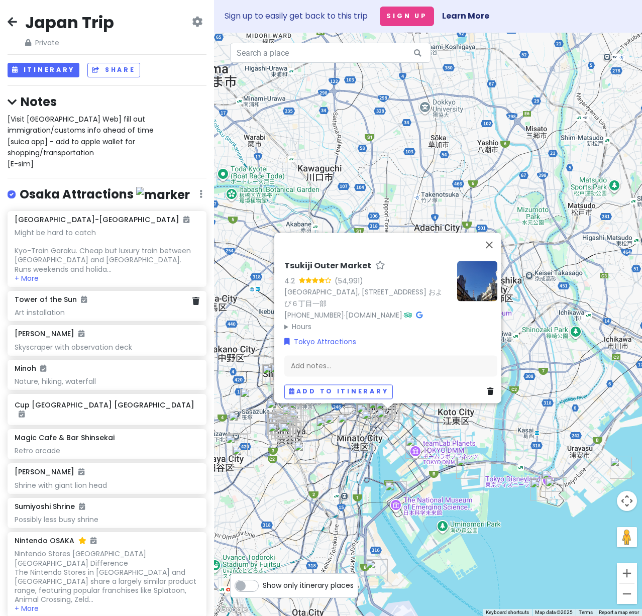
click at [128, 308] on div "Art installation" at bounding box center [107, 312] width 184 height 9
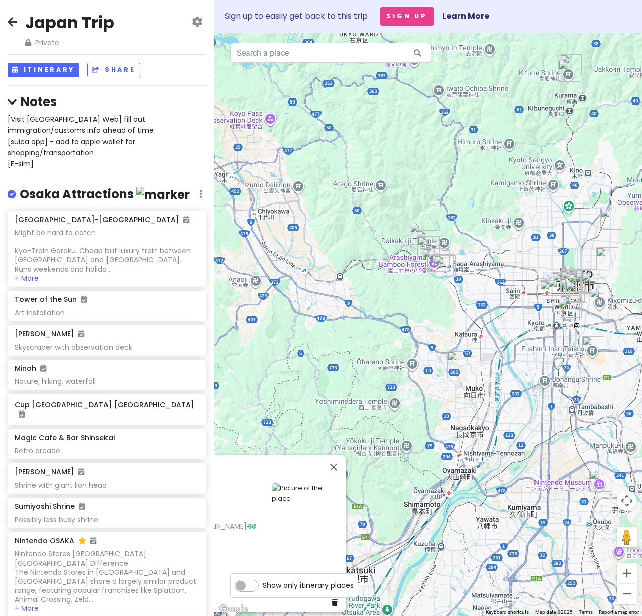
drag, startPoint x: 279, startPoint y: 292, endPoint x: 235, endPoint y: 300, distance: 44.5
click at [235, 300] on div "Tower of the Sun 4.5 (6,985) 1-1 Senribanpakukōen, Suita, Osaka 565-0826, Japan…" at bounding box center [428, 324] width 428 height 583
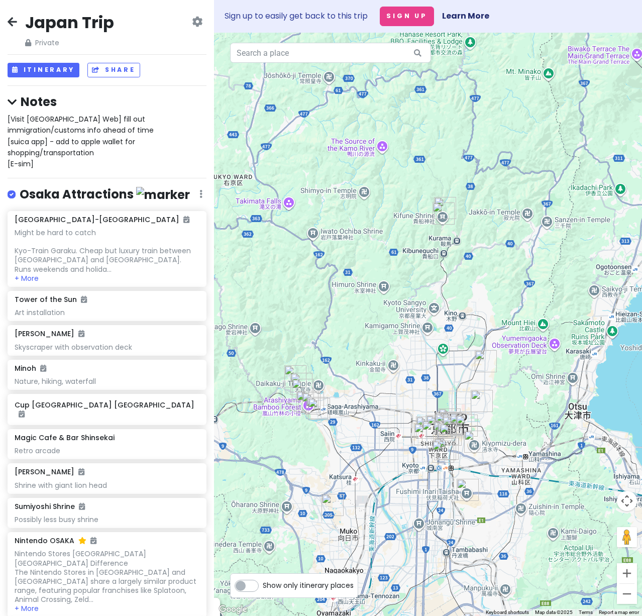
drag, startPoint x: 533, startPoint y: 190, endPoint x: 419, endPoint y: 324, distance: 175.7
click at [419, 324] on div "Tower of the Sun 4.5 (6,985) 1-1 Senribanpakukōen, Suita, Osaka 565-0826, Japan…" at bounding box center [428, 324] width 428 height 583
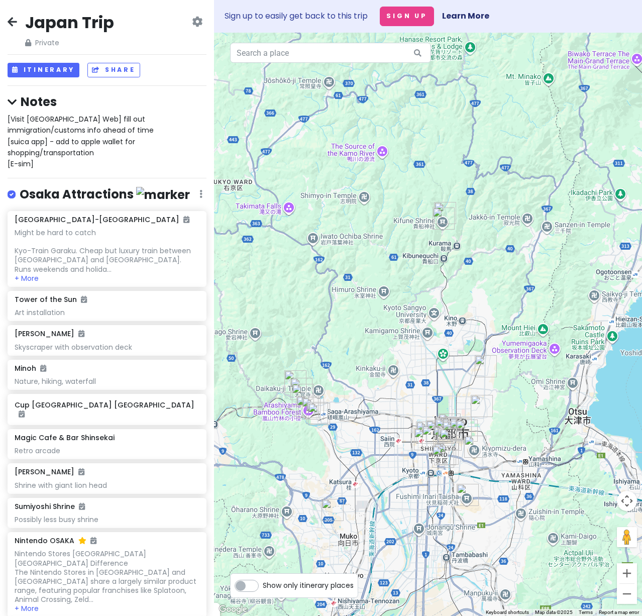
click at [443, 220] on img "Kifune Shrine" at bounding box center [443, 218] width 22 height 22
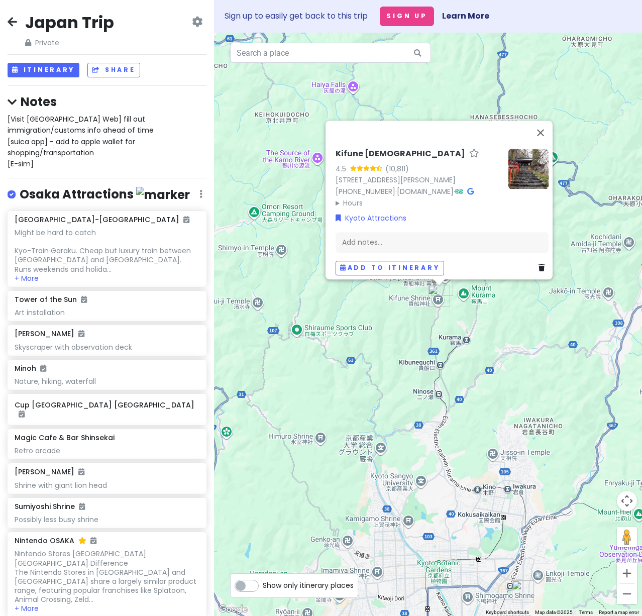
drag, startPoint x: 394, startPoint y: 273, endPoint x: 309, endPoint y: 312, distance: 93.5
click at [309, 312] on div "Kifune Shrine 4.5 (10,811) 180 Kuramakibunechō, Sakyo Ward, Kyoto, 601-1112, Ja…" at bounding box center [428, 324] width 428 height 583
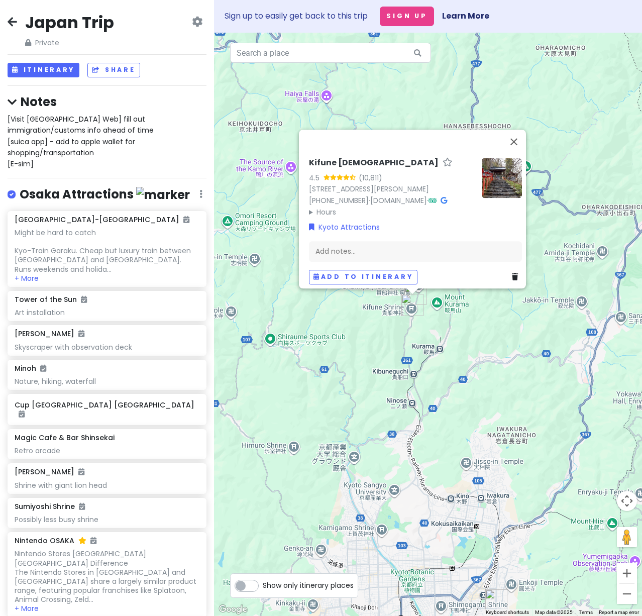
click at [589, 234] on div "Kifune Shrine 4.5 (10,811) 180 Kuramakibunechō, Sakyo Ward, Kyoto, 601-1112, Ja…" at bounding box center [428, 324] width 428 height 583
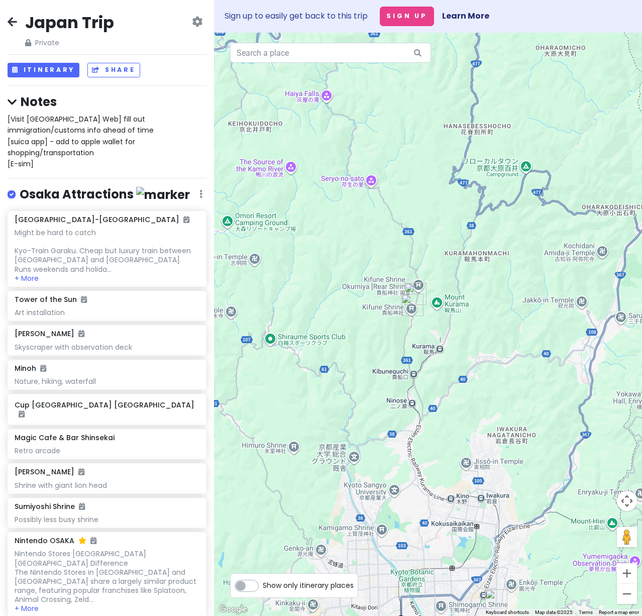
click at [413, 285] on img "Hirobun" at bounding box center [415, 294] width 22 height 22
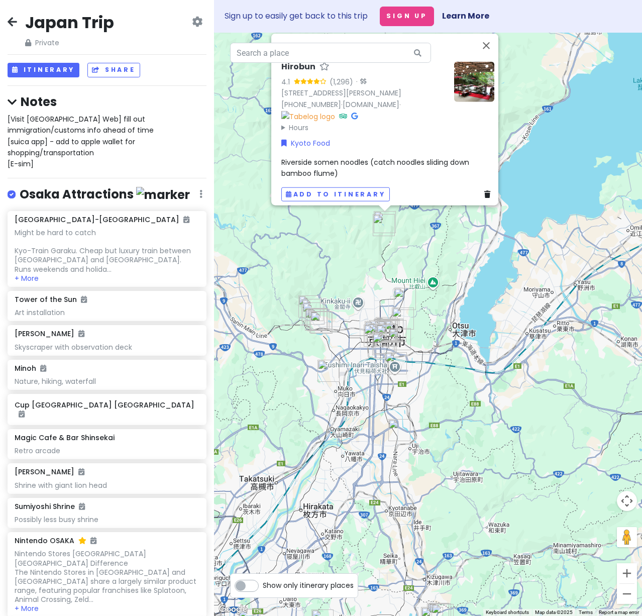
drag, startPoint x: 323, startPoint y: 365, endPoint x: 347, endPoint y: 279, distance: 89.2
click at [347, 280] on div "Hirobun 4.1 (1,296) · 87 Kuramakibunechō, Sakyo Ward, Kyoto, 601-1112, Japan +8…" at bounding box center [428, 324] width 428 height 583
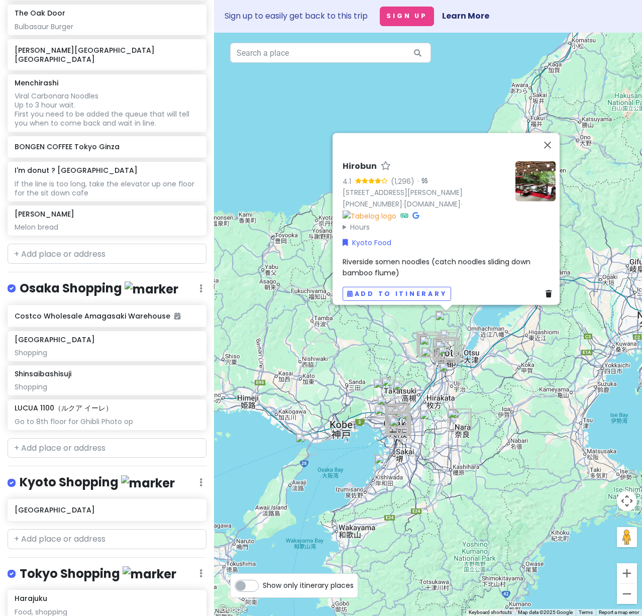
scroll to position [6278, 0]
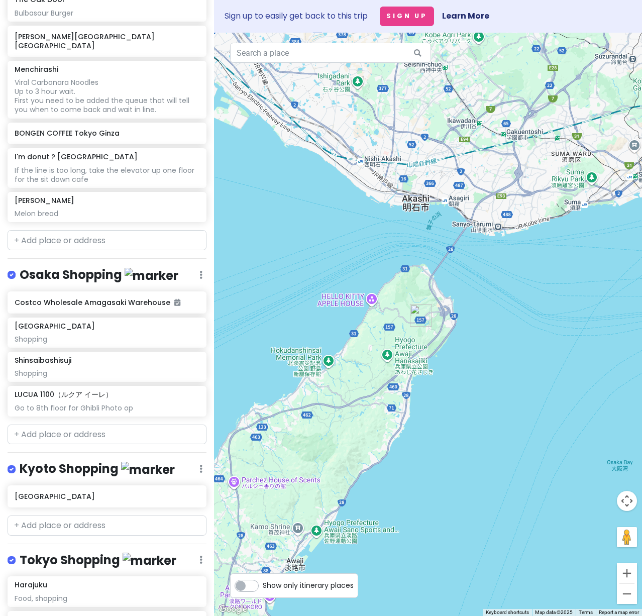
drag, startPoint x: 488, startPoint y: 357, endPoint x: 482, endPoint y: 365, distance: 10.5
click at [482, 365] on div "Hirobun 4.1 (1,296) · 87 Kuramakibunechō, Sakyo Ward, Kyoto, 601-1112, Japan +8…" at bounding box center [428, 324] width 428 height 583
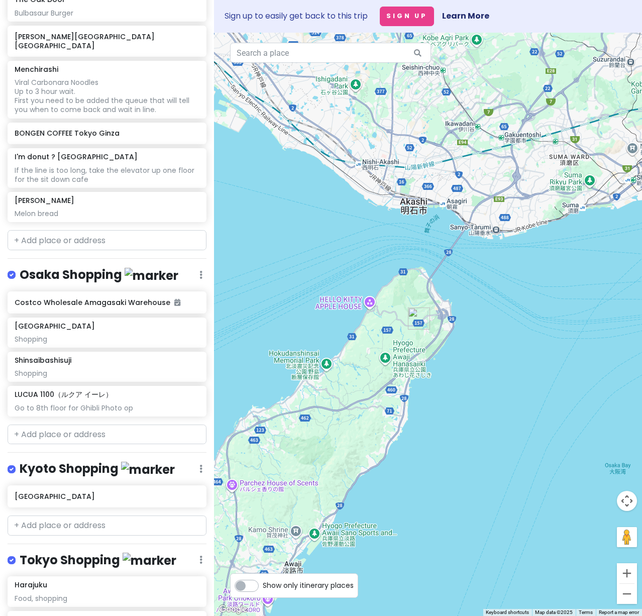
click at [369, 304] on div "Hirobun 4.1 (1,296) · 87 Kuramakibunechō, Sakyo Ward, Kyoto, 601-1112, Japan +8…" at bounding box center [428, 324] width 428 height 583
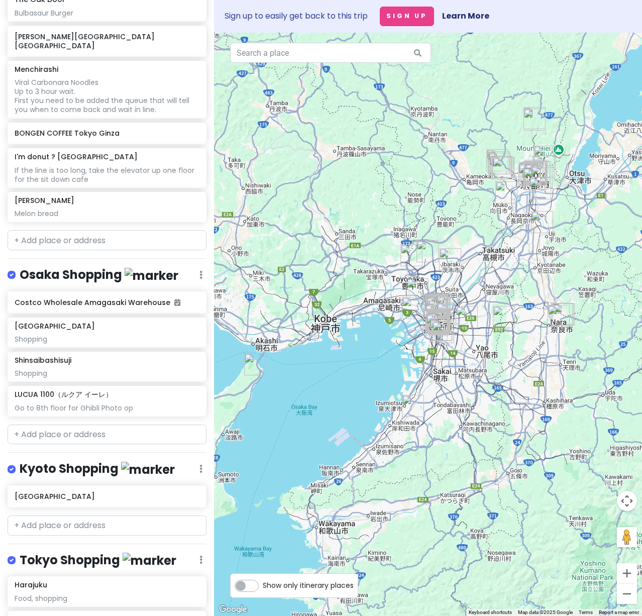
drag, startPoint x: 381, startPoint y: 374, endPoint x: 322, endPoint y: 375, distance: 58.8
click at [322, 375] on div at bounding box center [428, 324] width 428 height 583
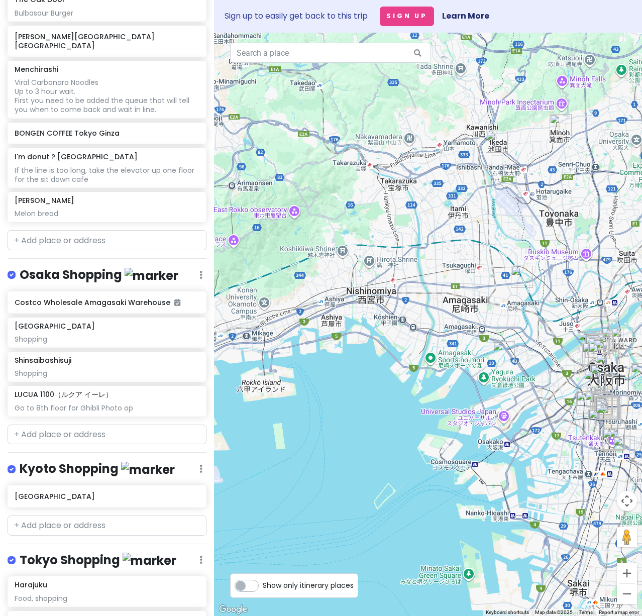
drag, startPoint x: 431, startPoint y: 380, endPoint x: 322, endPoint y: 396, distance: 110.7
click at [322, 396] on div at bounding box center [428, 324] width 428 height 583
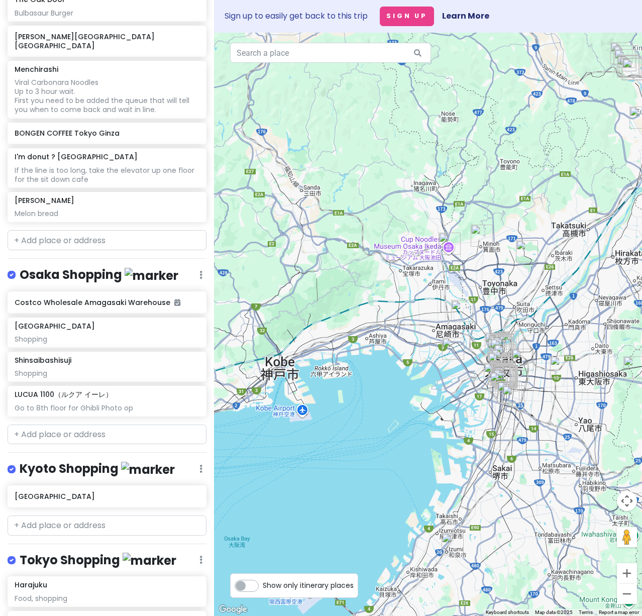
drag, startPoint x: 412, startPoint y: 409, endPoint x: 272, endPoint y: 345, distance: 154.2
click at [272, 345] on div at bounding box center [428, 324] width 428 height 583
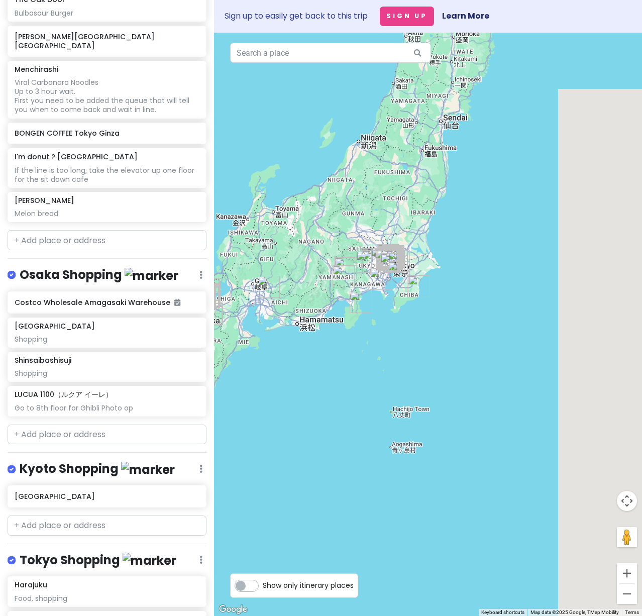
drag, startPoint x: 434, startPoint y: 288, endPoint x: 291, endPoint y: 316, distance: 145.9
click at [288, 318] on div at bounding box center [428, 324] width 428 height 583
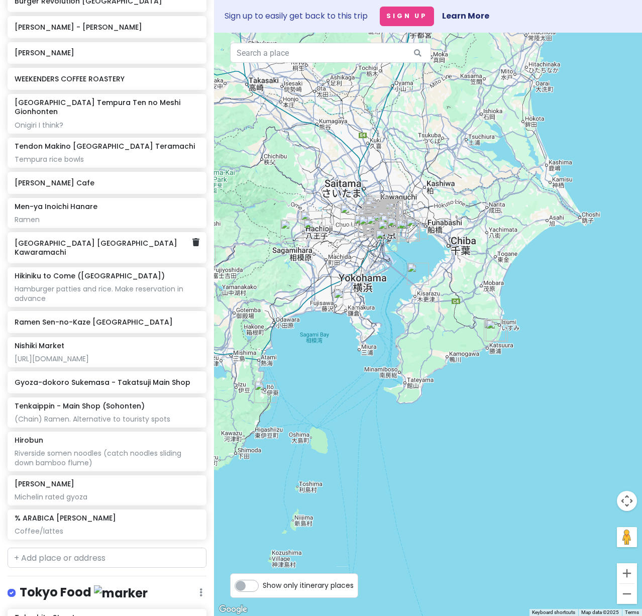
scroll to position [4269, 0]
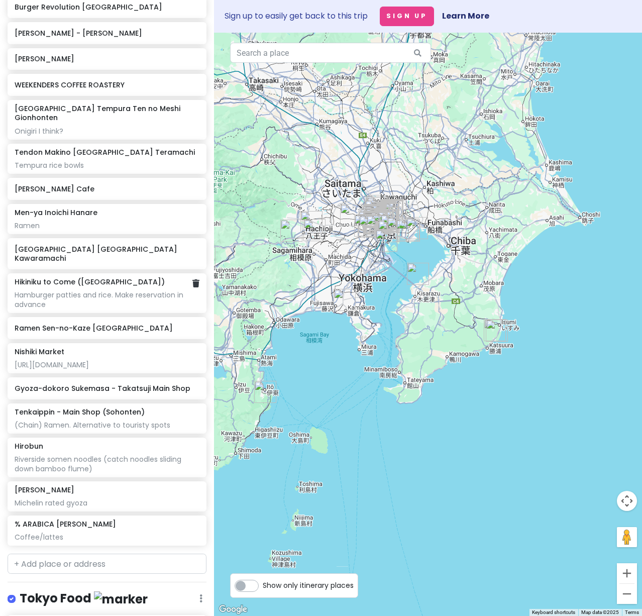
click at [60, 308] on div "Hamburger patties and rice. Make reservation in advance" at bounding box center [107, 299] width 184 height 18
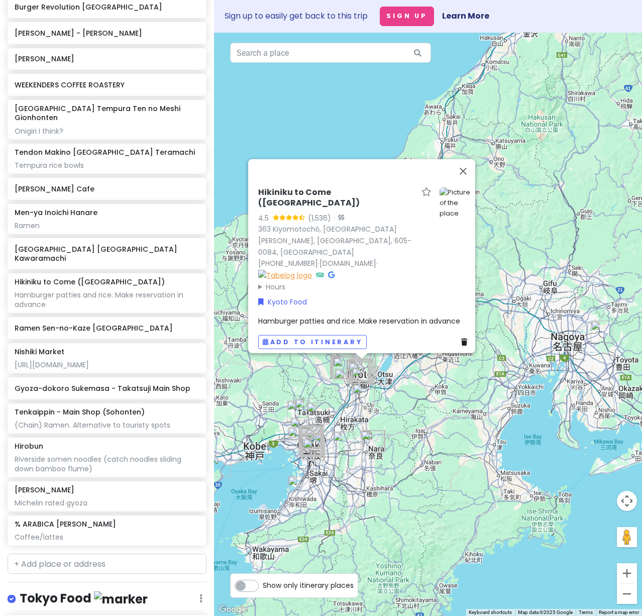
click at [259, 269] on img at bounding box center [285, 274] width 54 height 11
